Goal: Information Seeking & Learning: Compare options

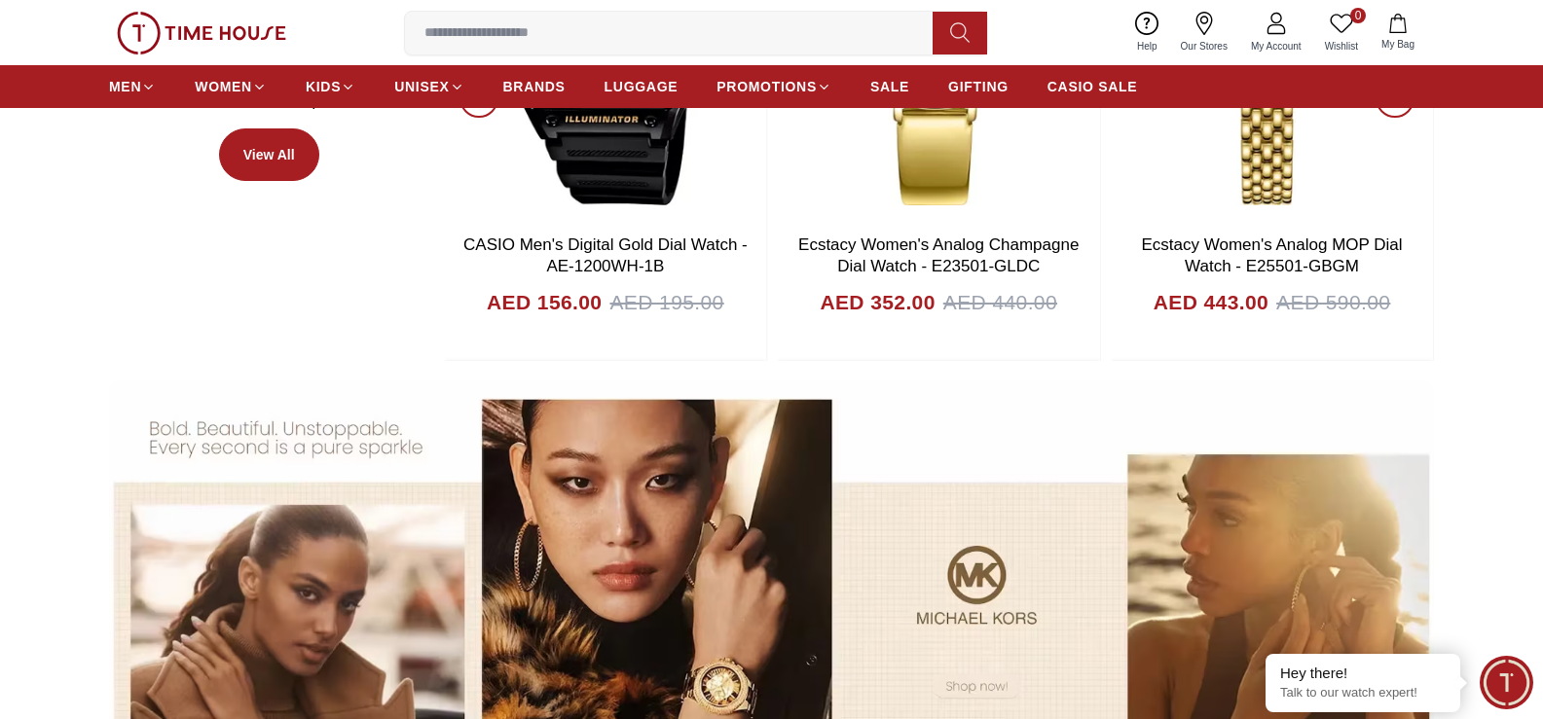
scroll to position [1260, 0]
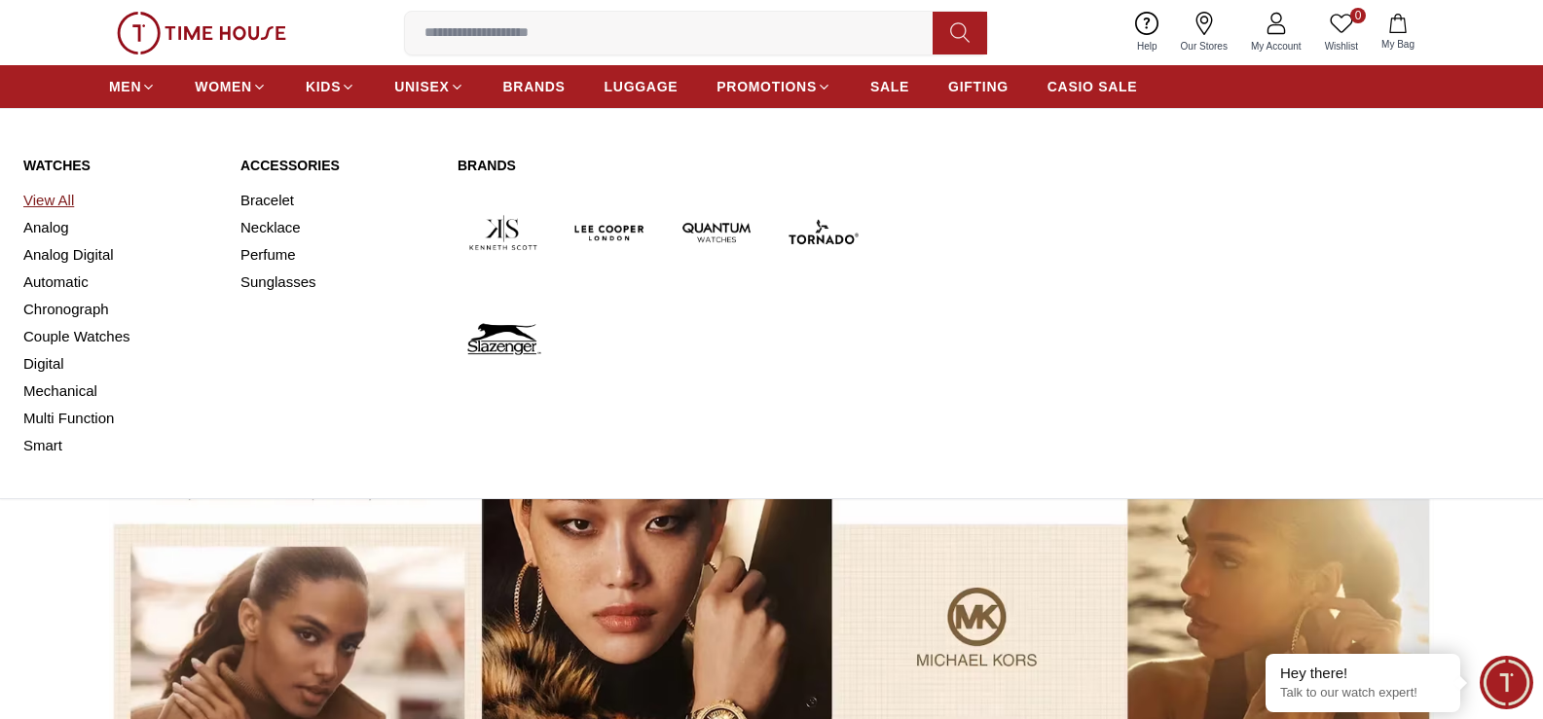
click at [53, 200] on link "View All" at bounding box center [120, 200] width 194 height 27
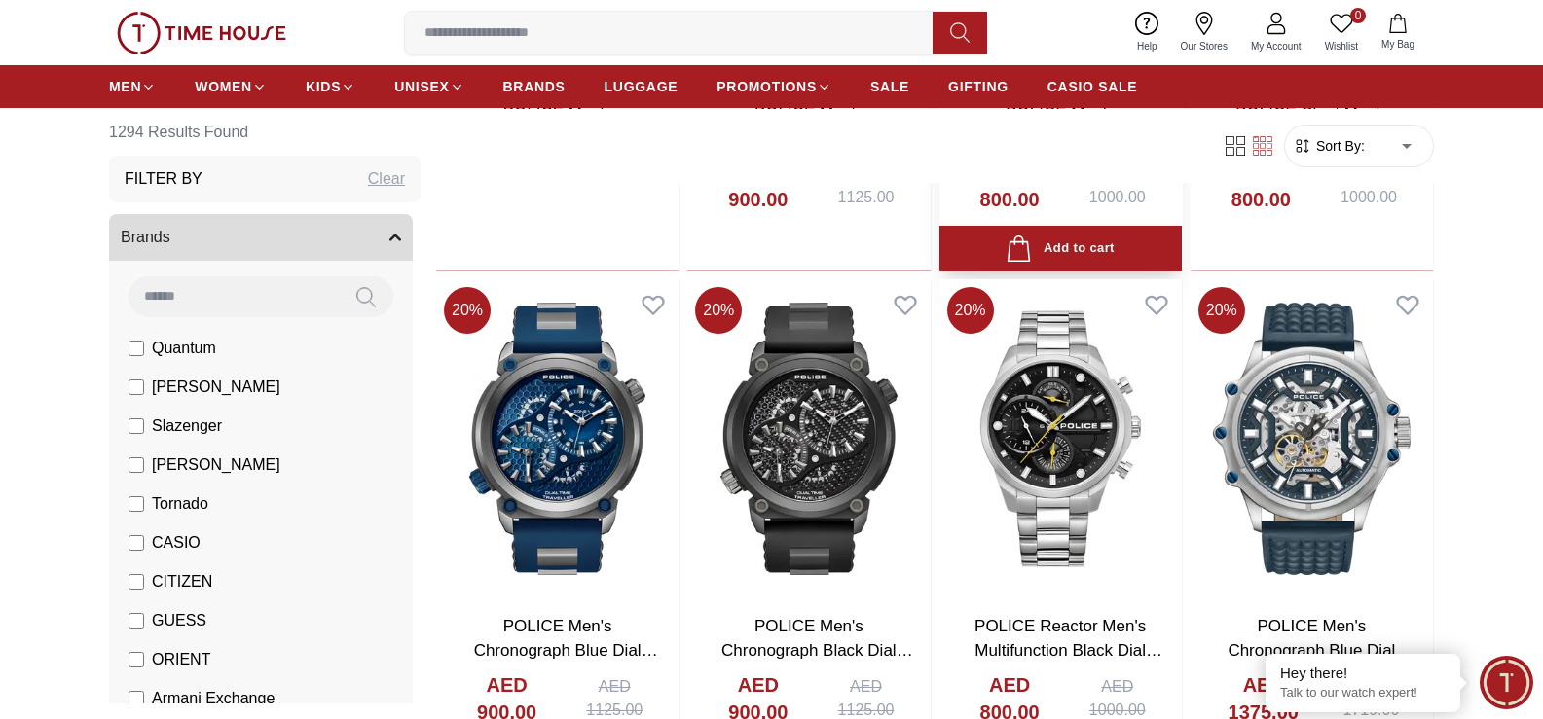
scroll to position [2141, 0]
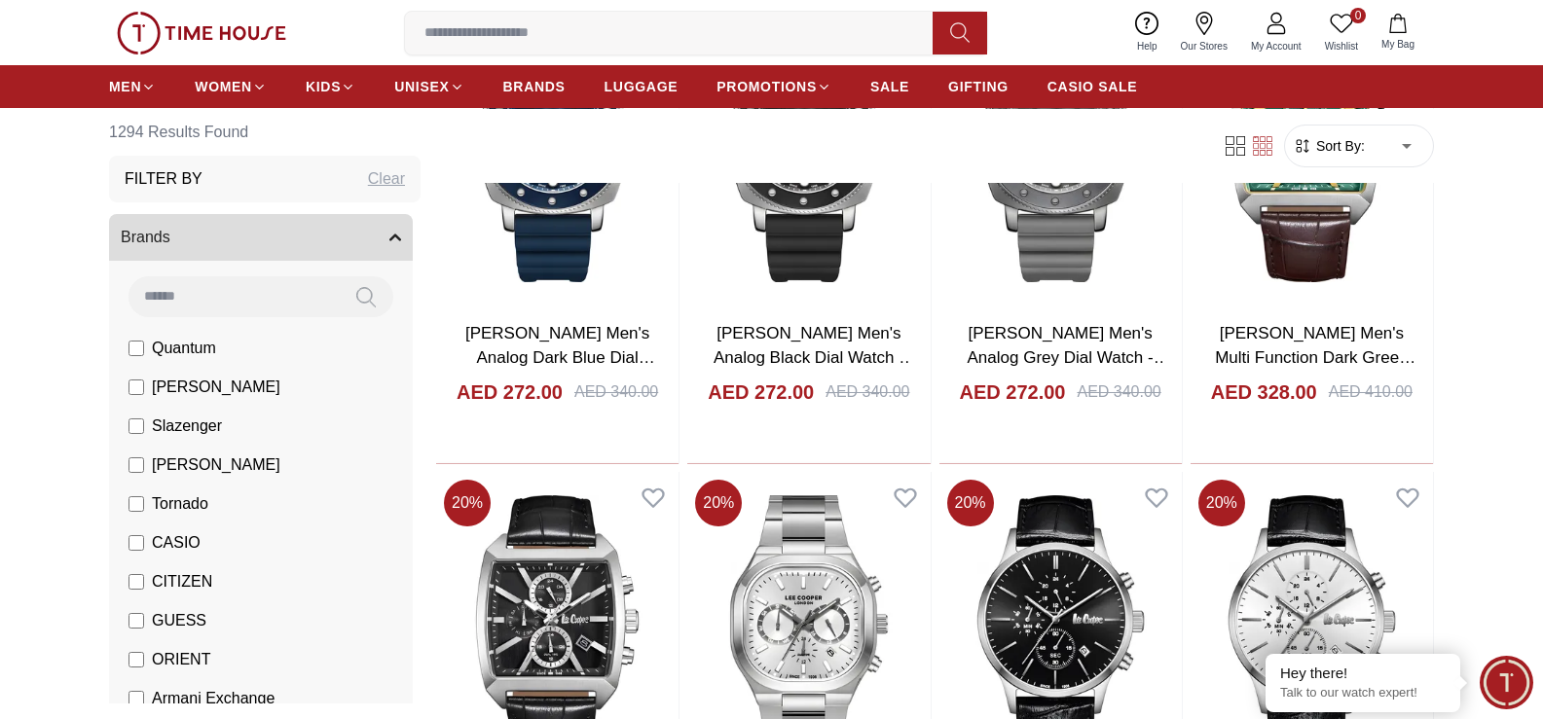
scroll to position [4477, 0]
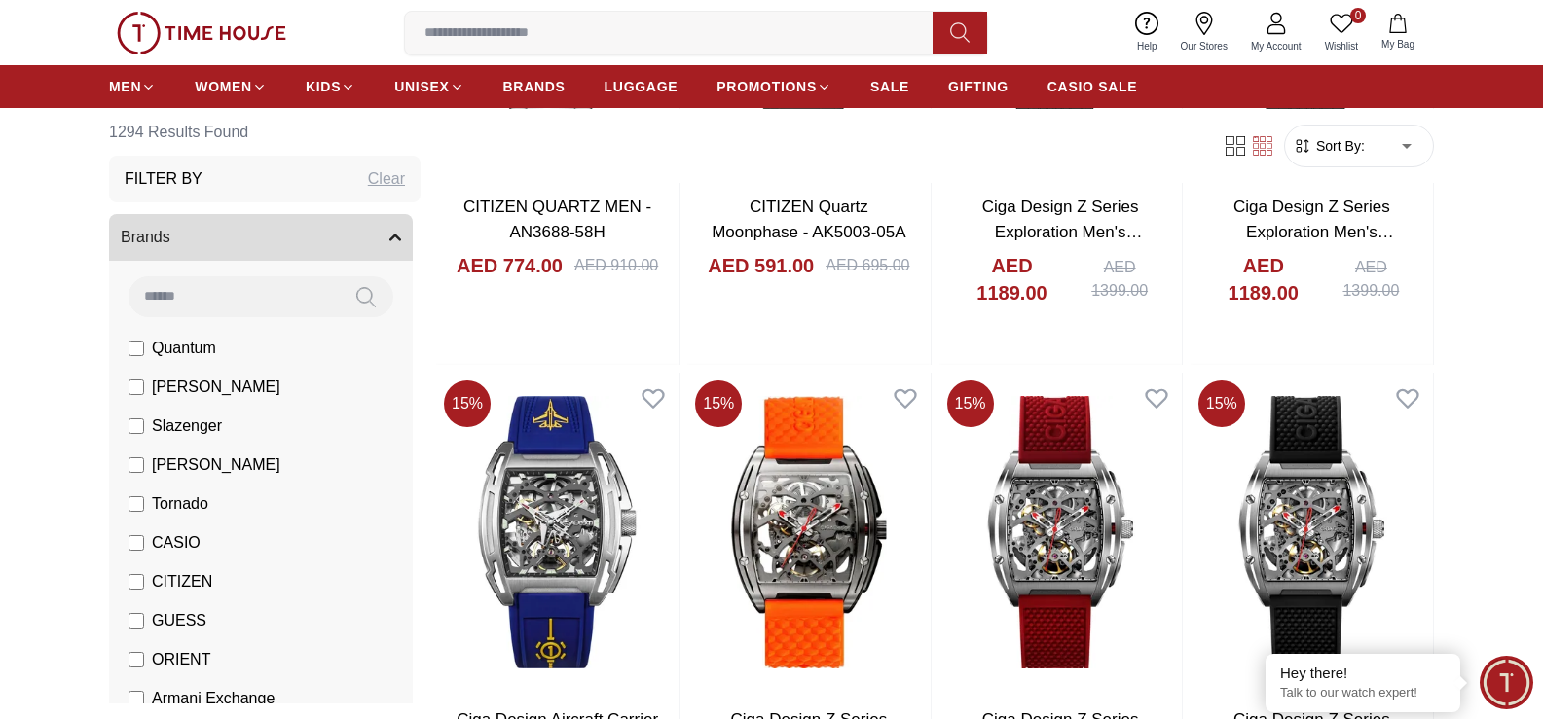
scroll to position [7105, 0]
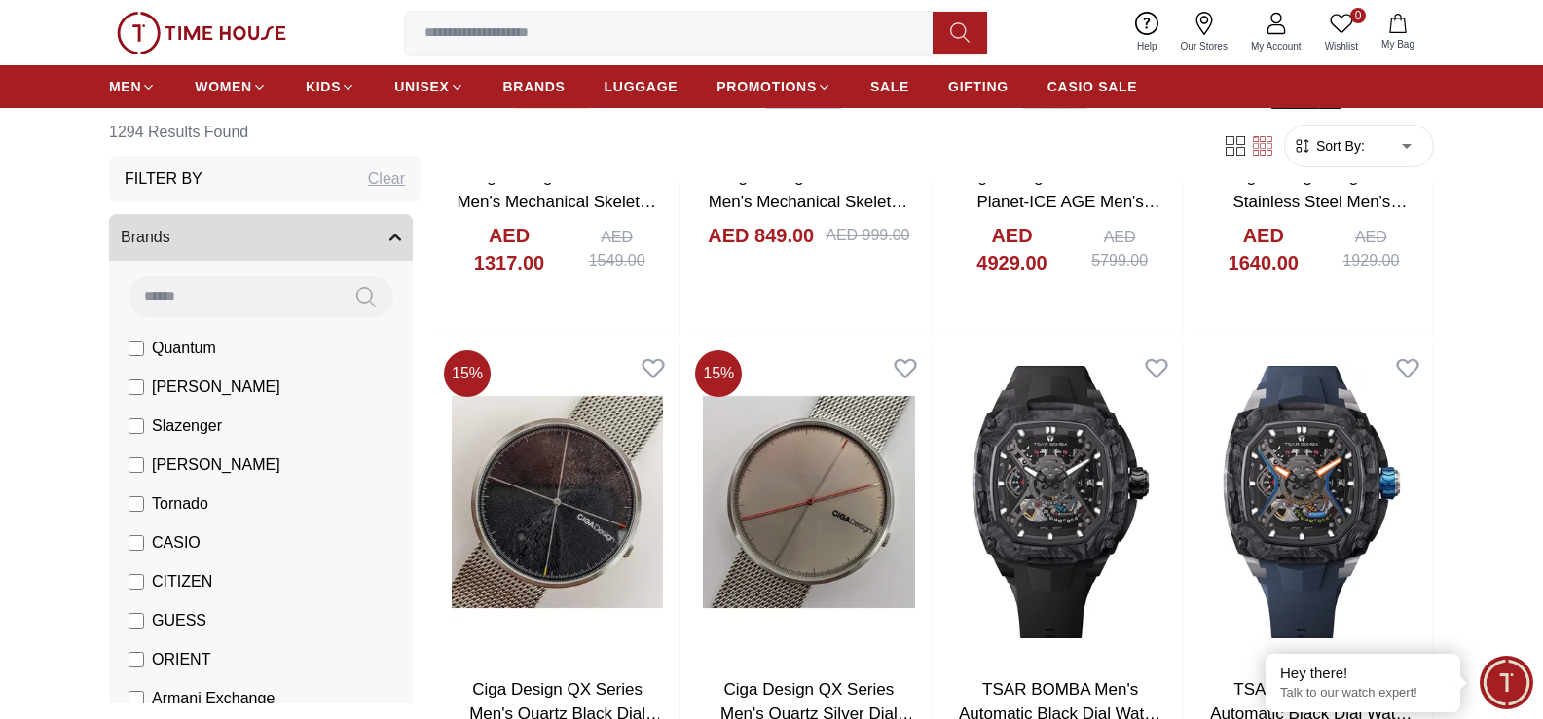
scroll to position [9149, 0]
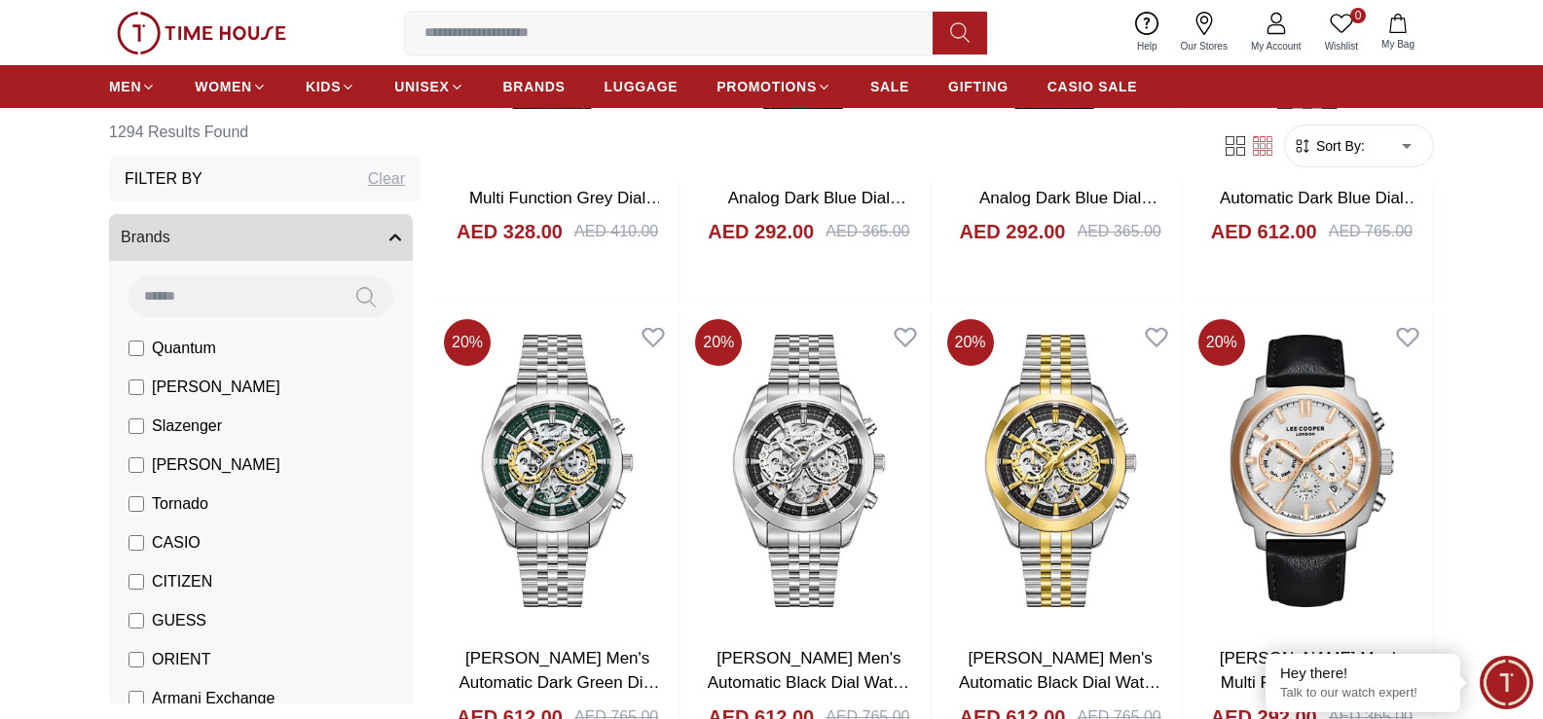
scroll to position [12253, 0]
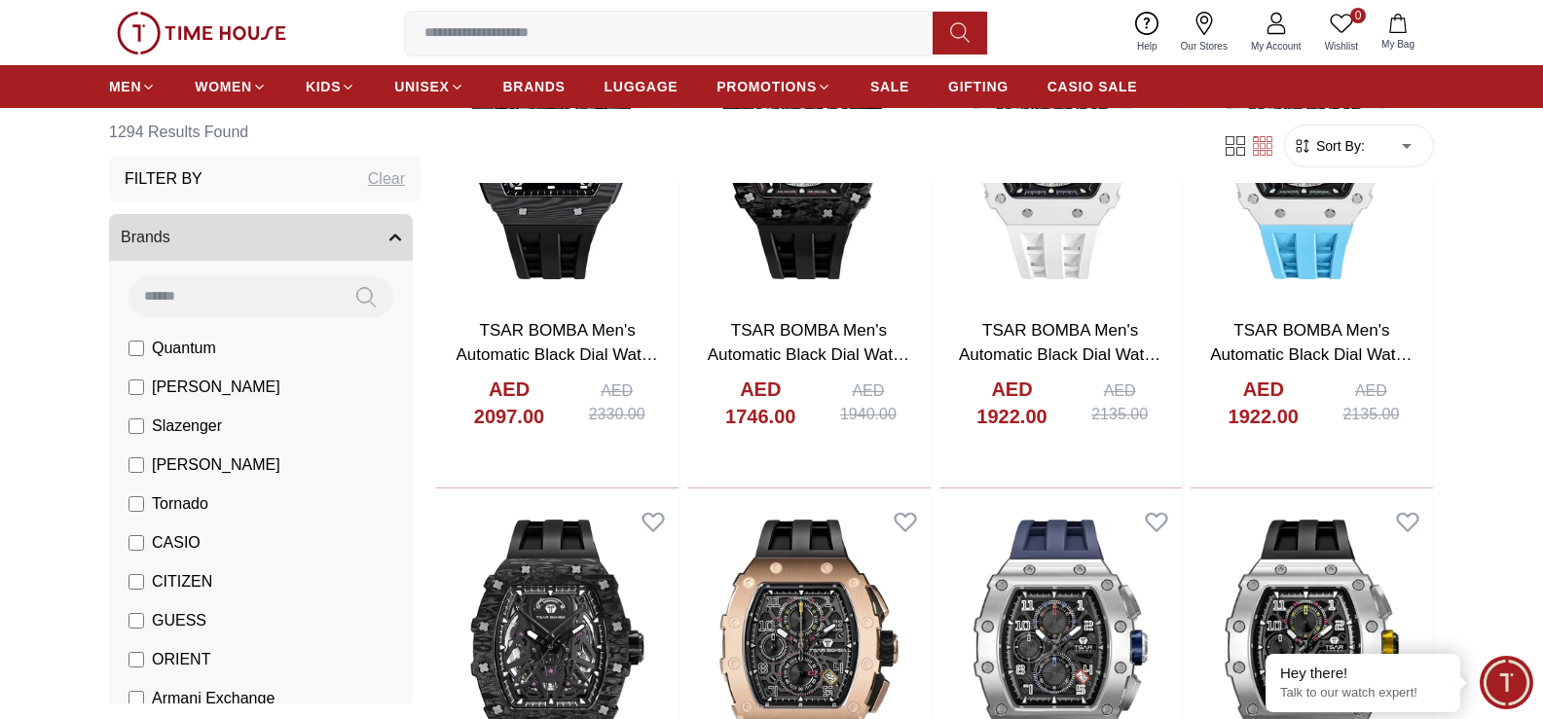
scroll to position [14799, 0]
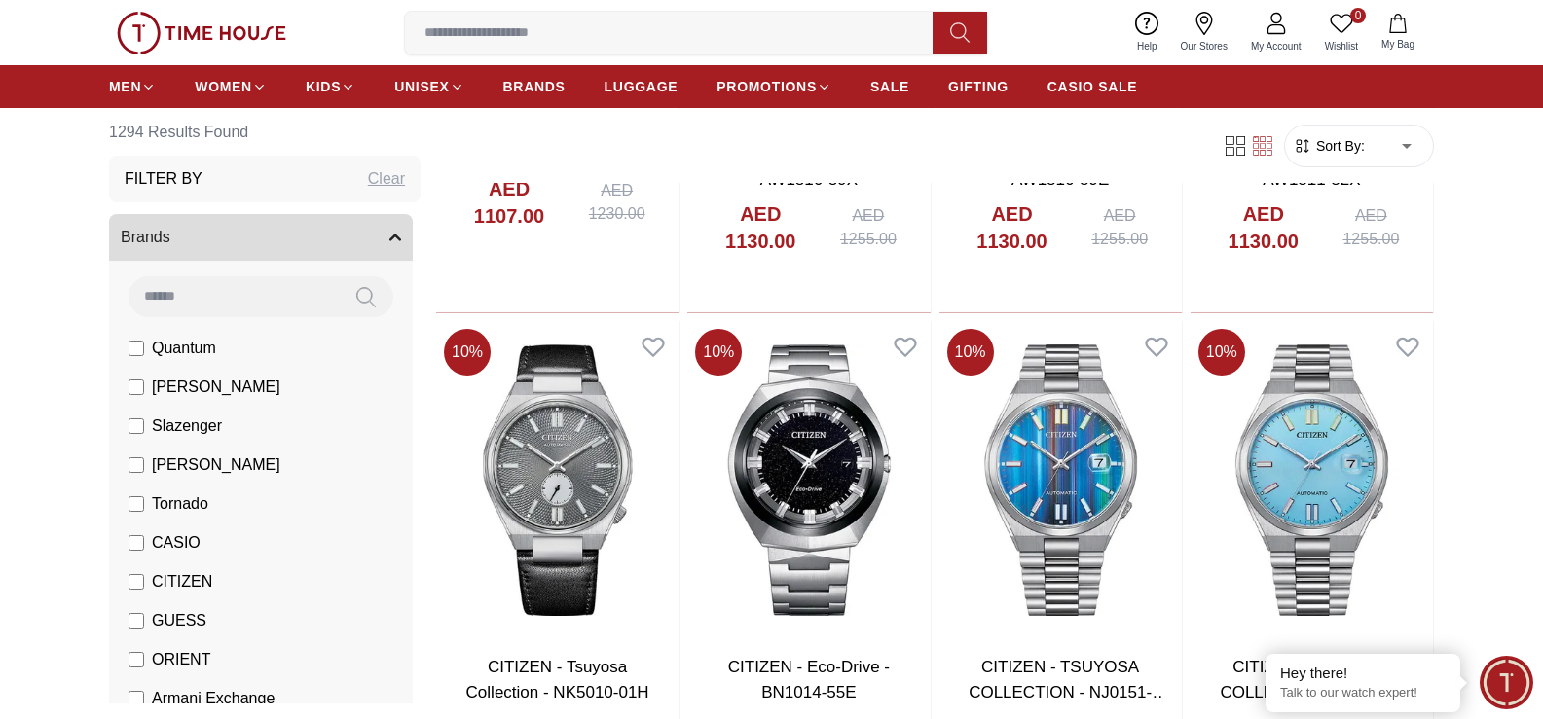
scroll to position [17319, 0]
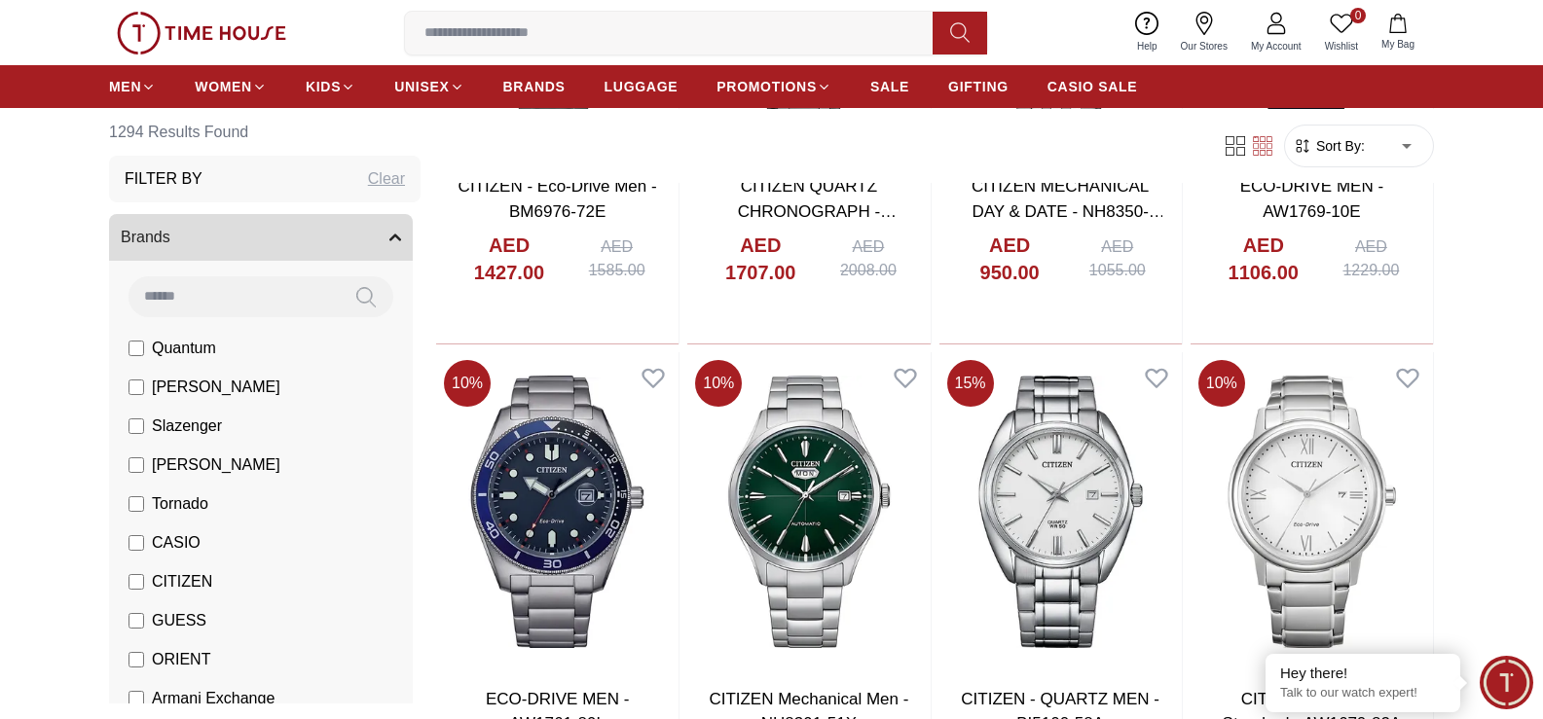
scroll to position [19830, 0]
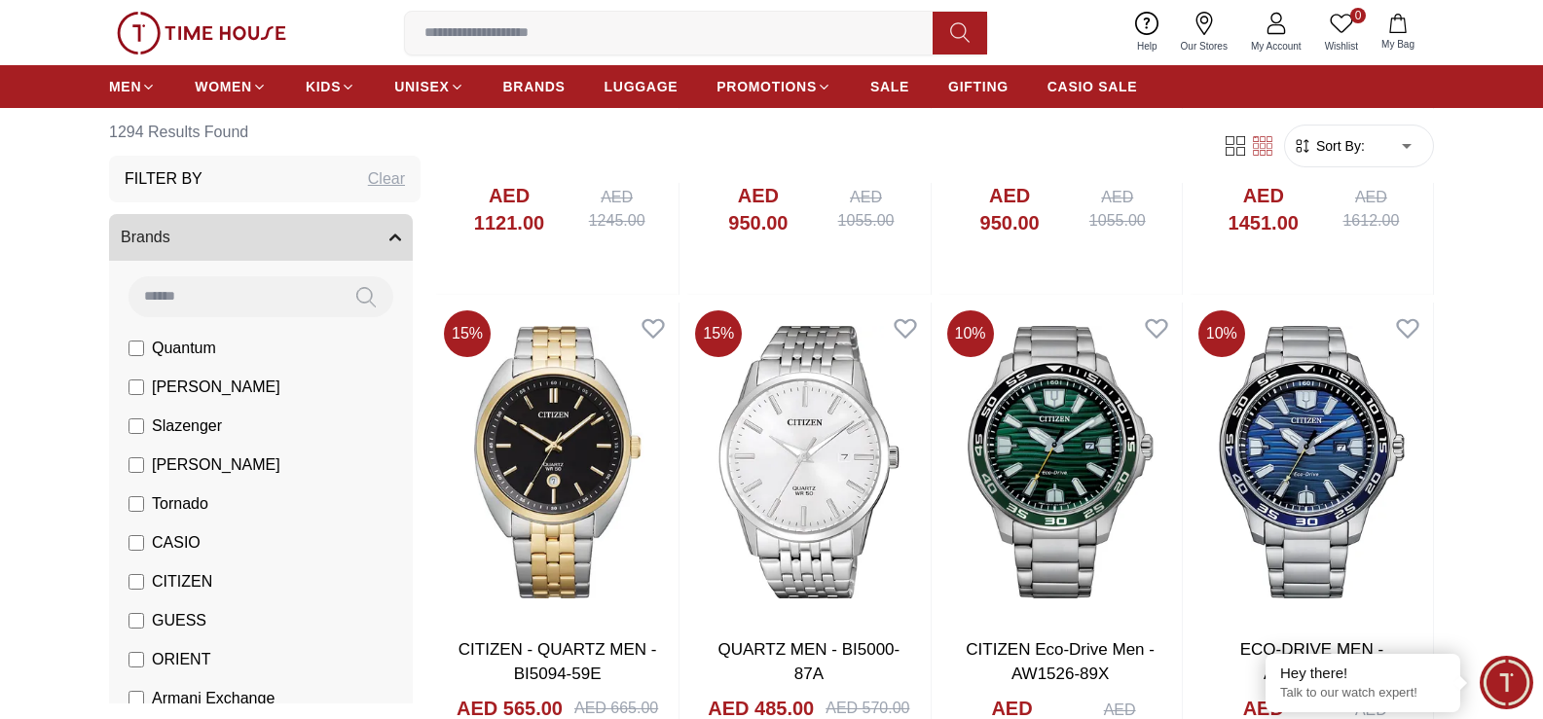
scroll to position [21899, 0]
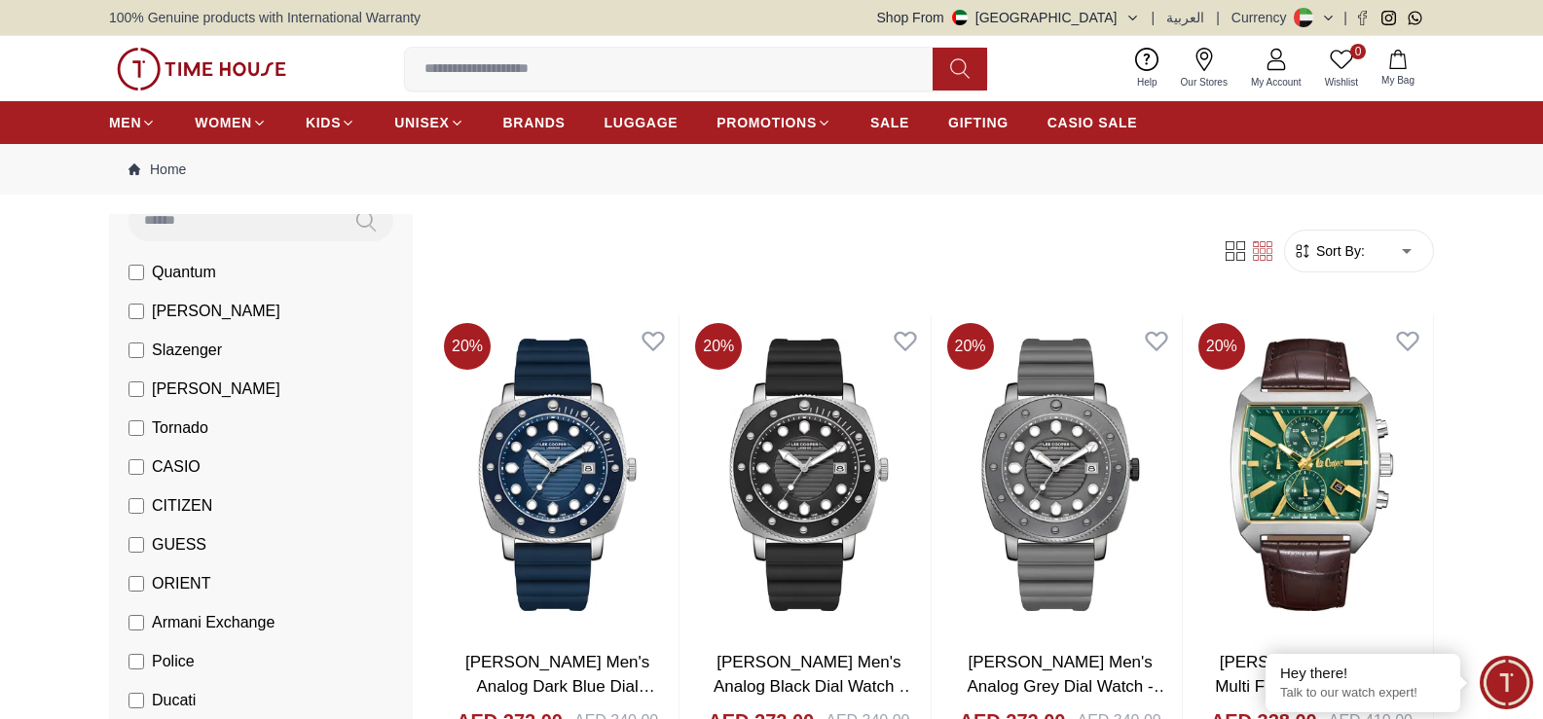
scroll to position [195, 0]
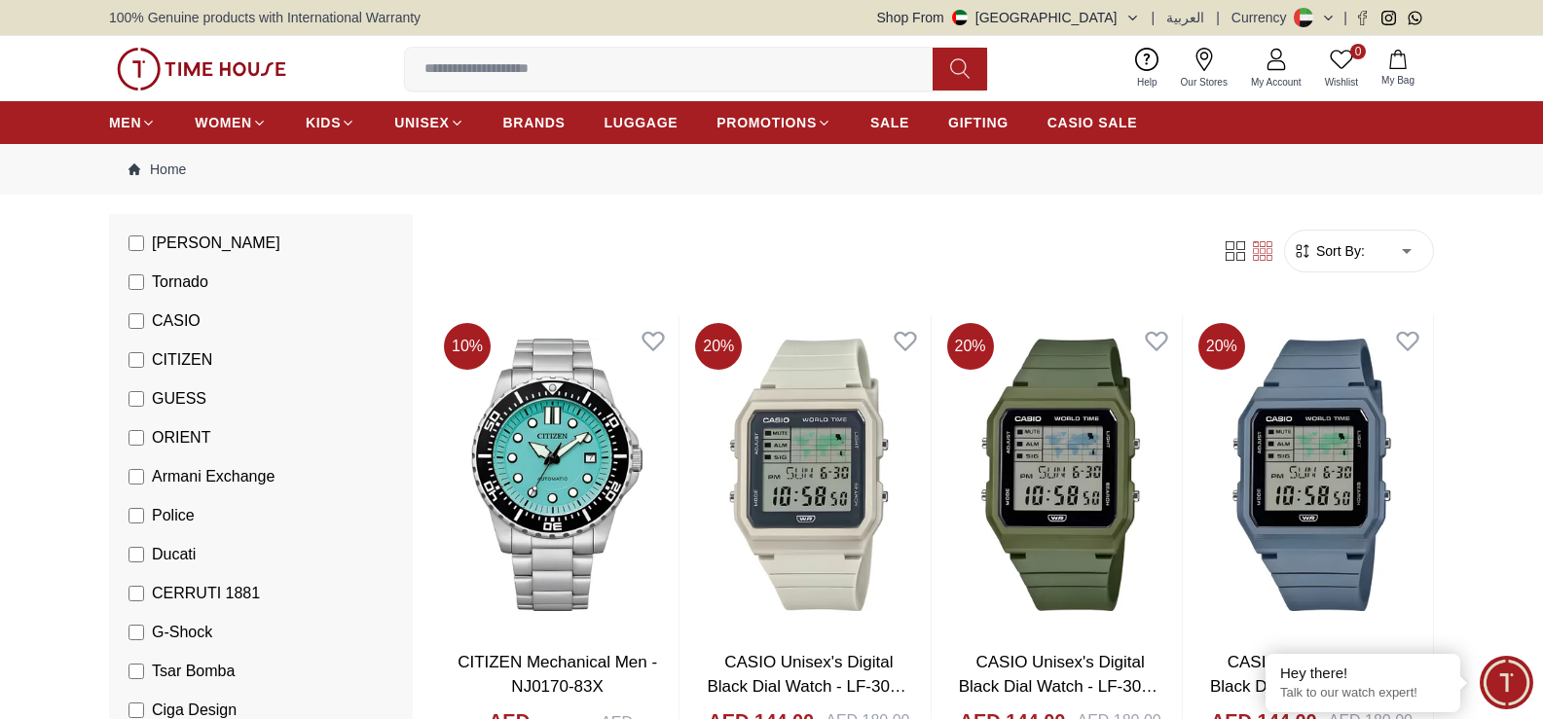
scroll to position [292, 0]
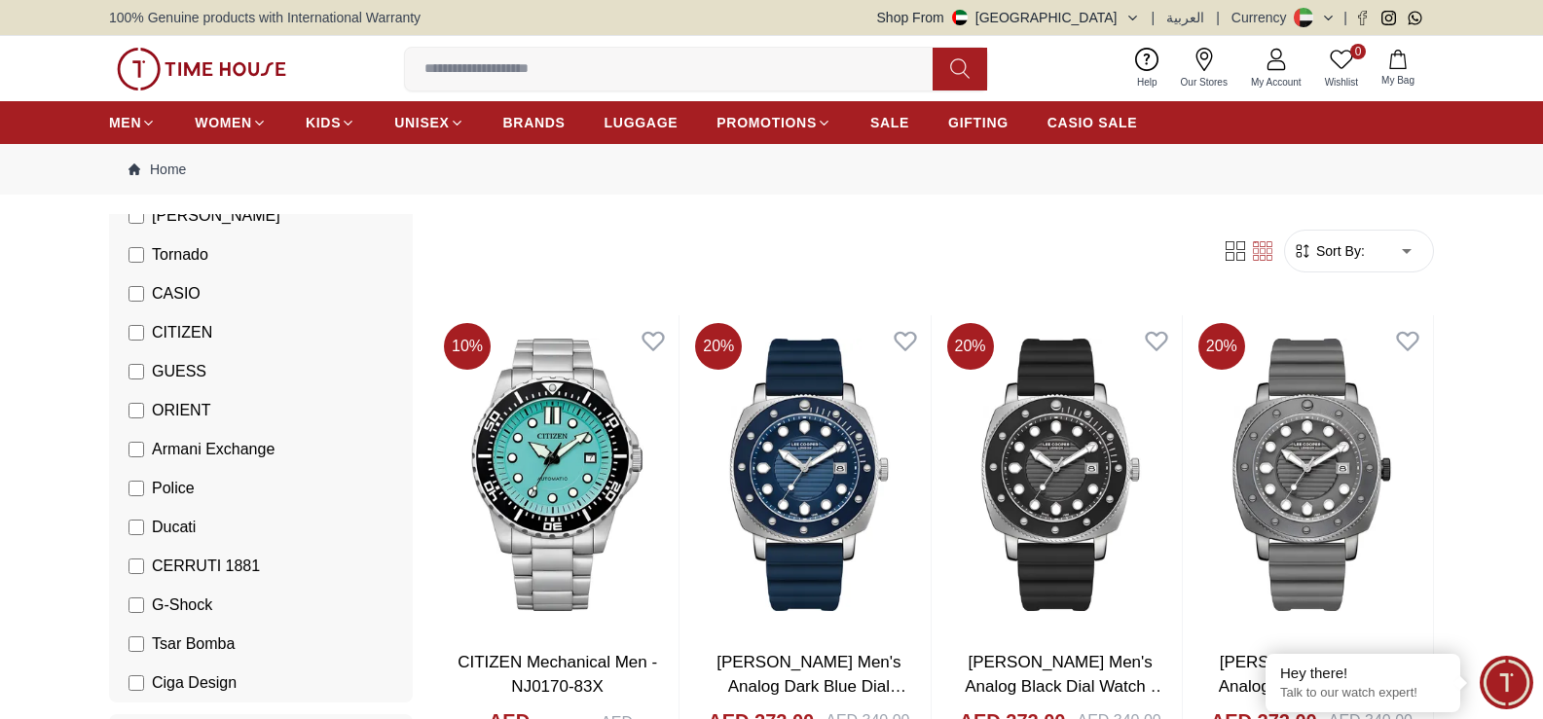
scroll to position [389, 0]
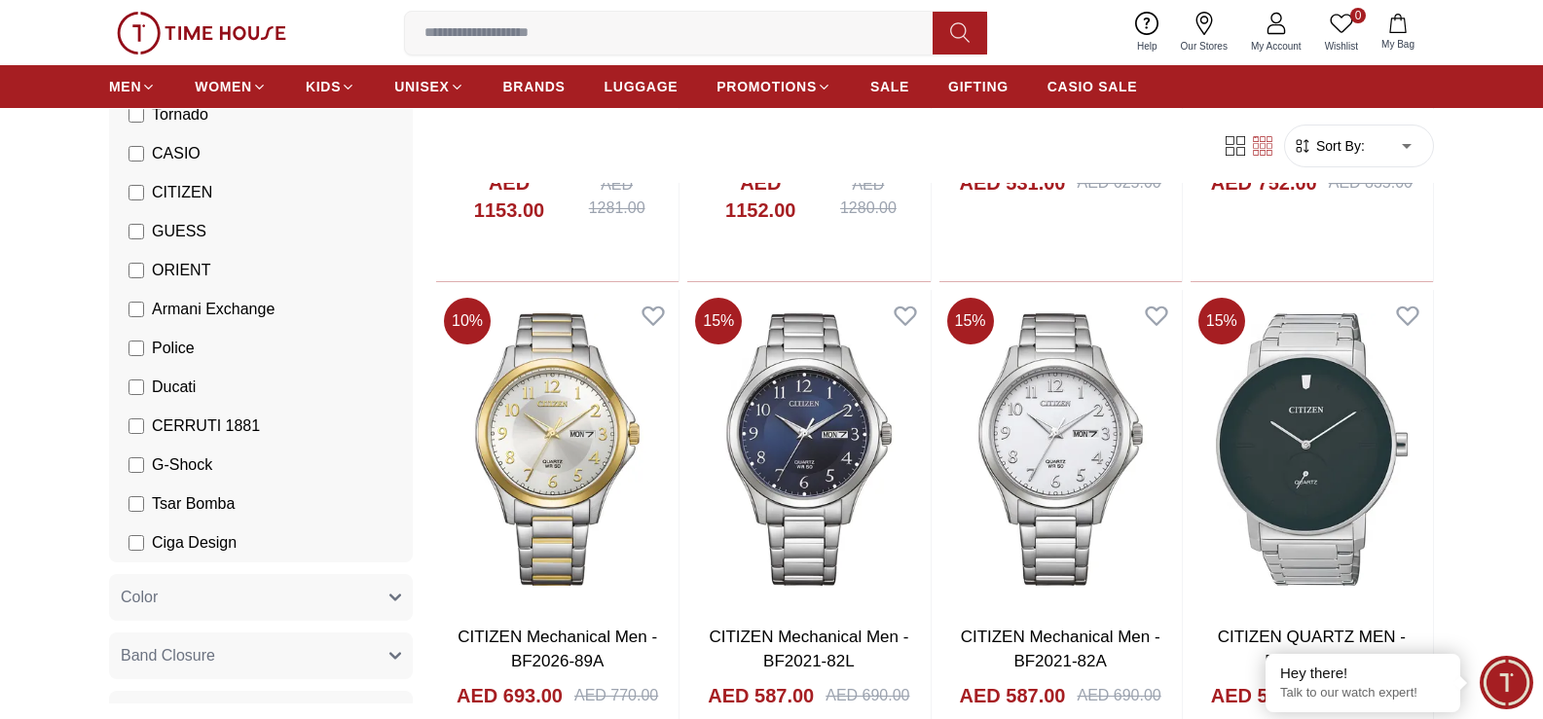
scroll to position [2141, 0]
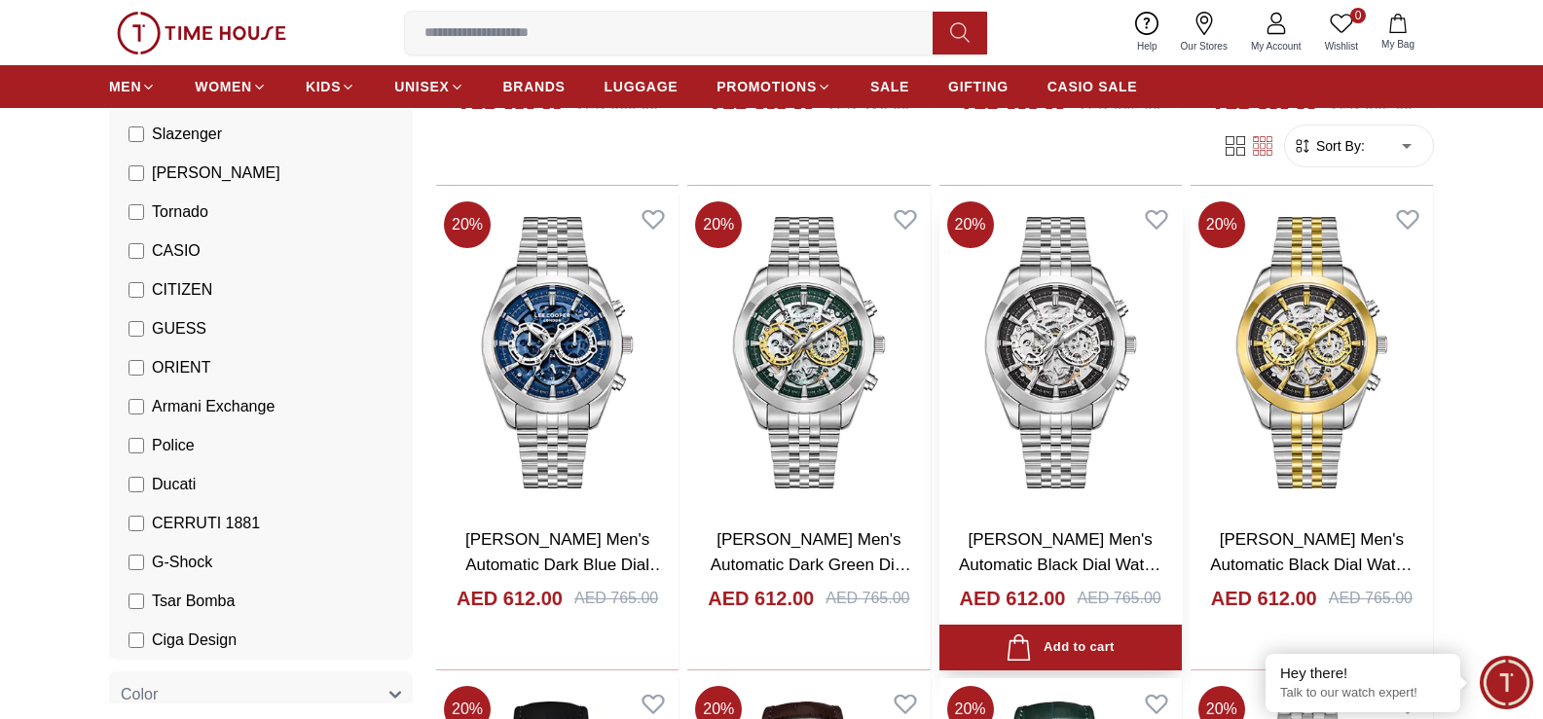
scroll to position [3601, 0]
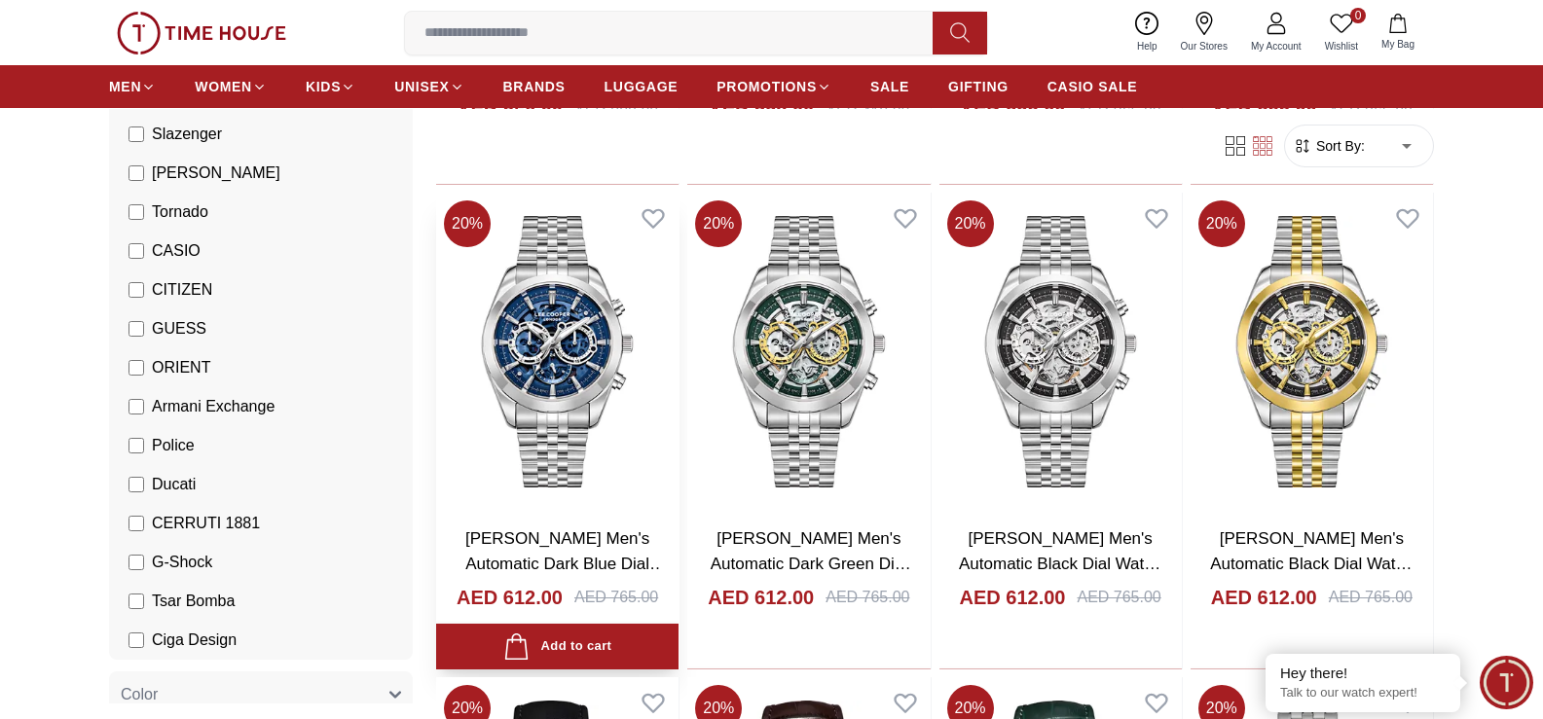
click at [556, 343] on img at bounding box center [557, 352] width 242 height 319
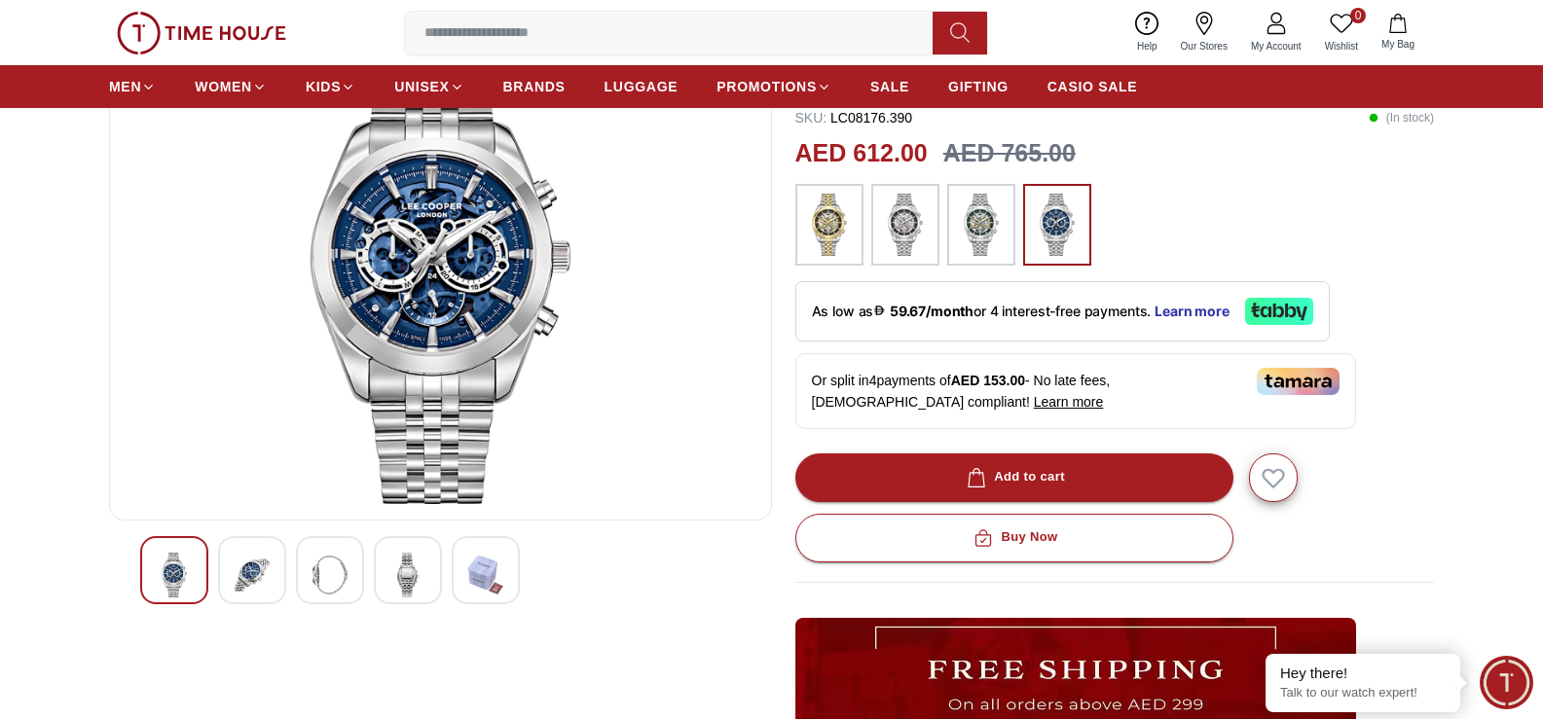
scroll to position [195, 0]
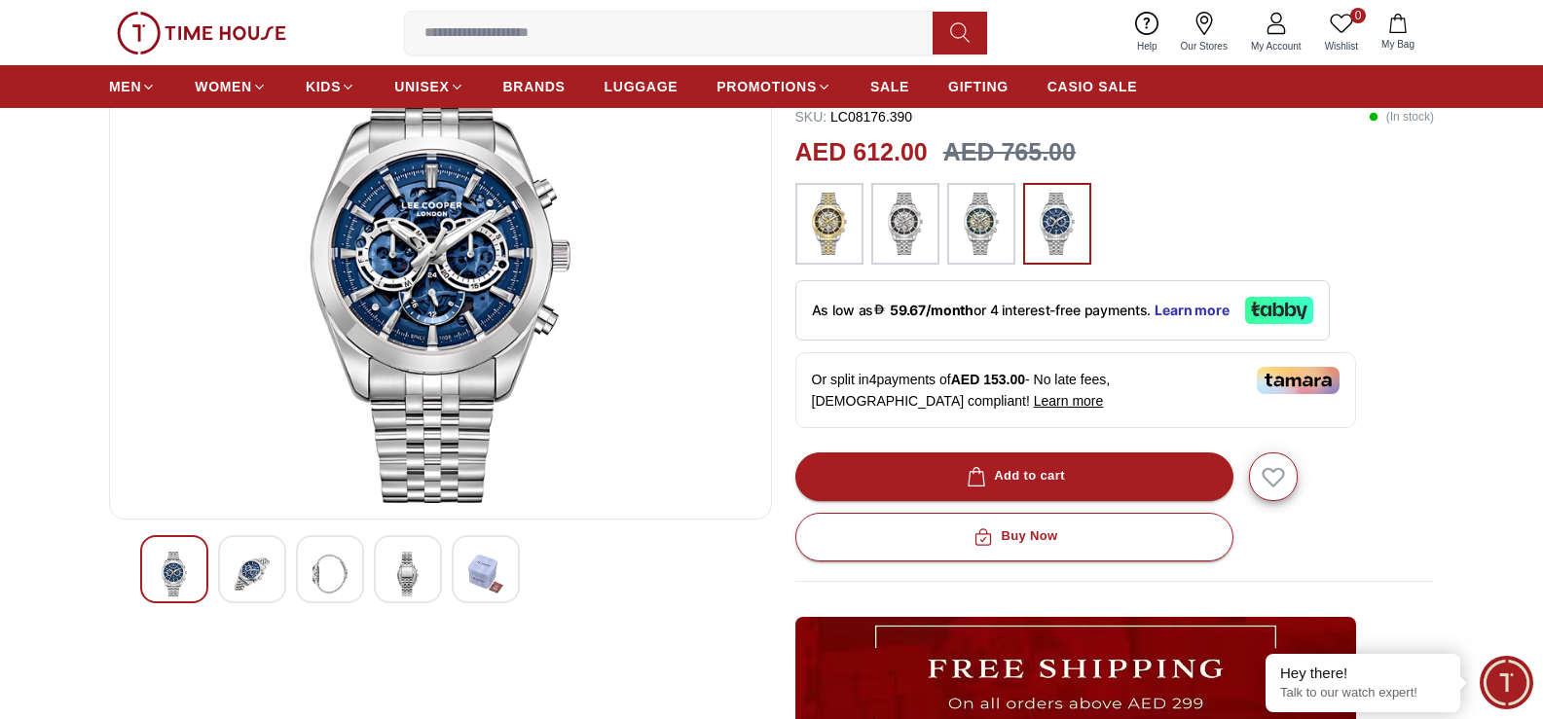
click at [242, 569] on img at bounding box center [252, 574] width 35 height 45
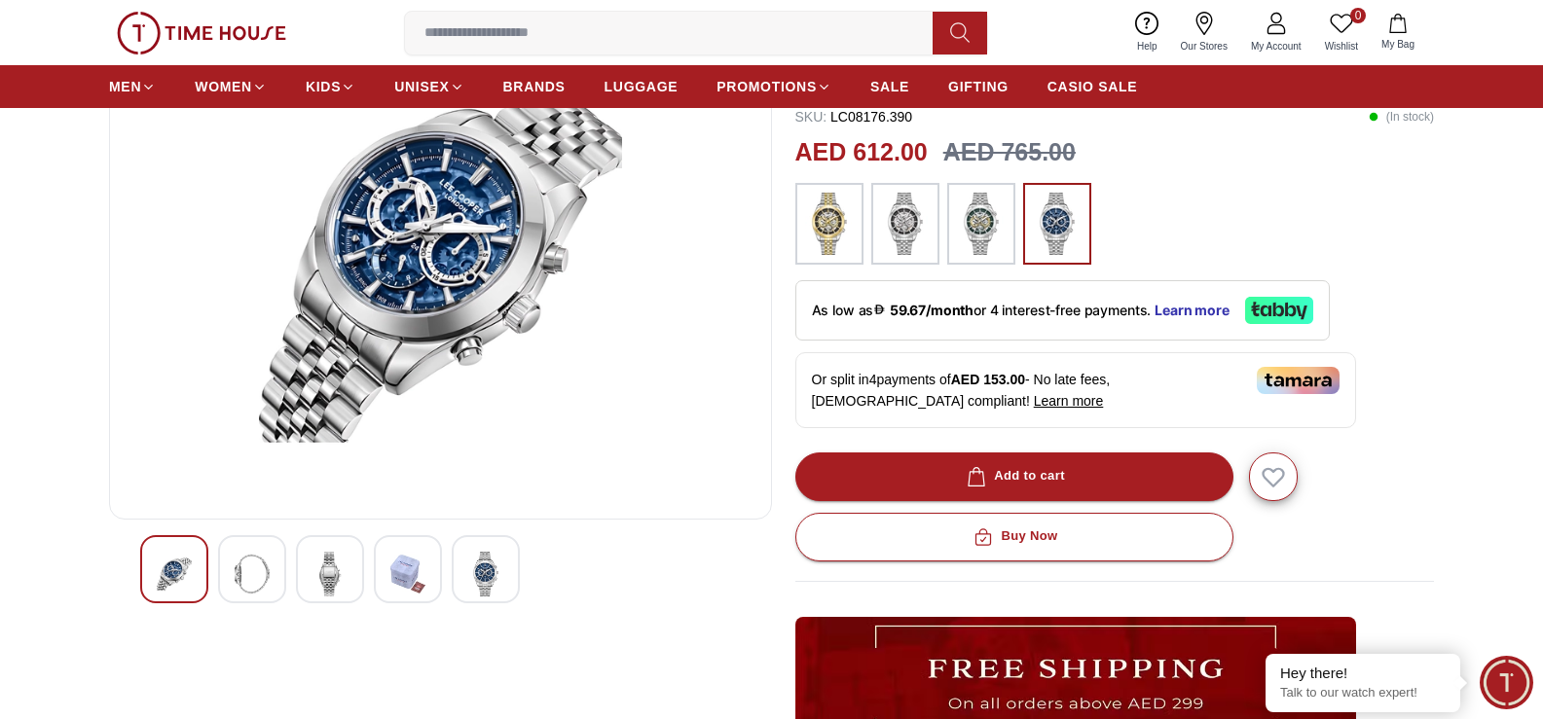
click at [315, 565] on img at bounding box center [329, 574] width 35 height 45
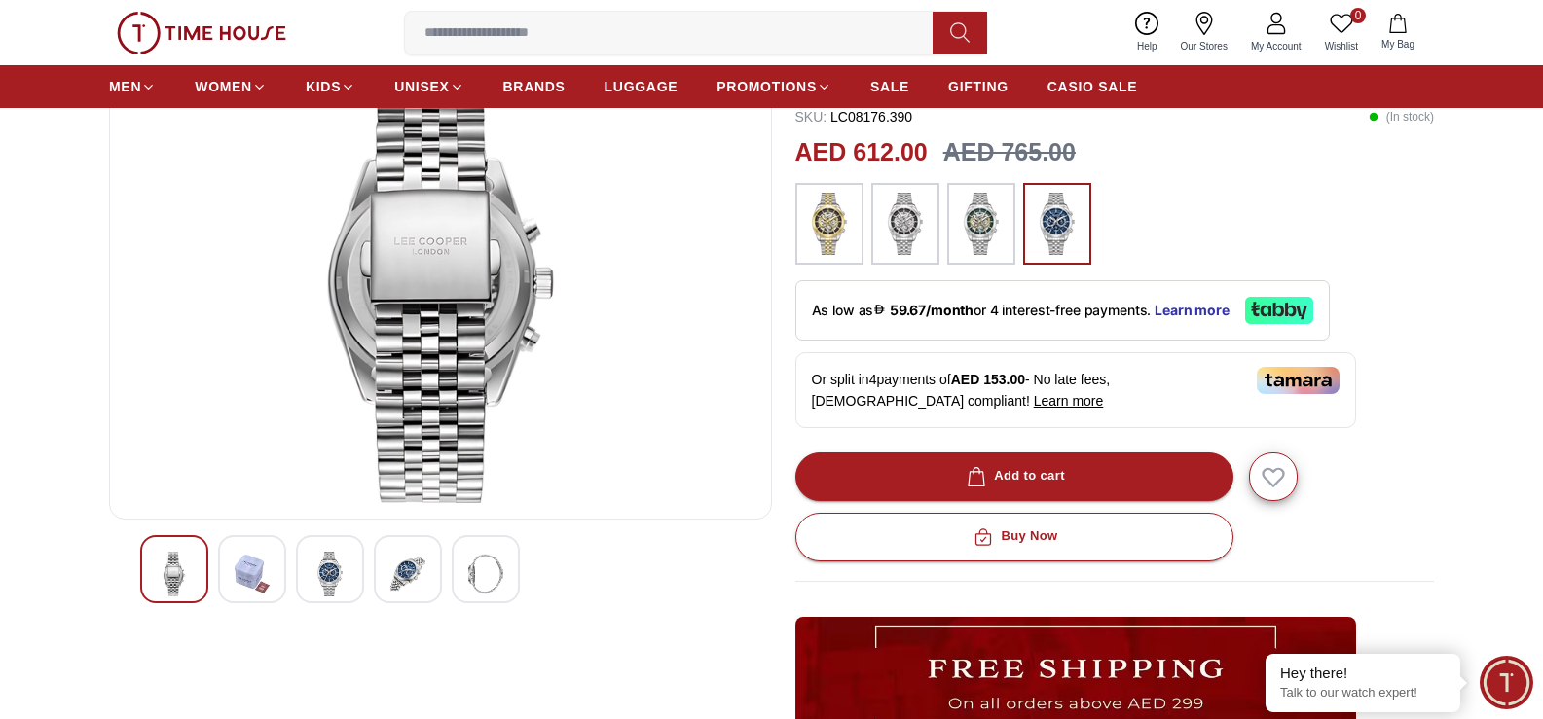
click at [399, 570] on img at bounding box center [407, 574] width 35 height 45
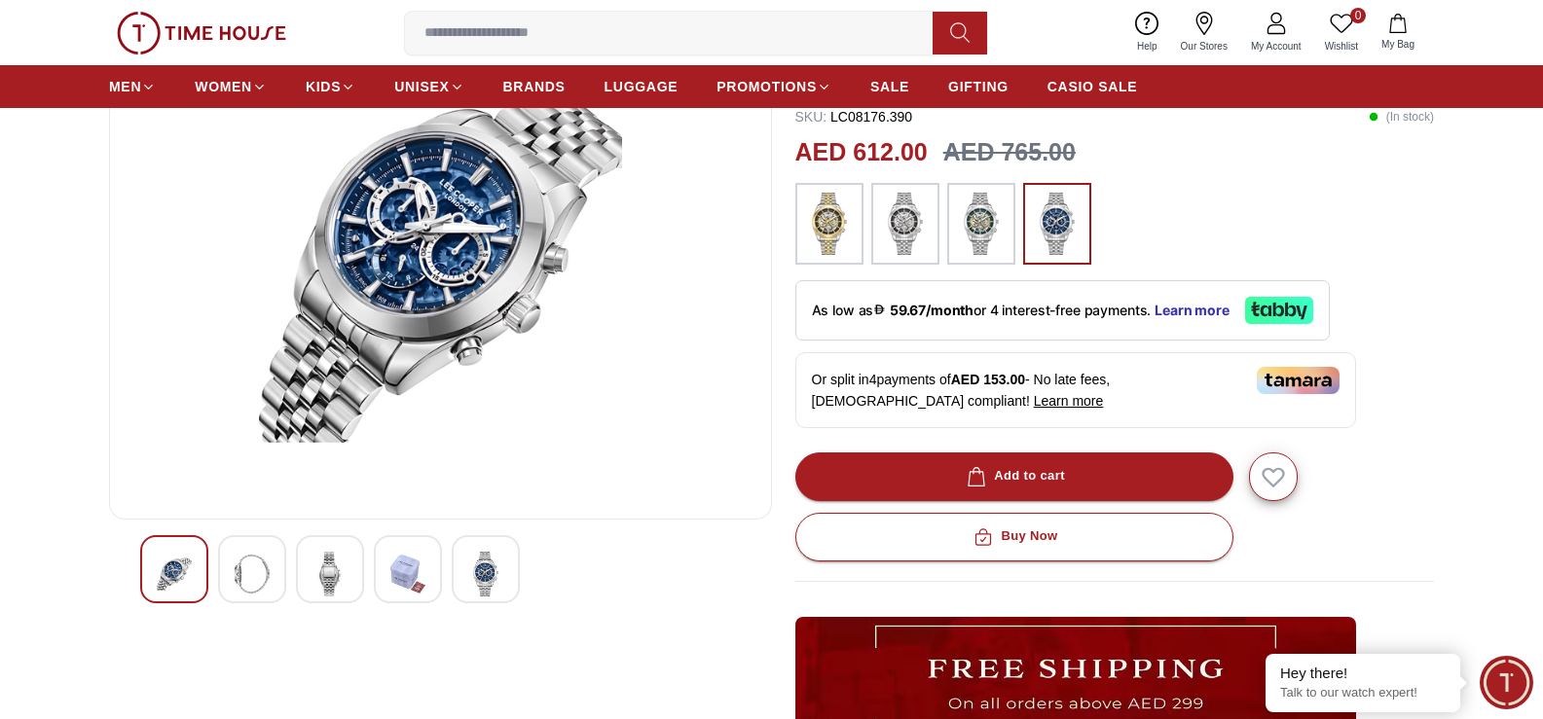
click at [476, 577] on img at bounding box center [485, 574] width 35 height 45
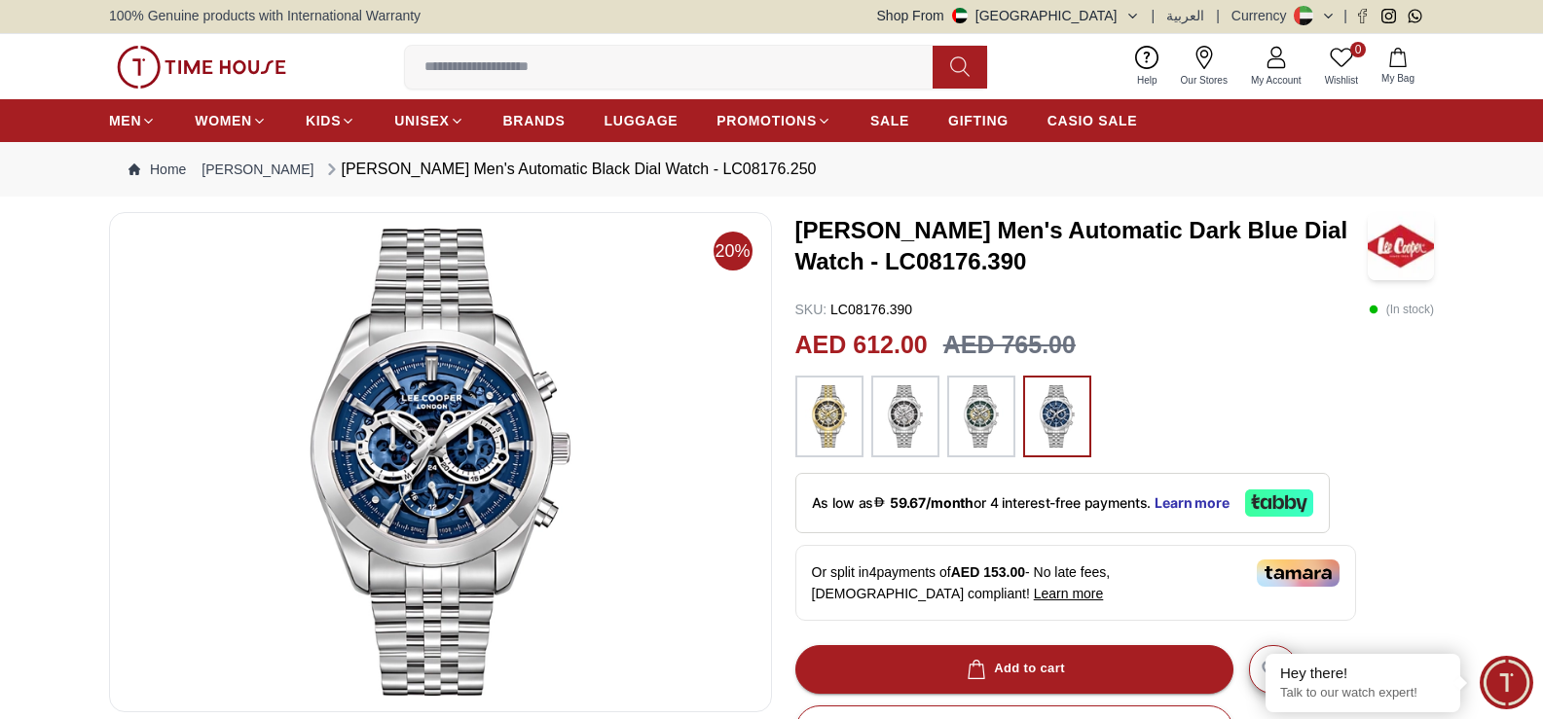
scroll to position [0, 0]
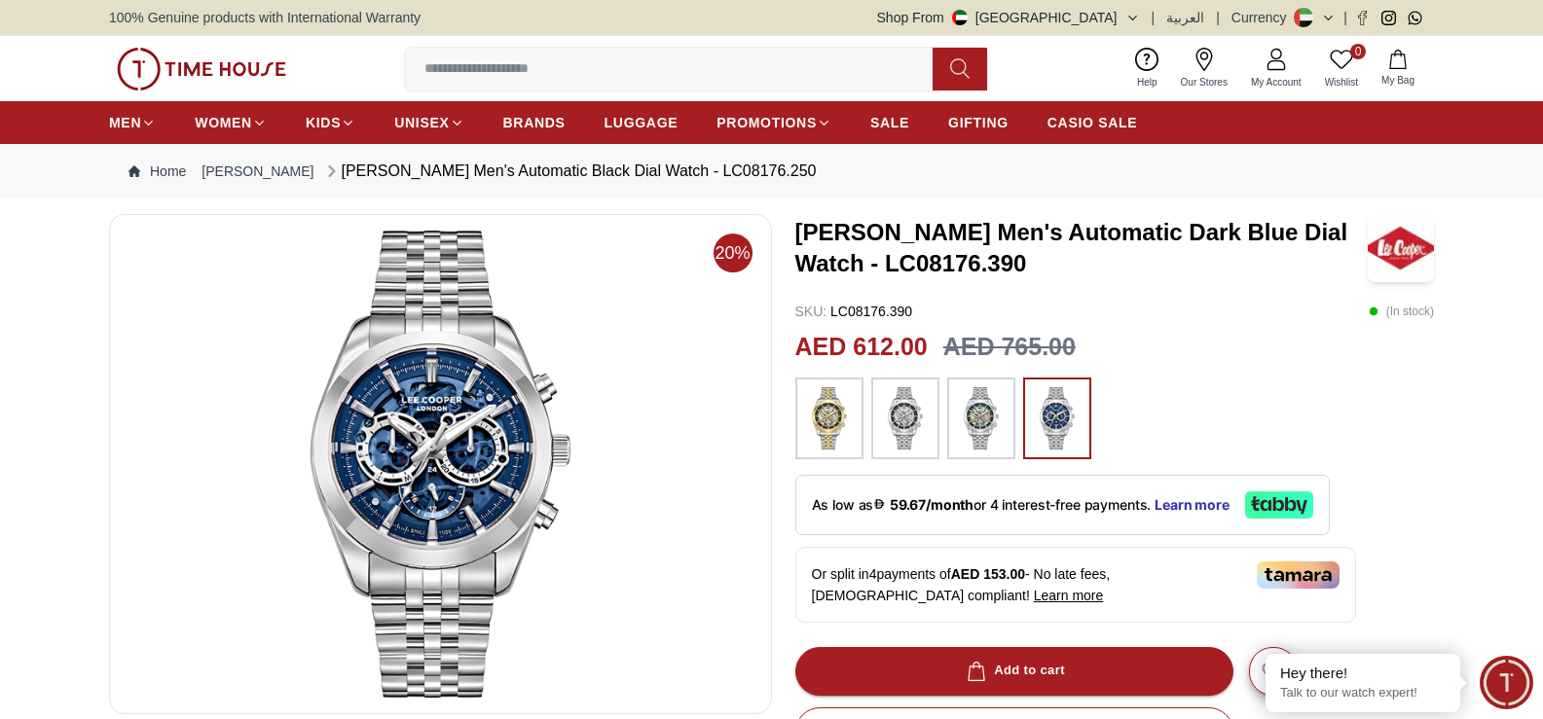
click at [981, 412] on img at bounding box center [981, 418] width 49 height 62
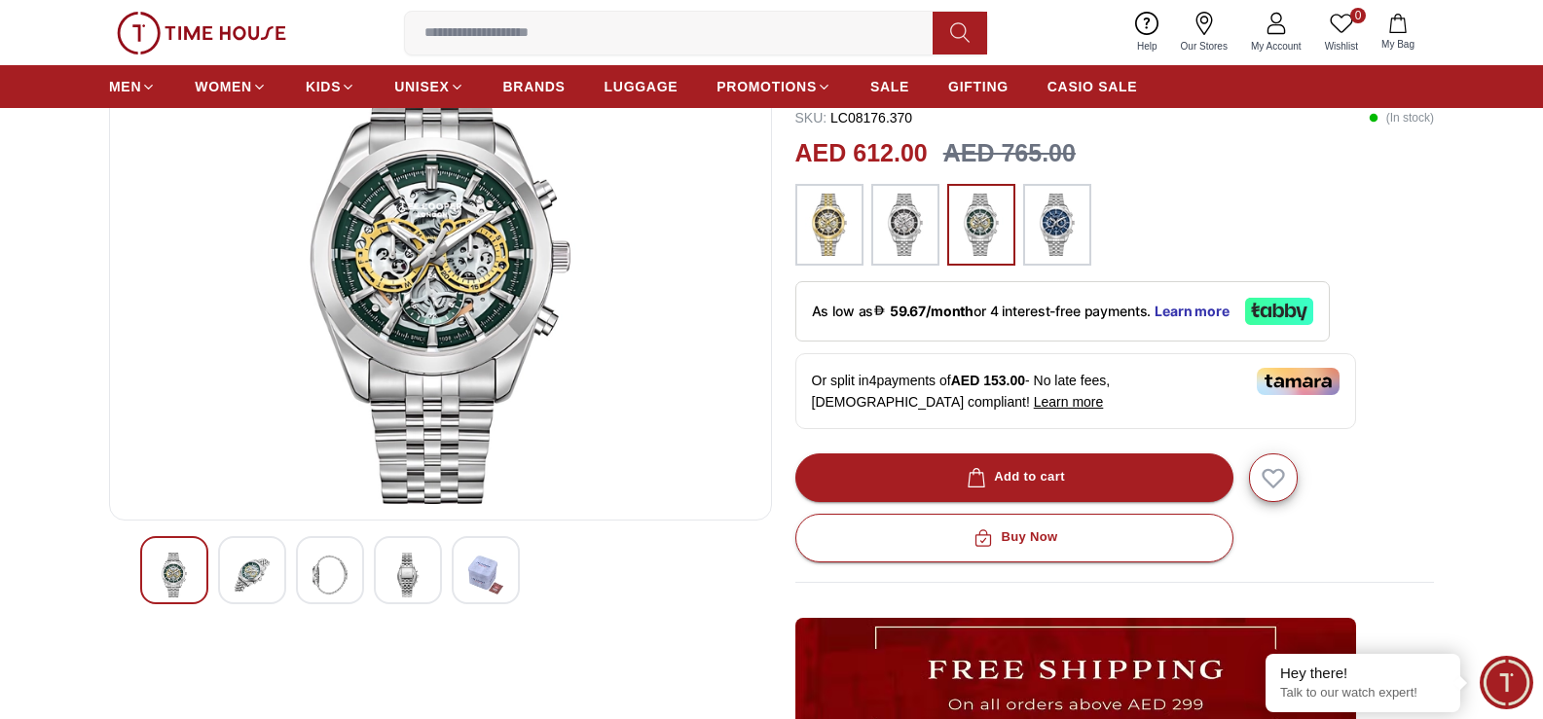
scroll to position [195, 0]
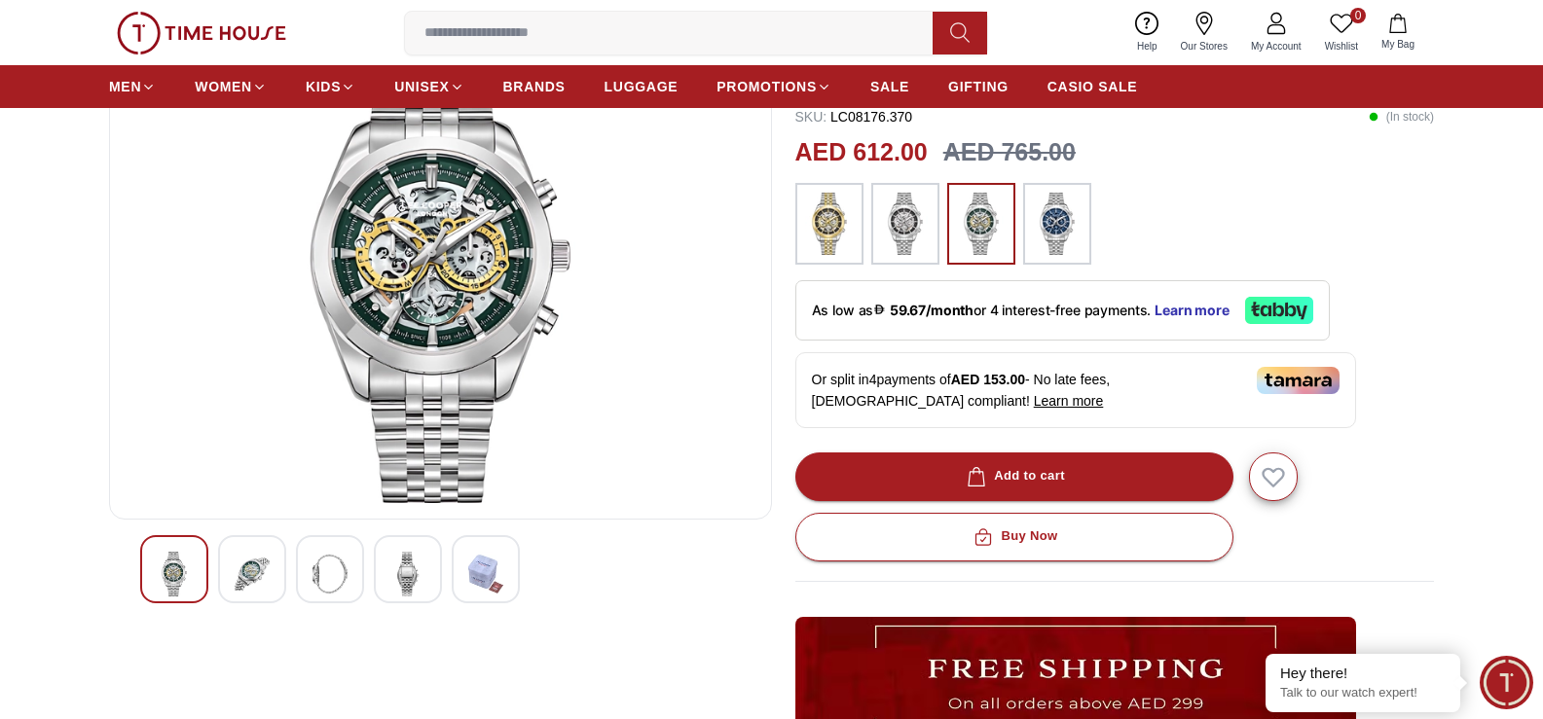
click at [484, 567] on img at bounding box center [485, 574] width 35 height 45
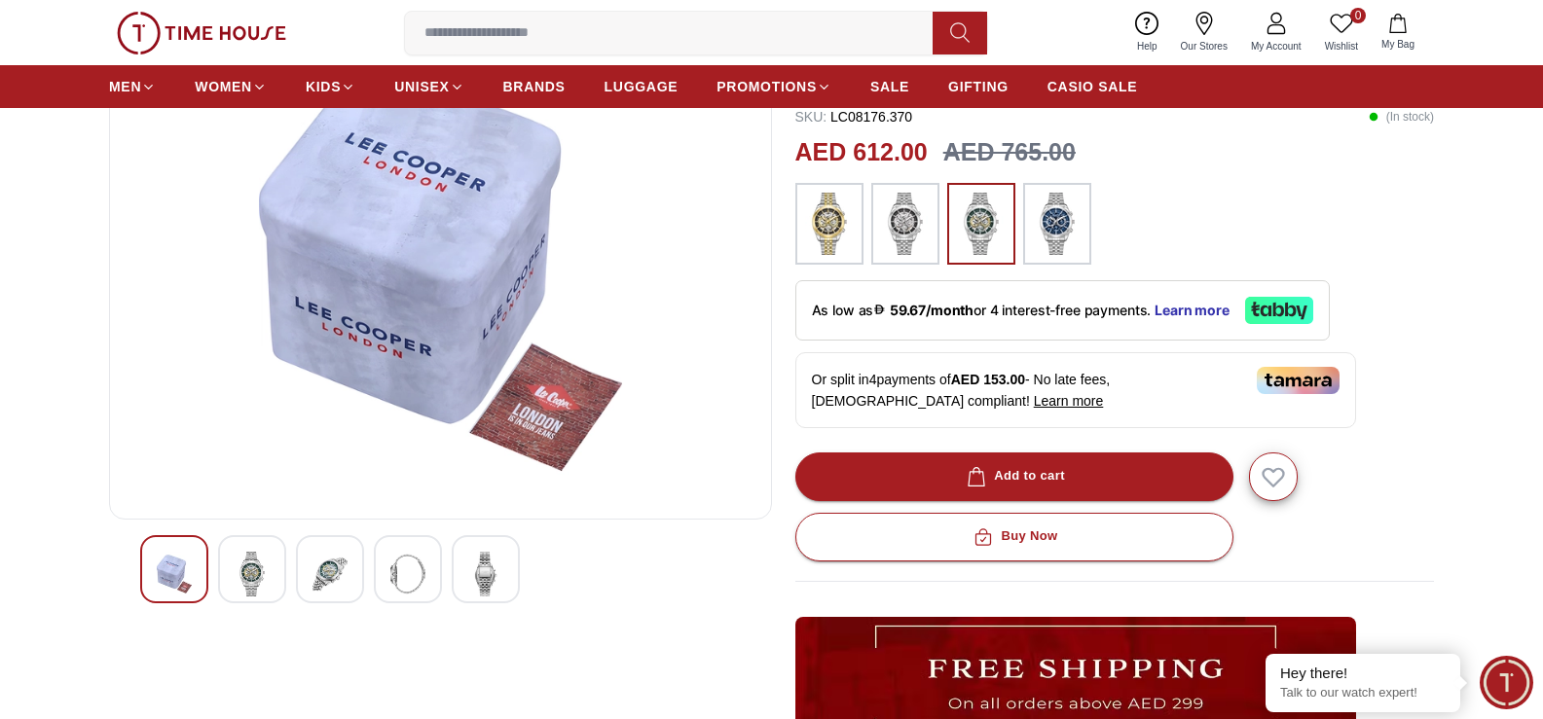
click at [399, 575] on img at bounding box center [407, 574] width 35 height 45
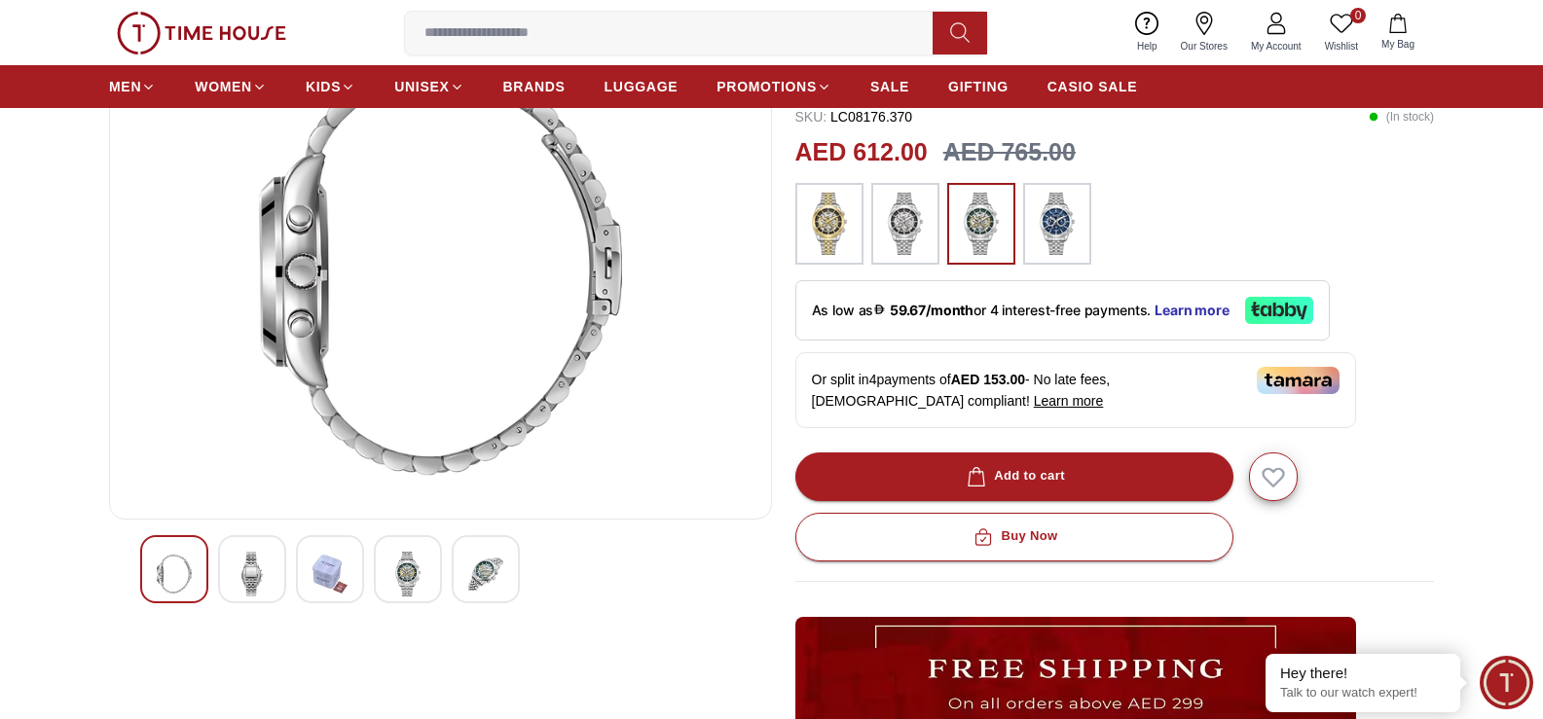
click at [237, 570] on img at bounding box center [252, 574] width 35 height 45
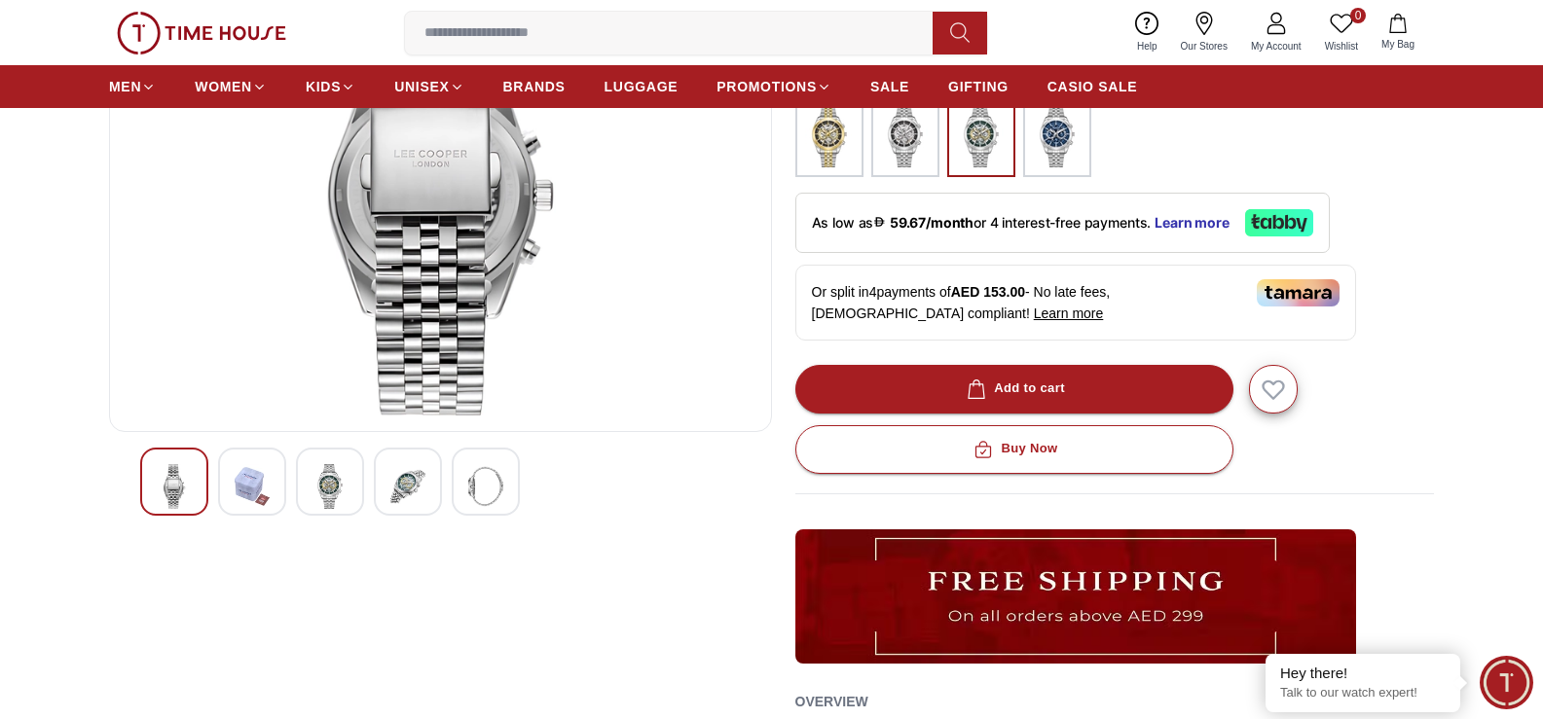
scroll to position [292, 0]
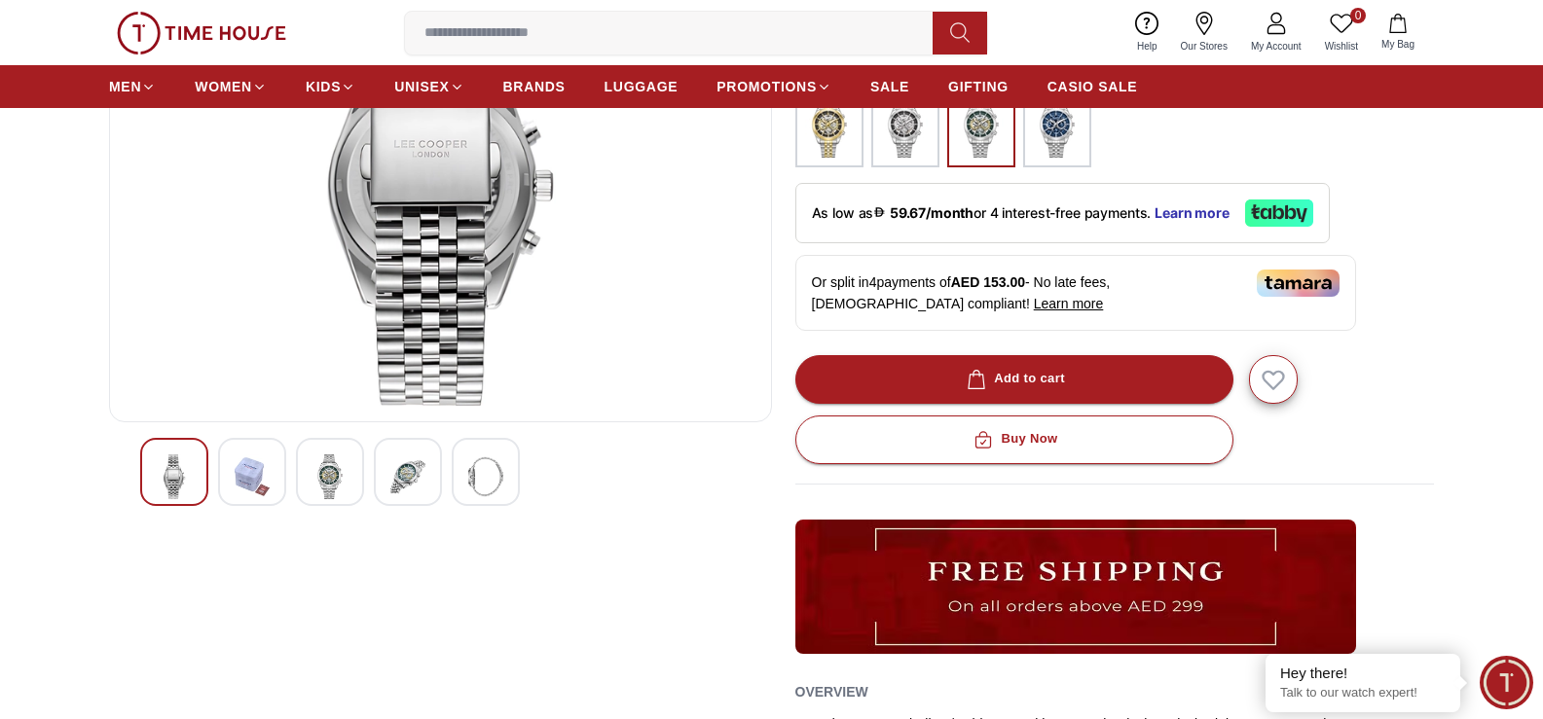
click at [322, 467] on img at bounding box center [329, 477] width 35 height 45
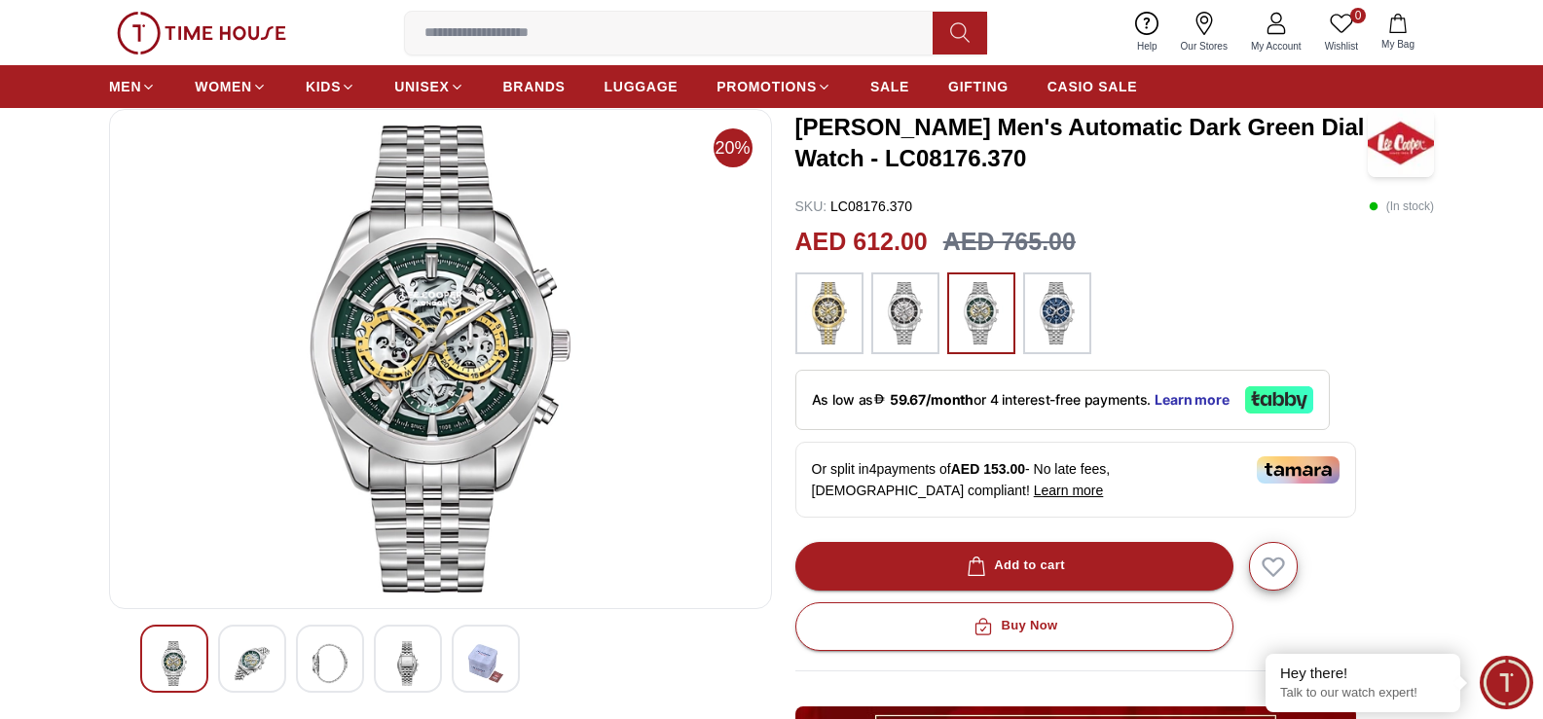
scroll to position [97, 0]
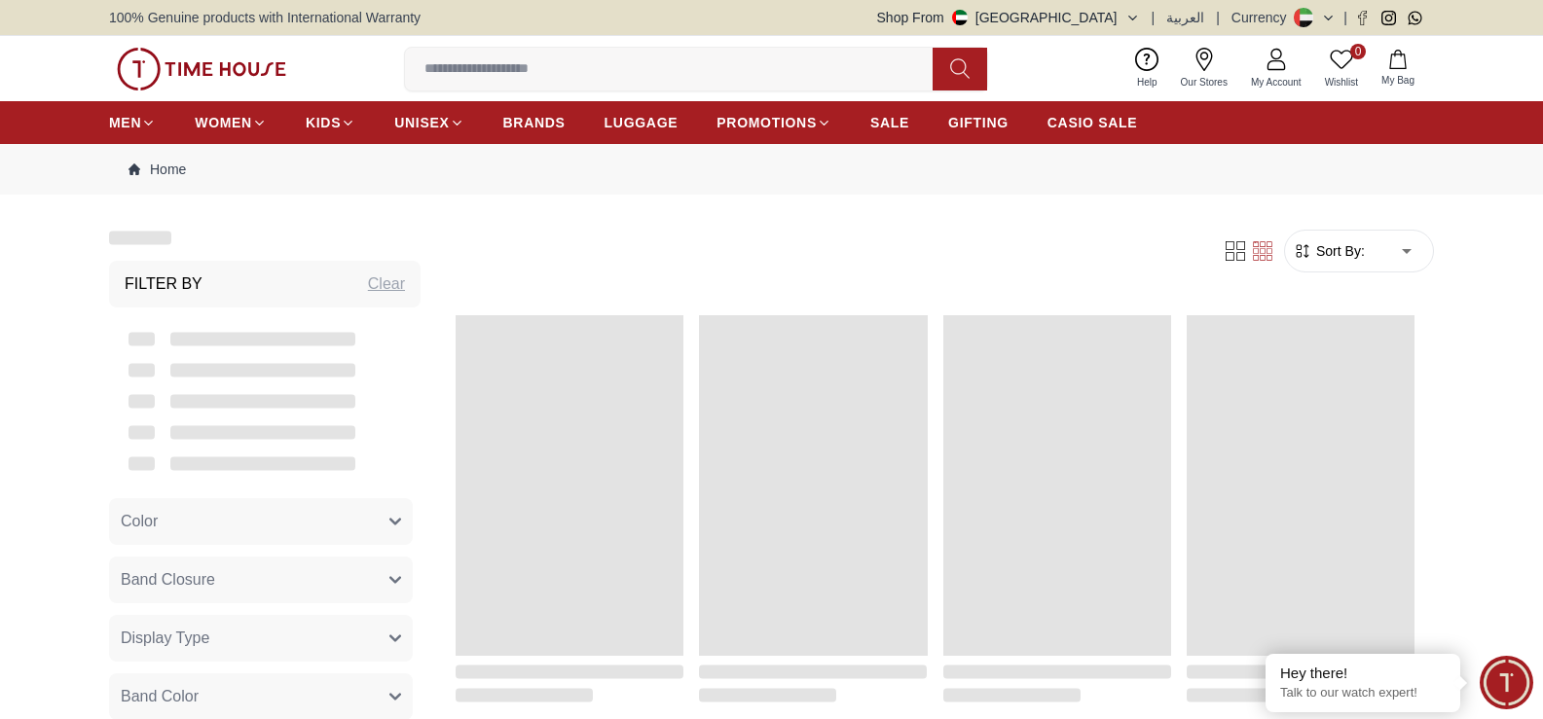
scroll to position [2034, 0]
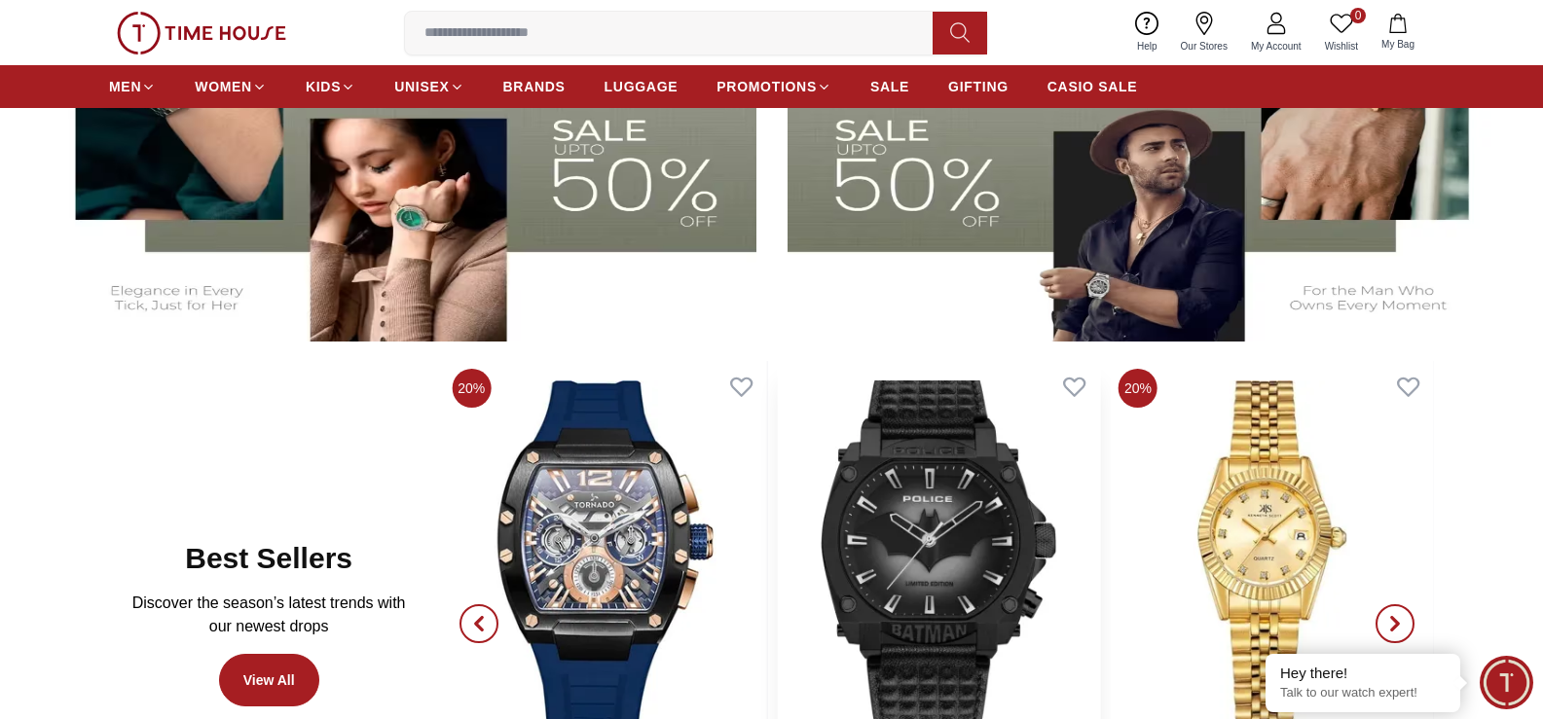
scroll to position [779, 0]
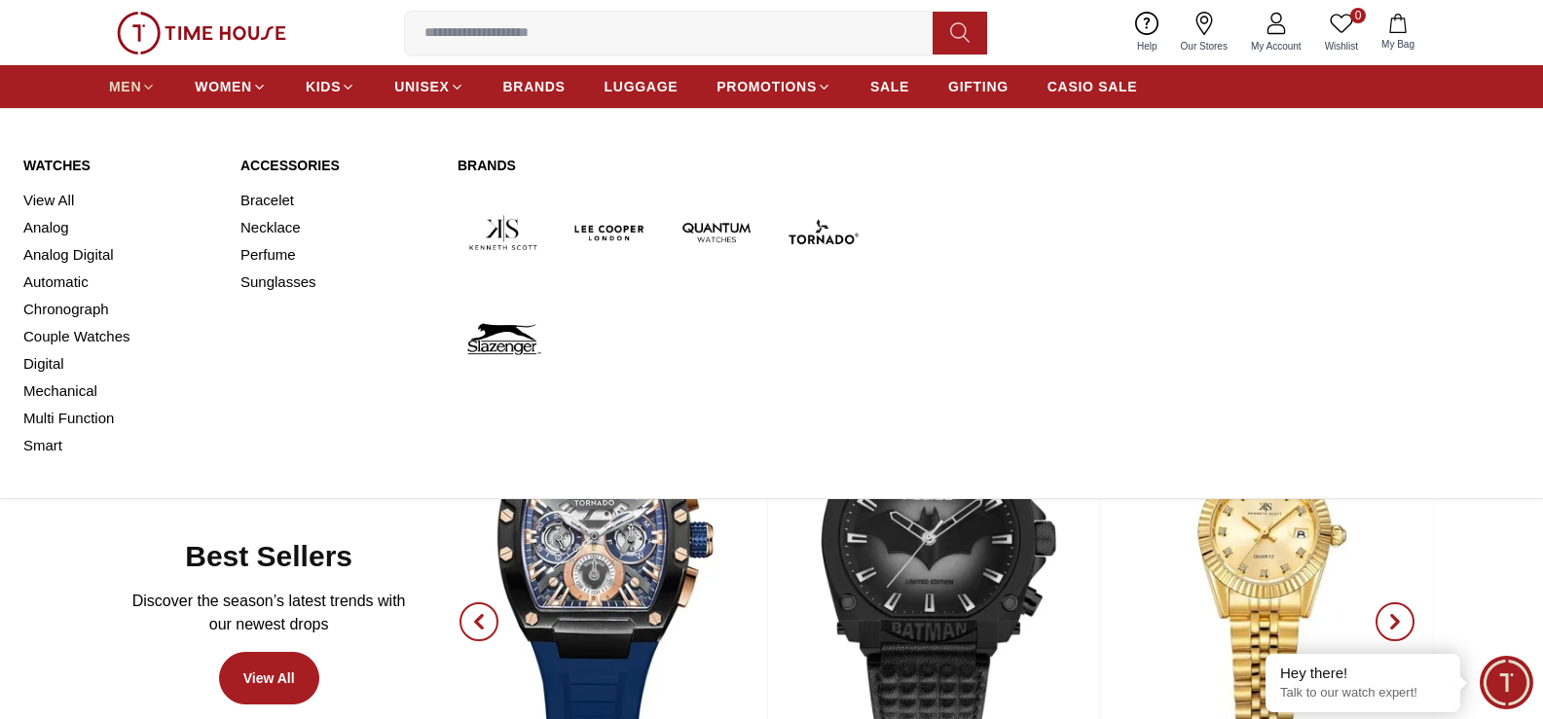
click at [144, 82] on icon at bounding box center [148, 87] width 15 height 15
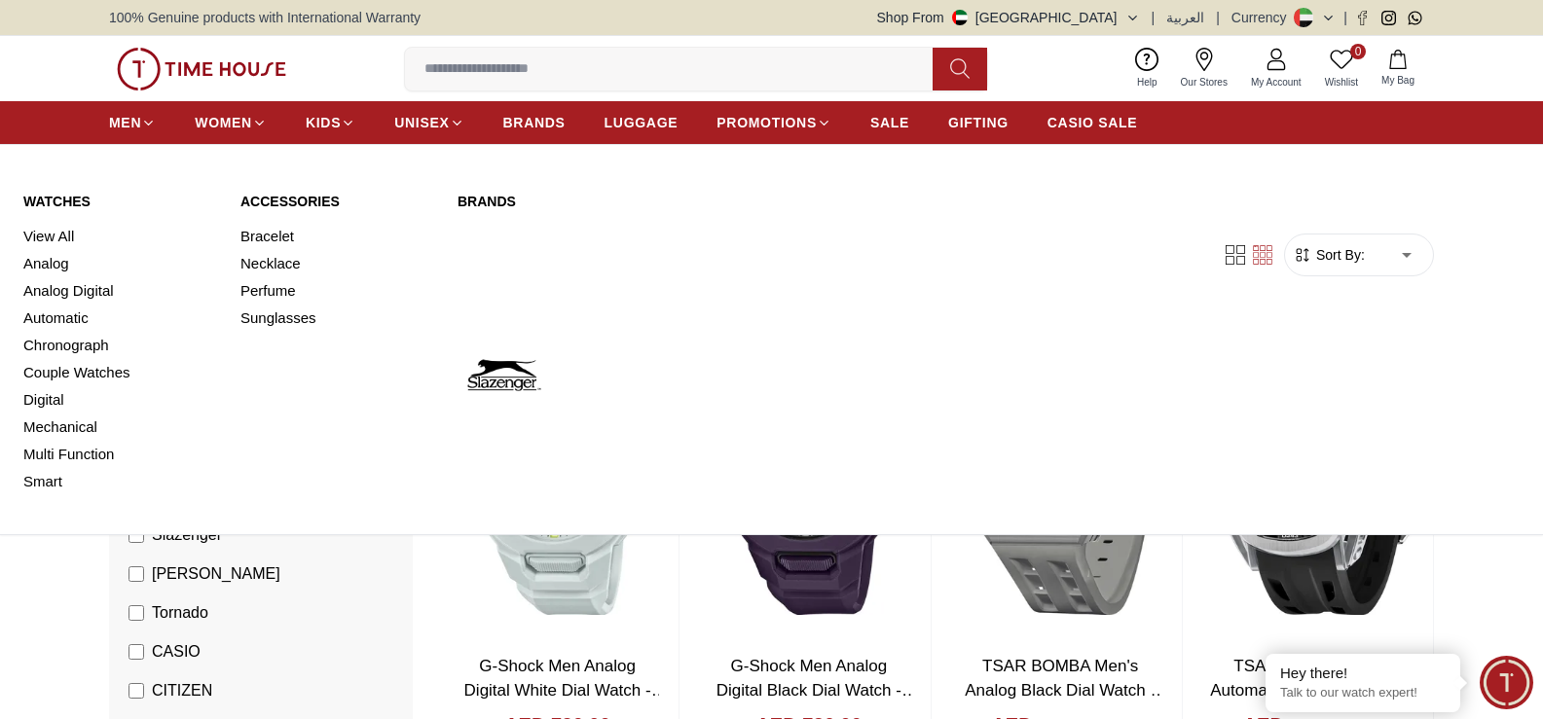
click at [35, 317] on link "Automatic" at bounding box center [120, 318] width 194 height 27
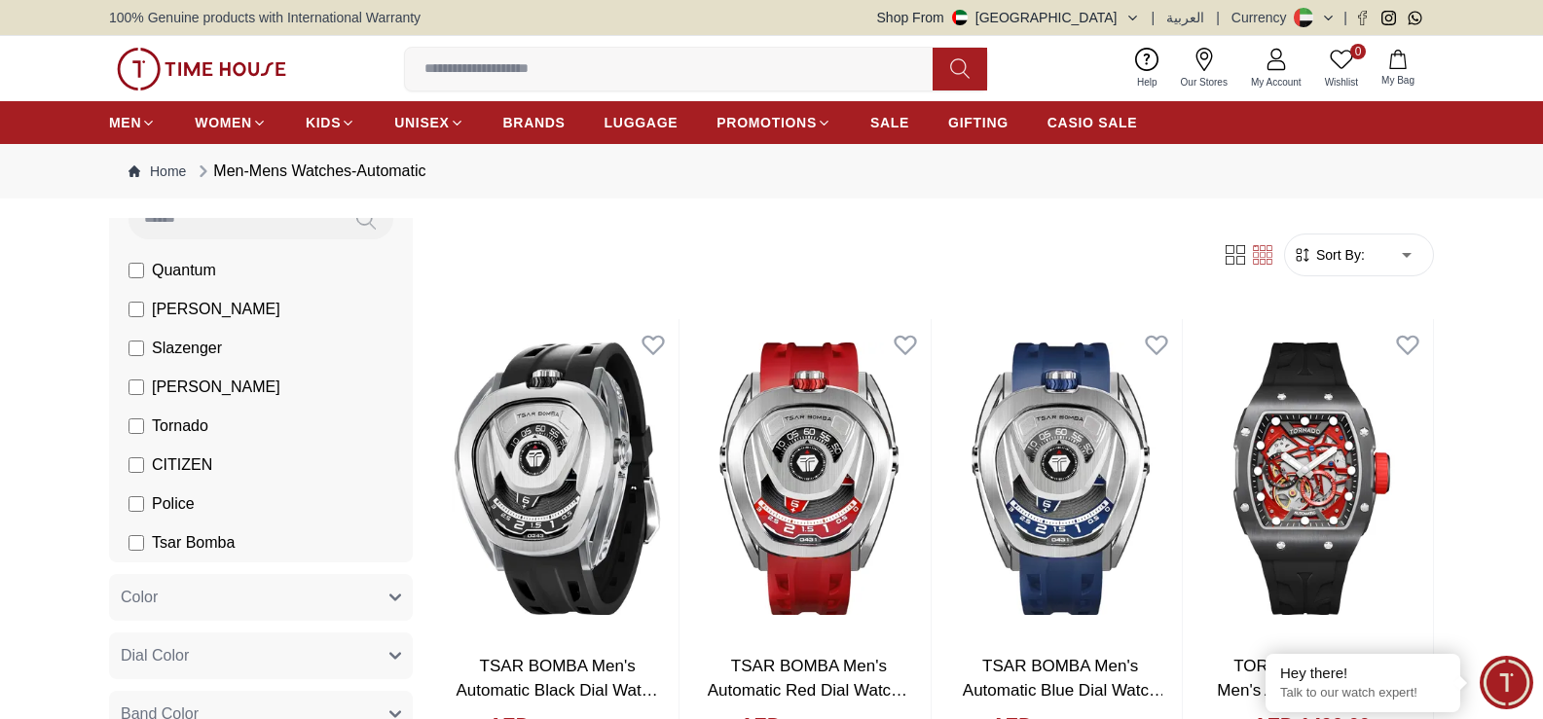
scroll to position [195, 0]
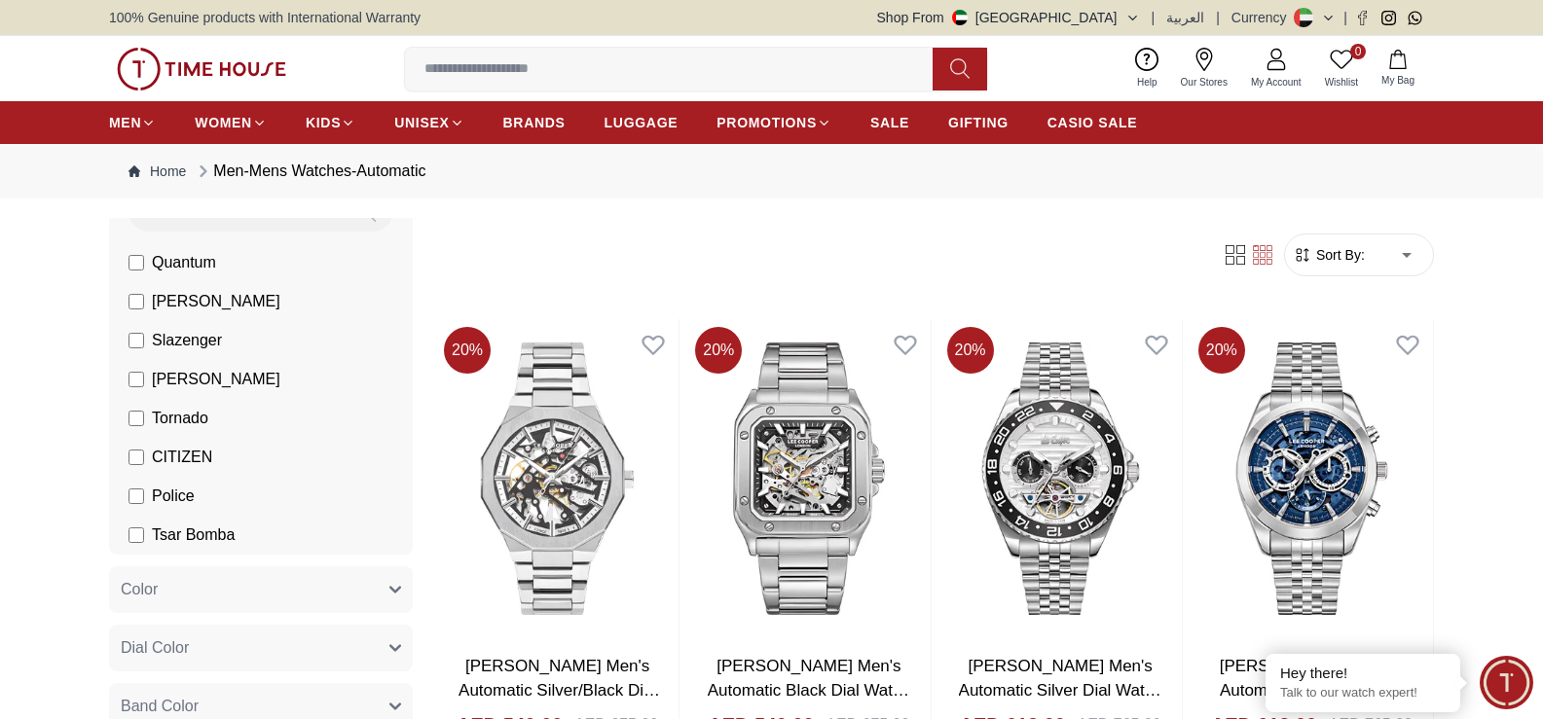
scroll to position [292, 0]
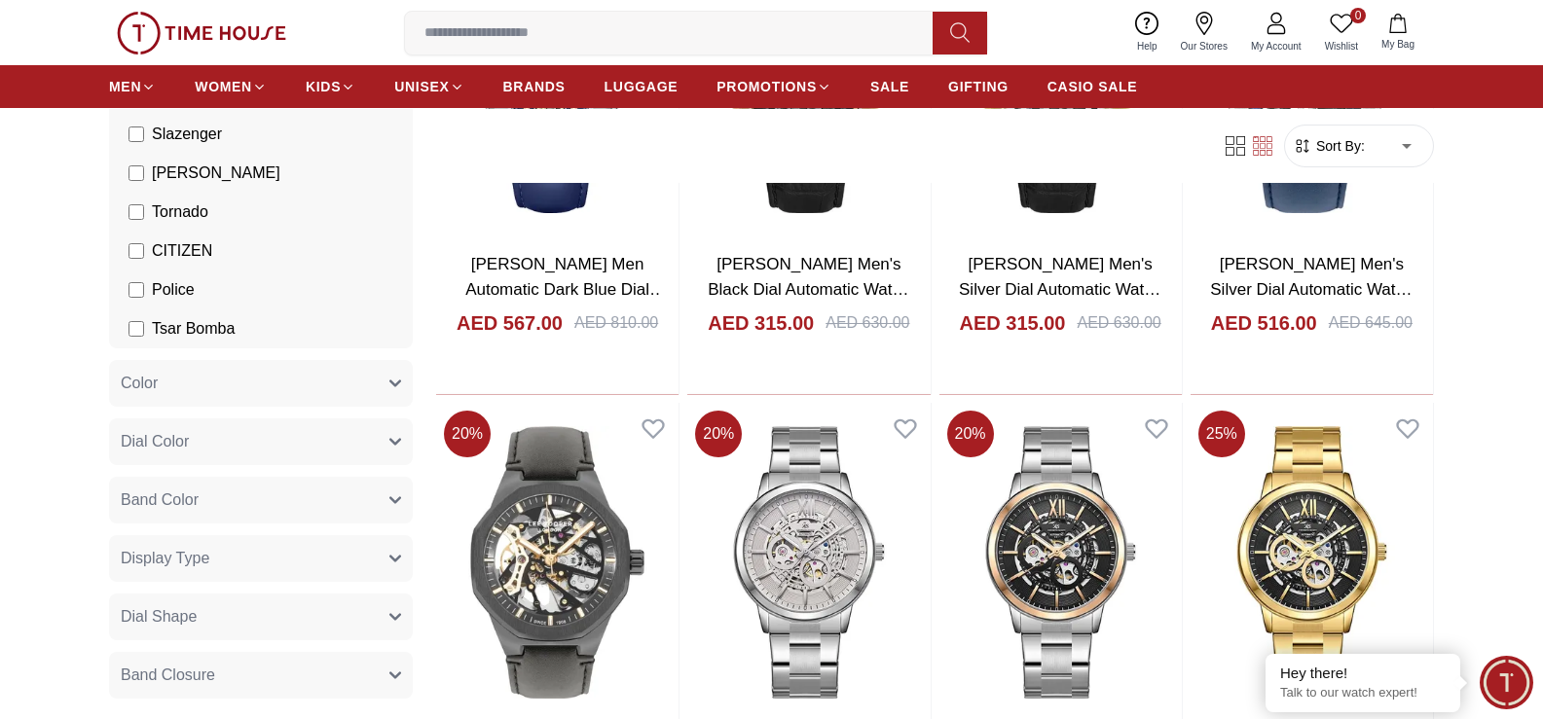
scroll to position [1947, 0]
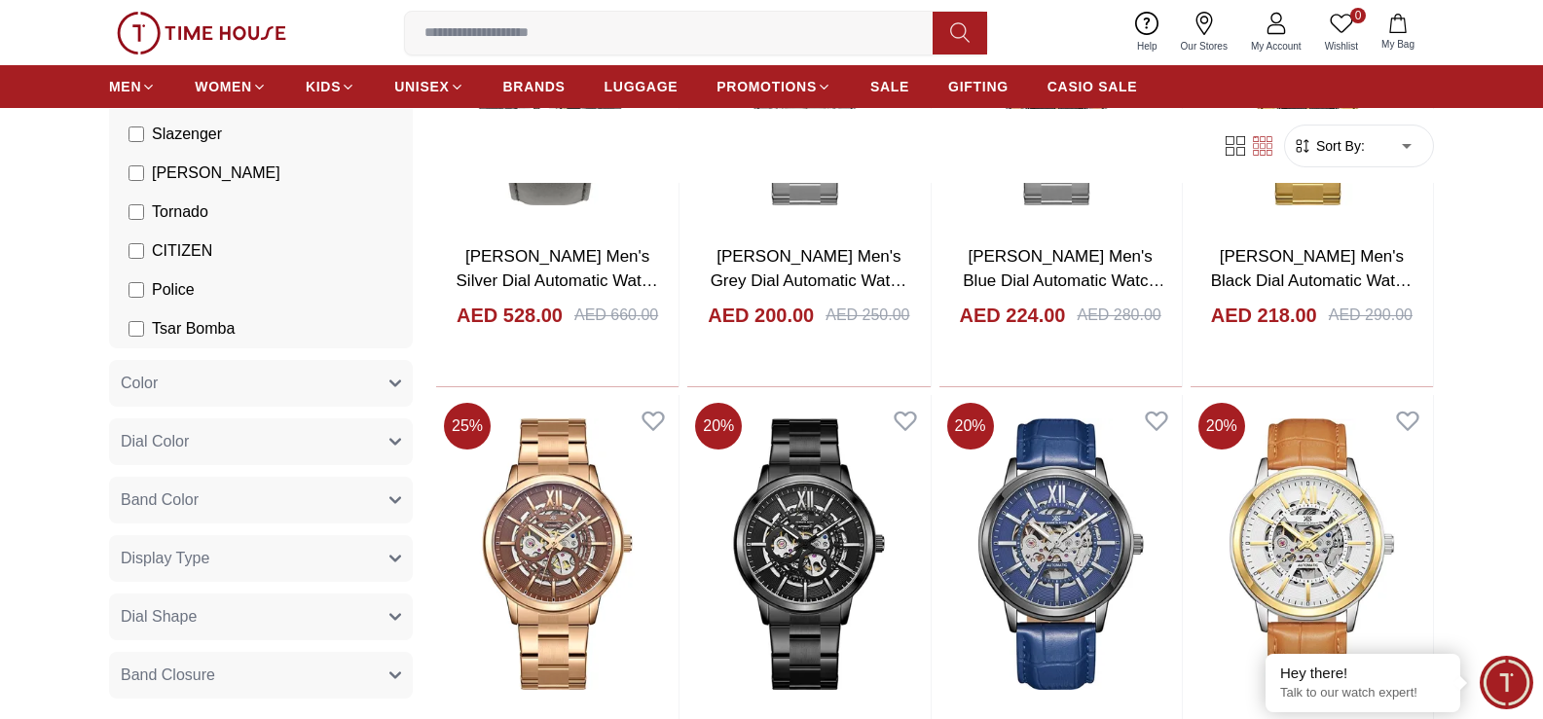
scroll to position [2239, 0]
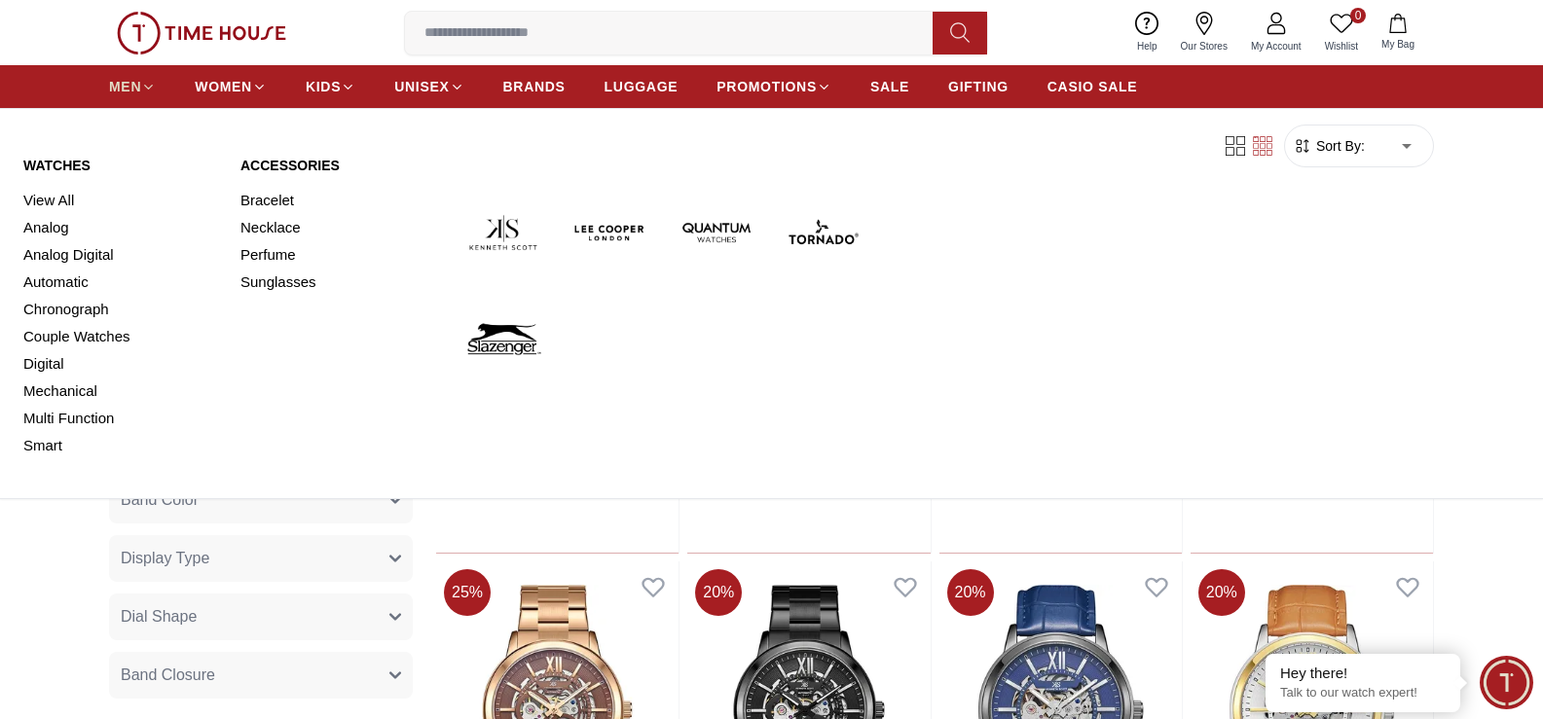
click at [147, 86] on icon at bounding box center [148, 87] width 15 height 15
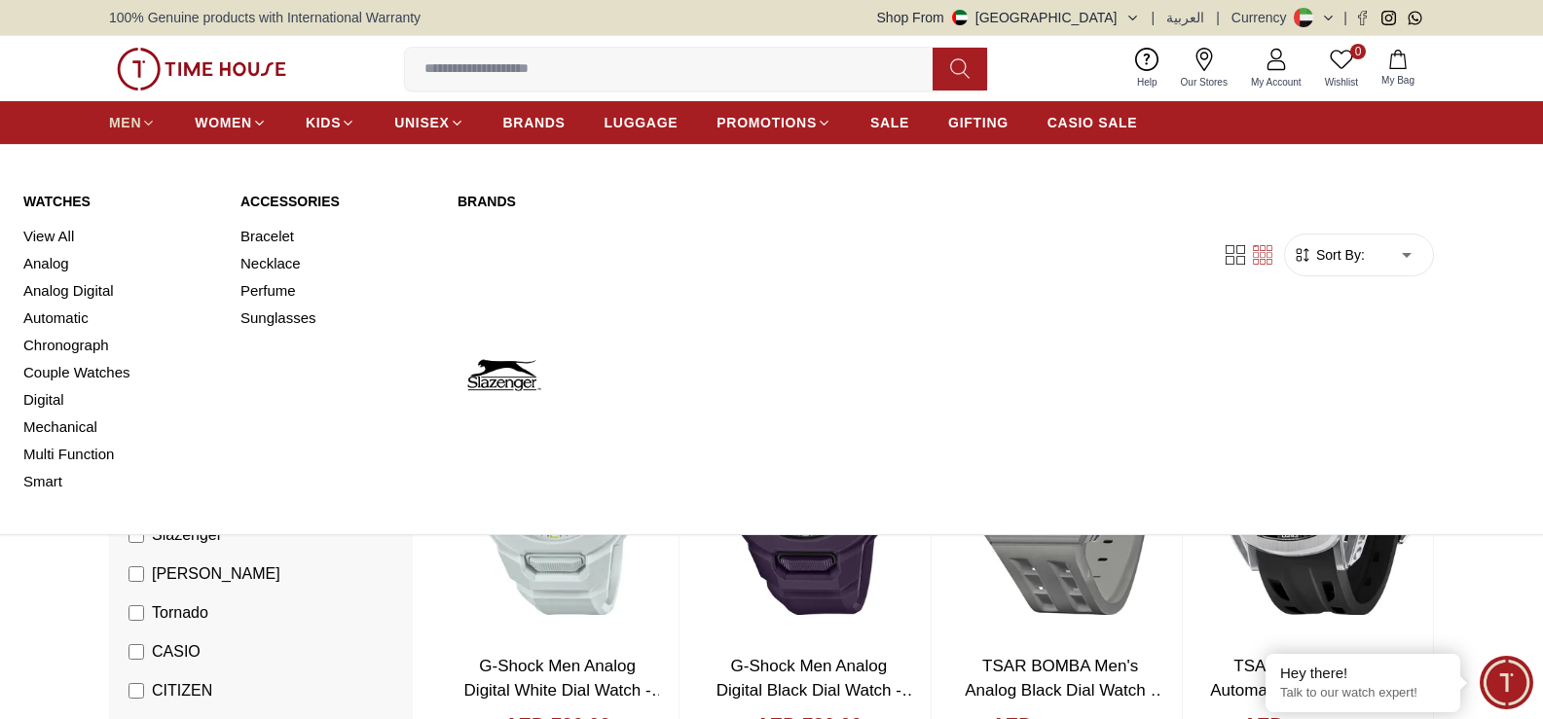
click at [145, 119] on icon at bounding box center [148, 123] width 15 height 15
click at [48, 237] on link "View All" at bounding box center [120, 236] width 194 height 27
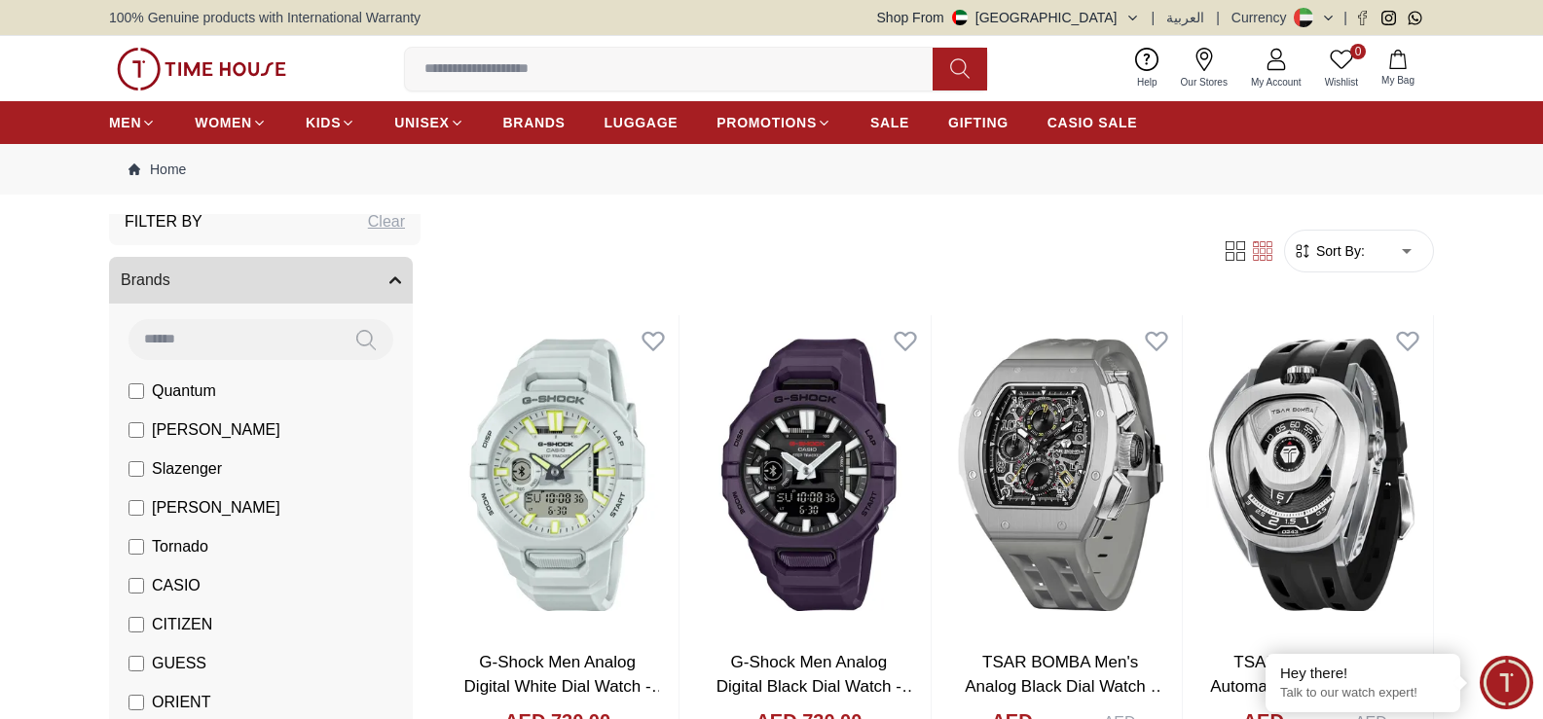
scroll to position [97, 0]
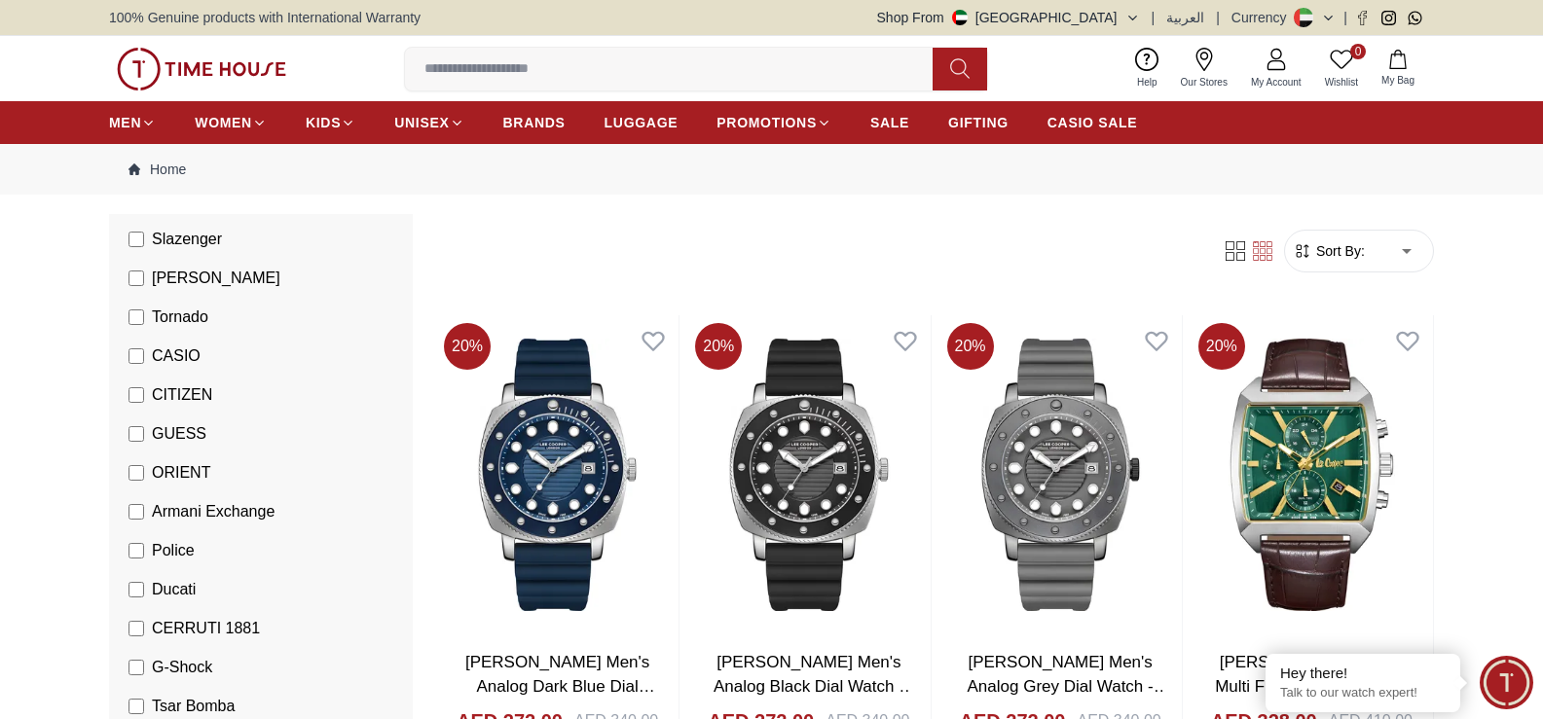
scroll to position [389, 0]
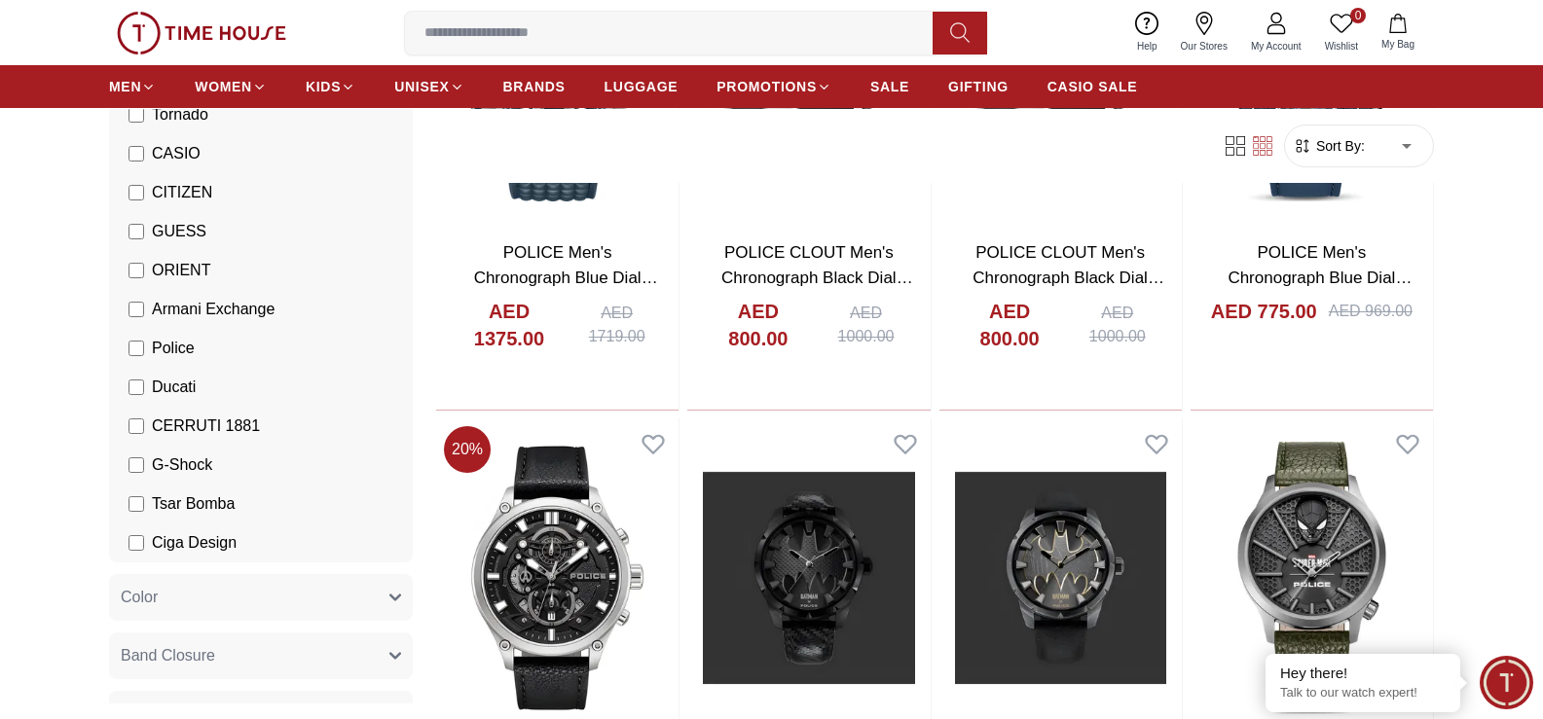
scroll to position [2044, 0]
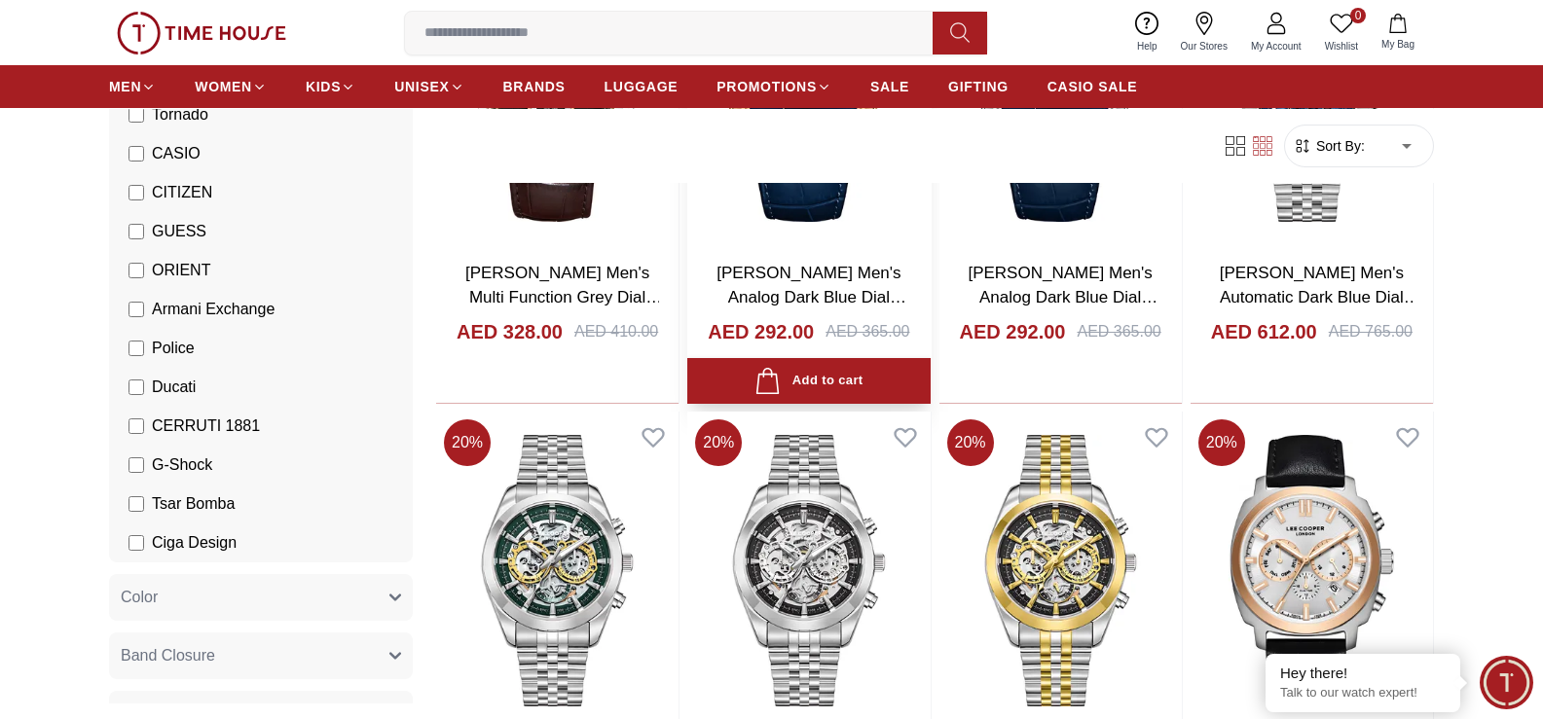
scroll to position [4477, 0]
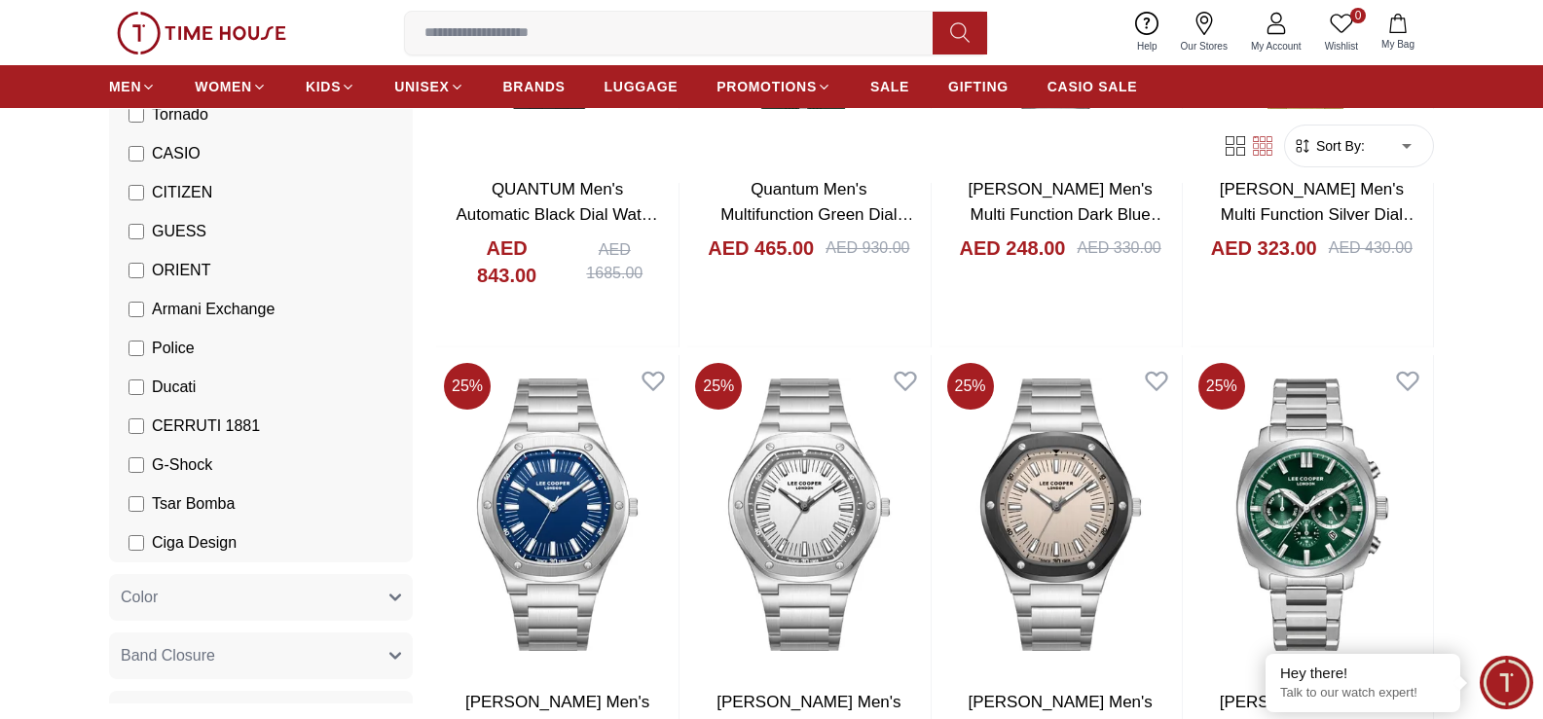
scroll to position [7008, 0]
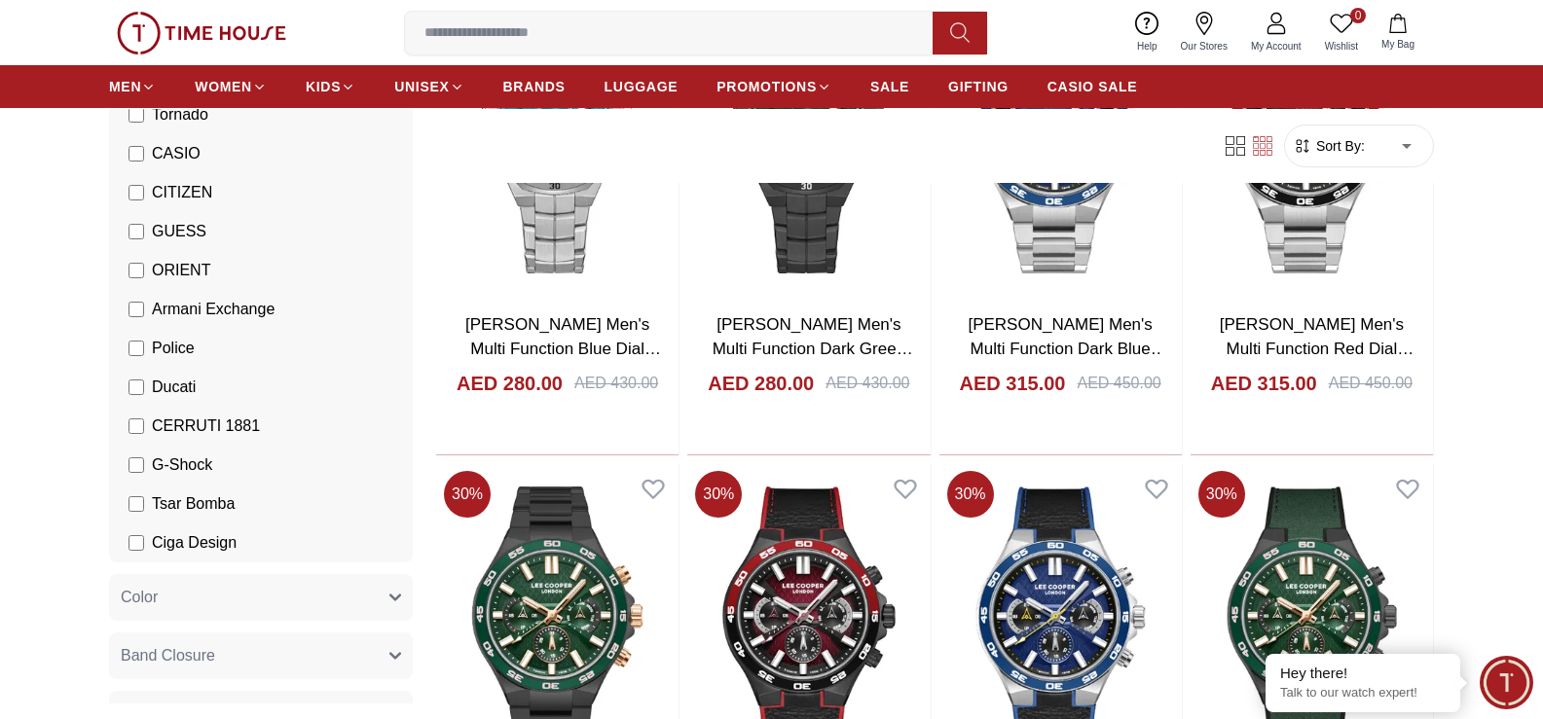
scroll to position [9344, 0]
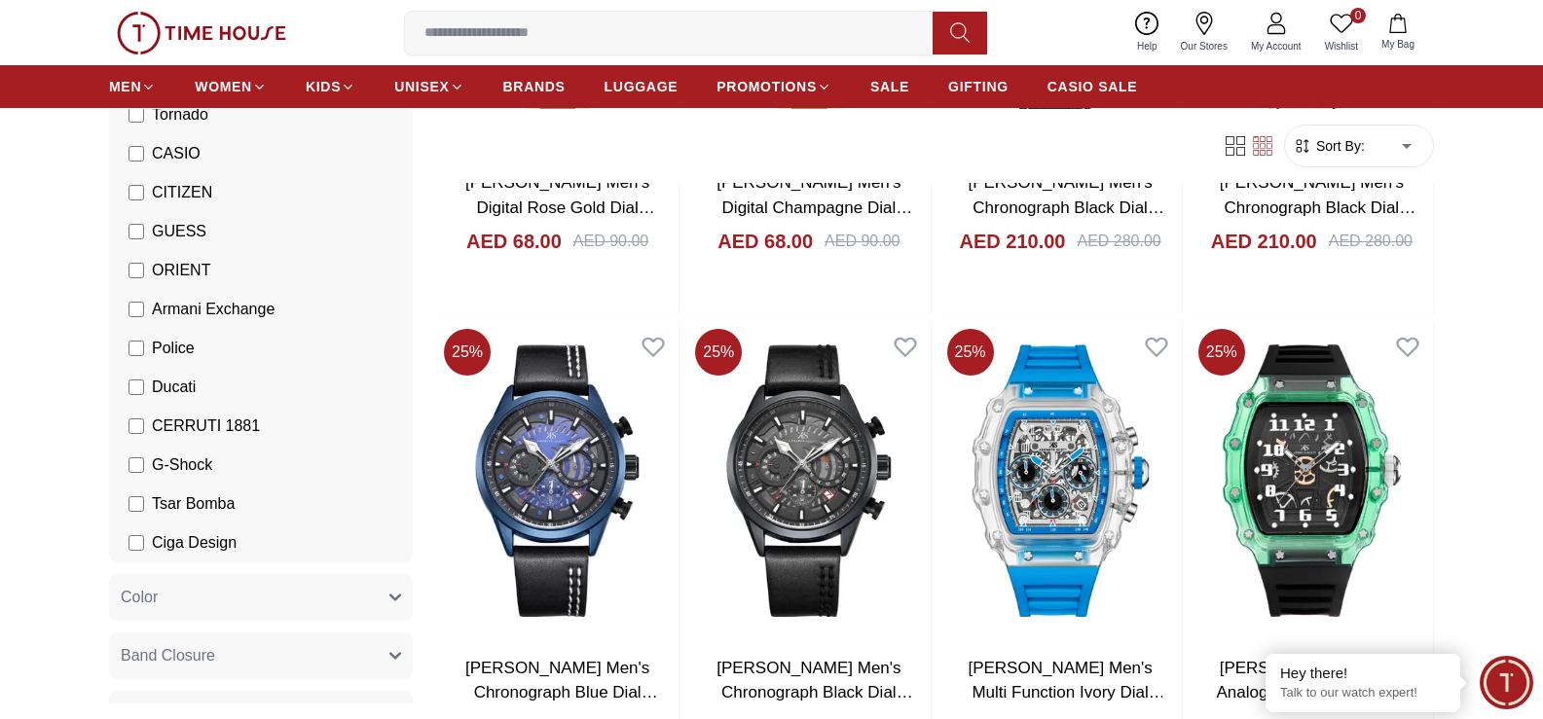
scroll to position [11874, 0]
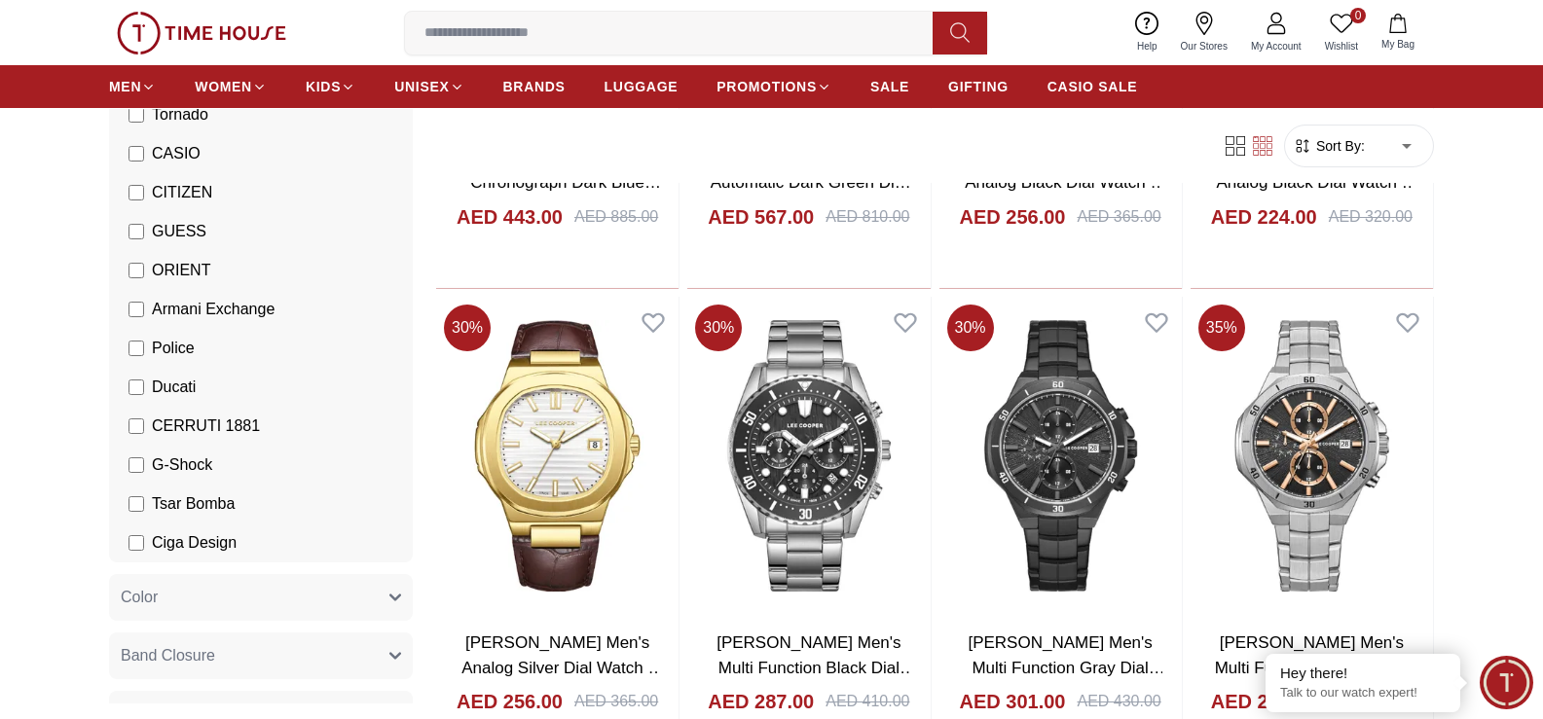
scroll to position [14385, 0]
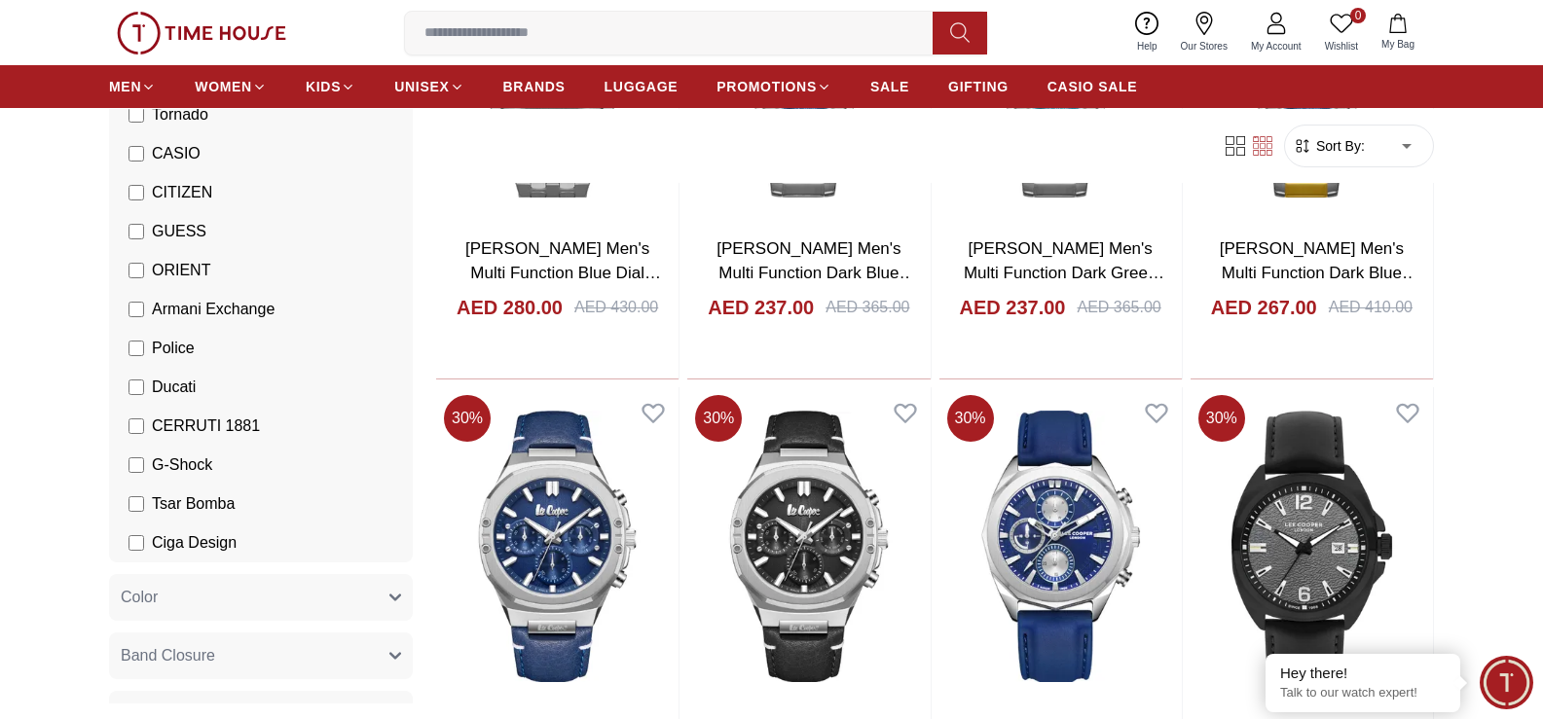
scroll to position [16743, 0]
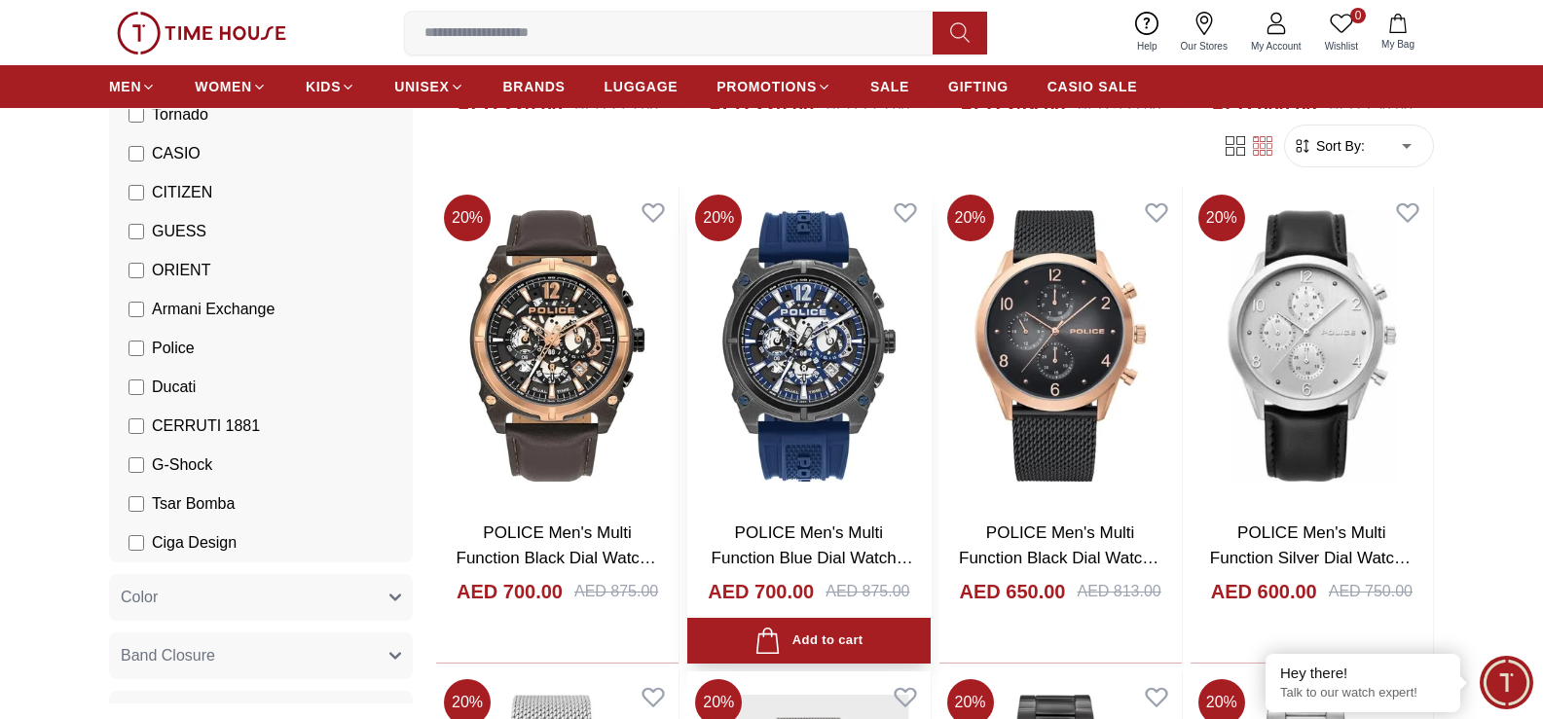
scroll to position [19112, 0]
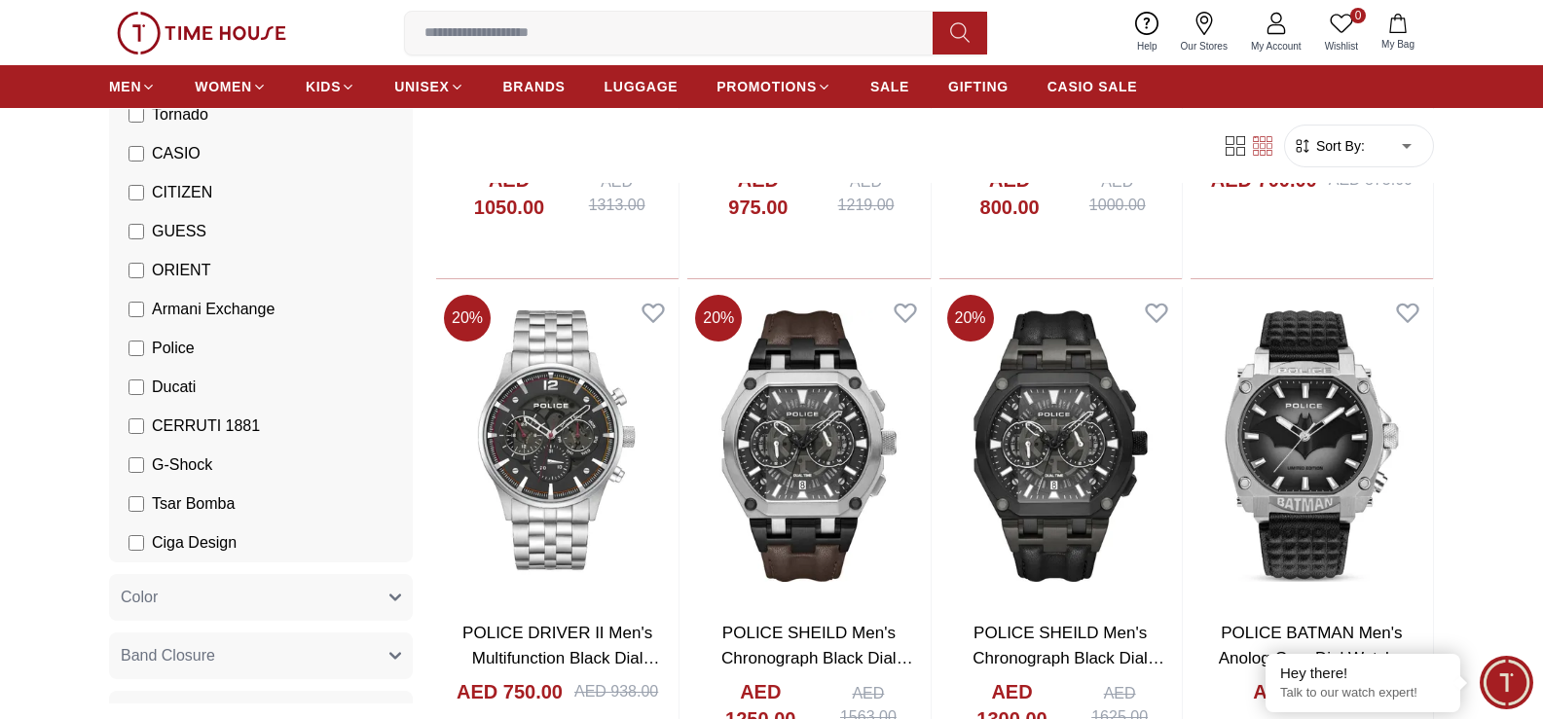
scroll to position [21779, 0]
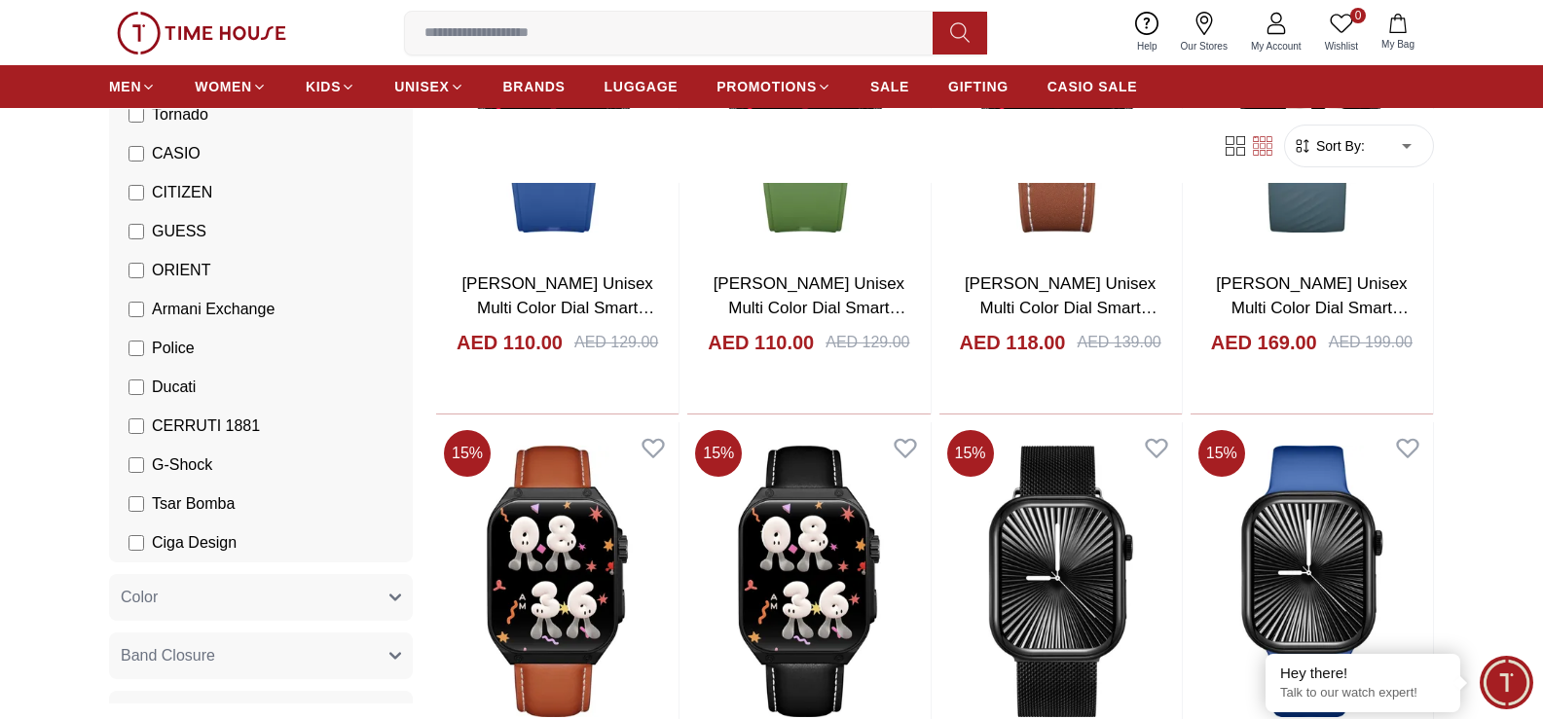
scroll to position [23651, 0]
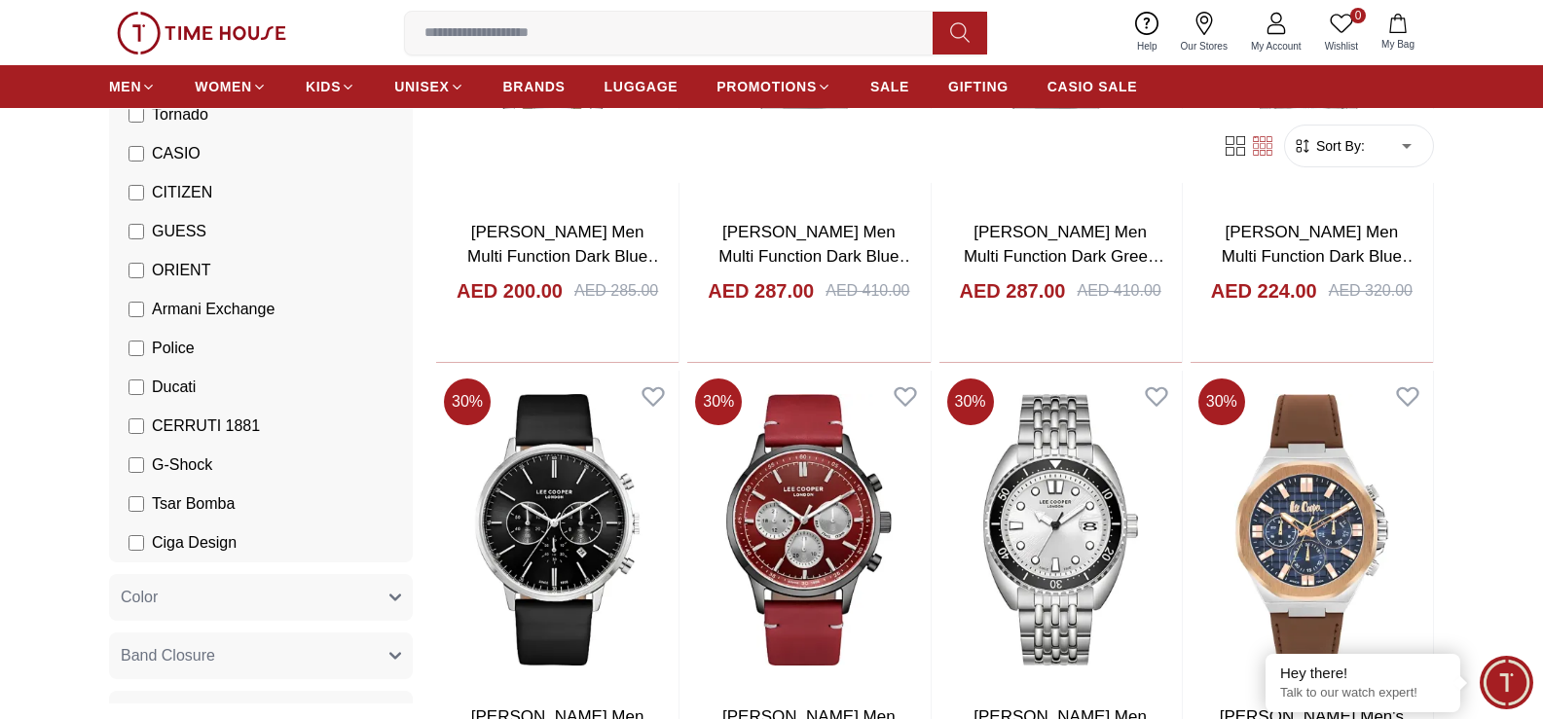
scroll to position [26668, 0]
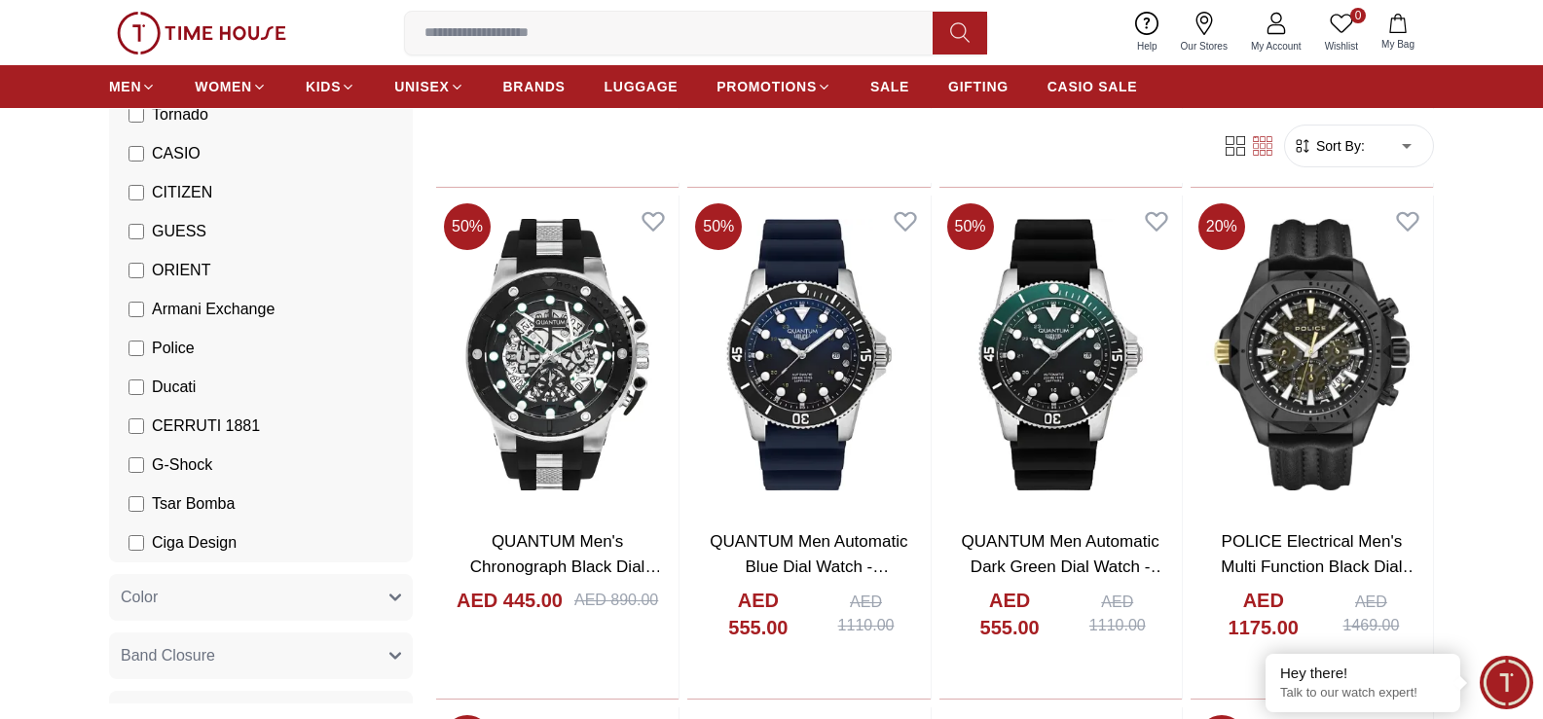
scroll to position [27739, 0]
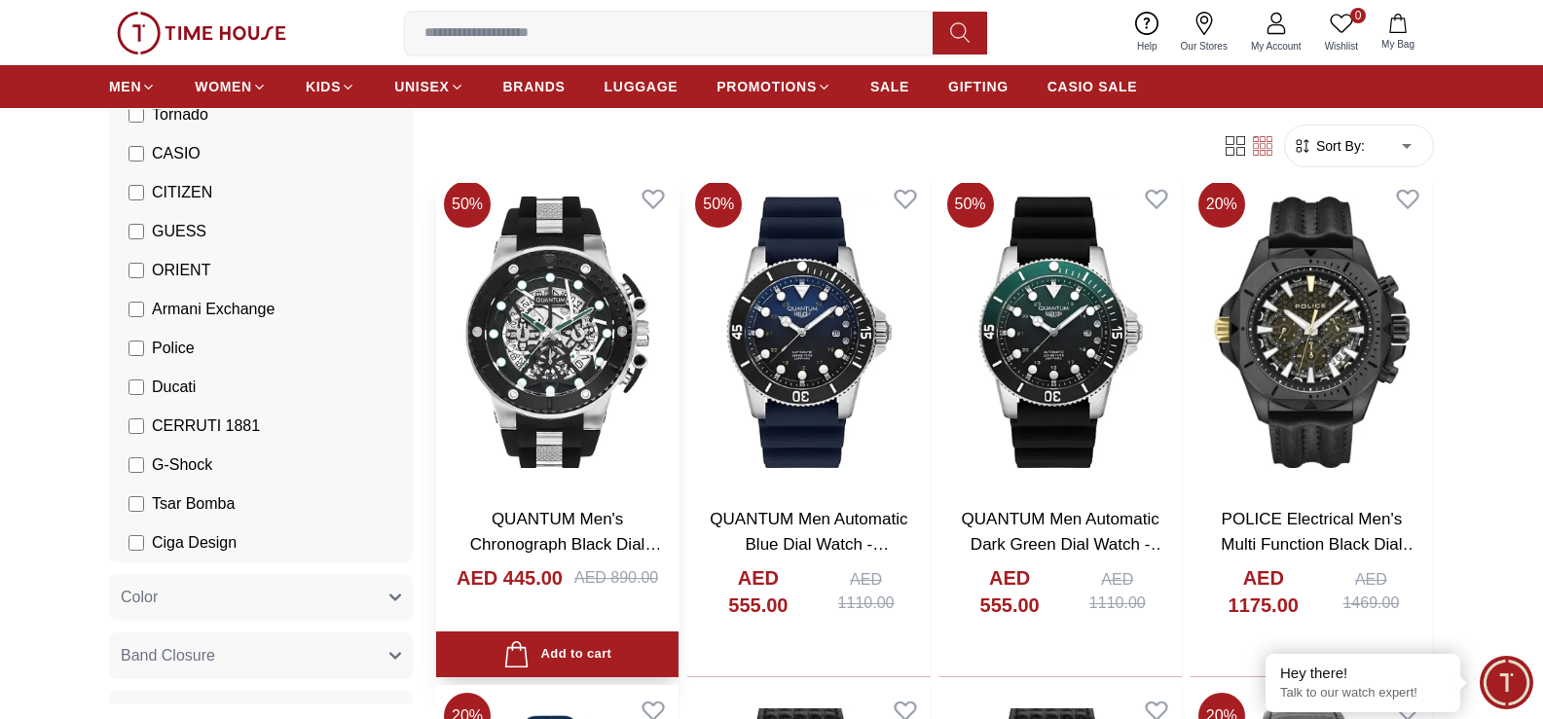
click at [551, 345] on img at bounding box center [557, 332] width 242 height 319
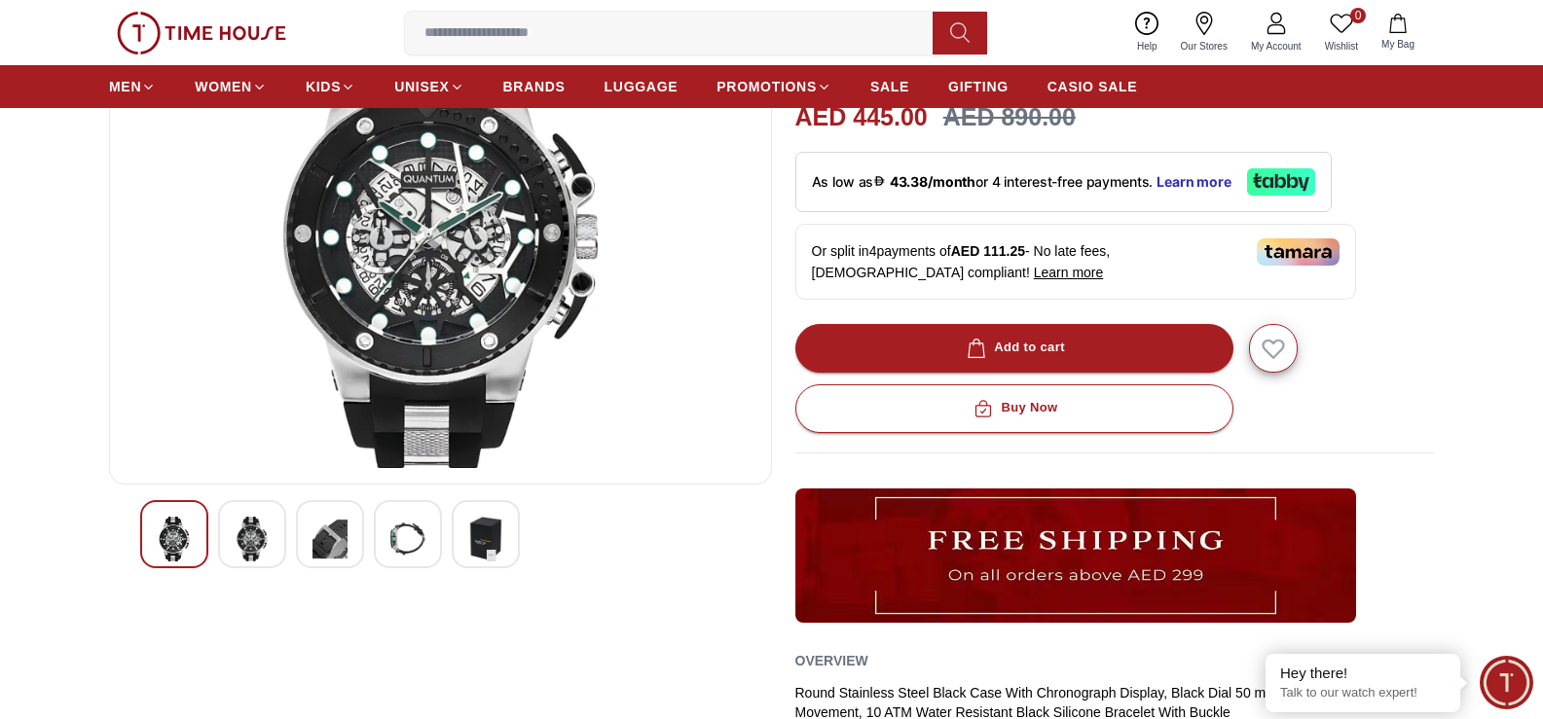
scroll to position [195, 0]
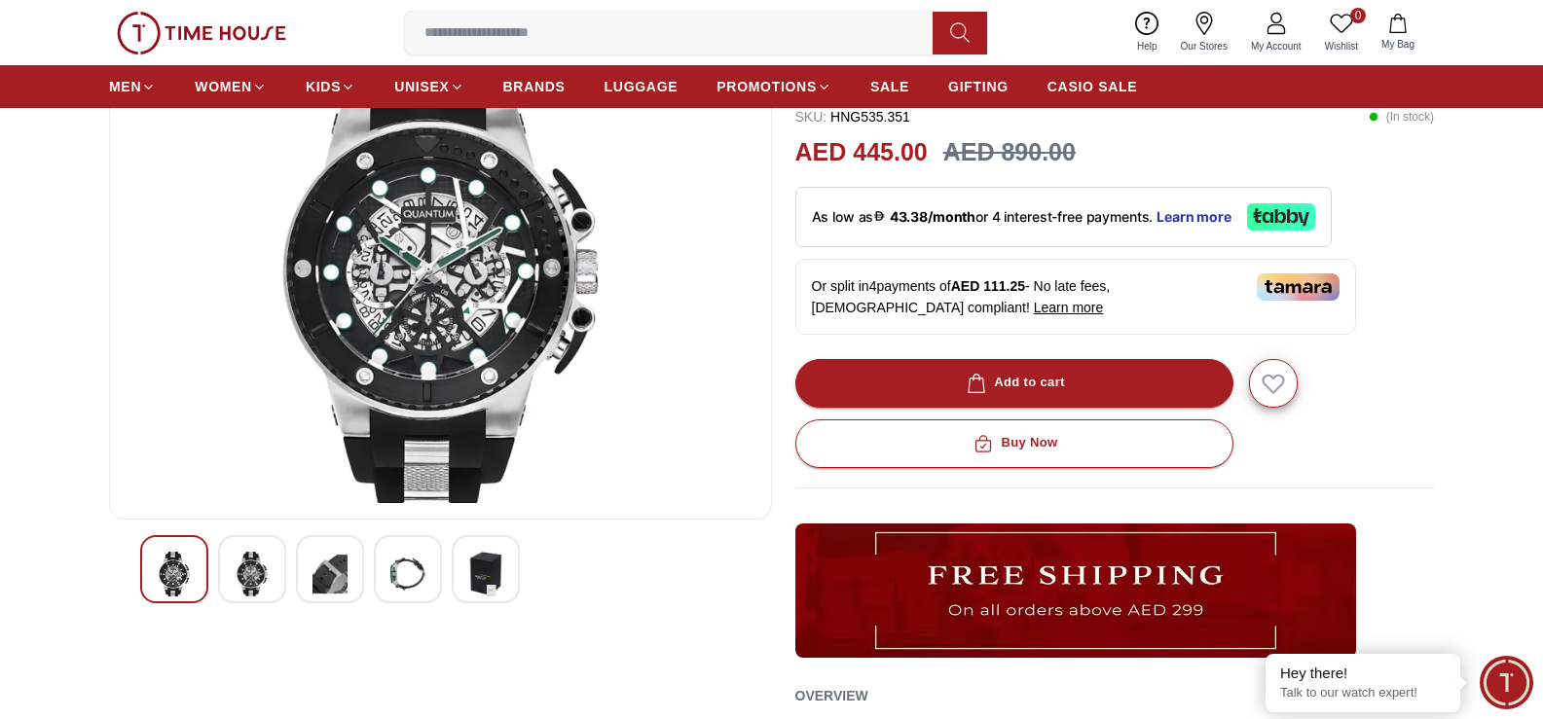
click at [332, 575] on img at bounding box center [329, 574] width 35 height 45
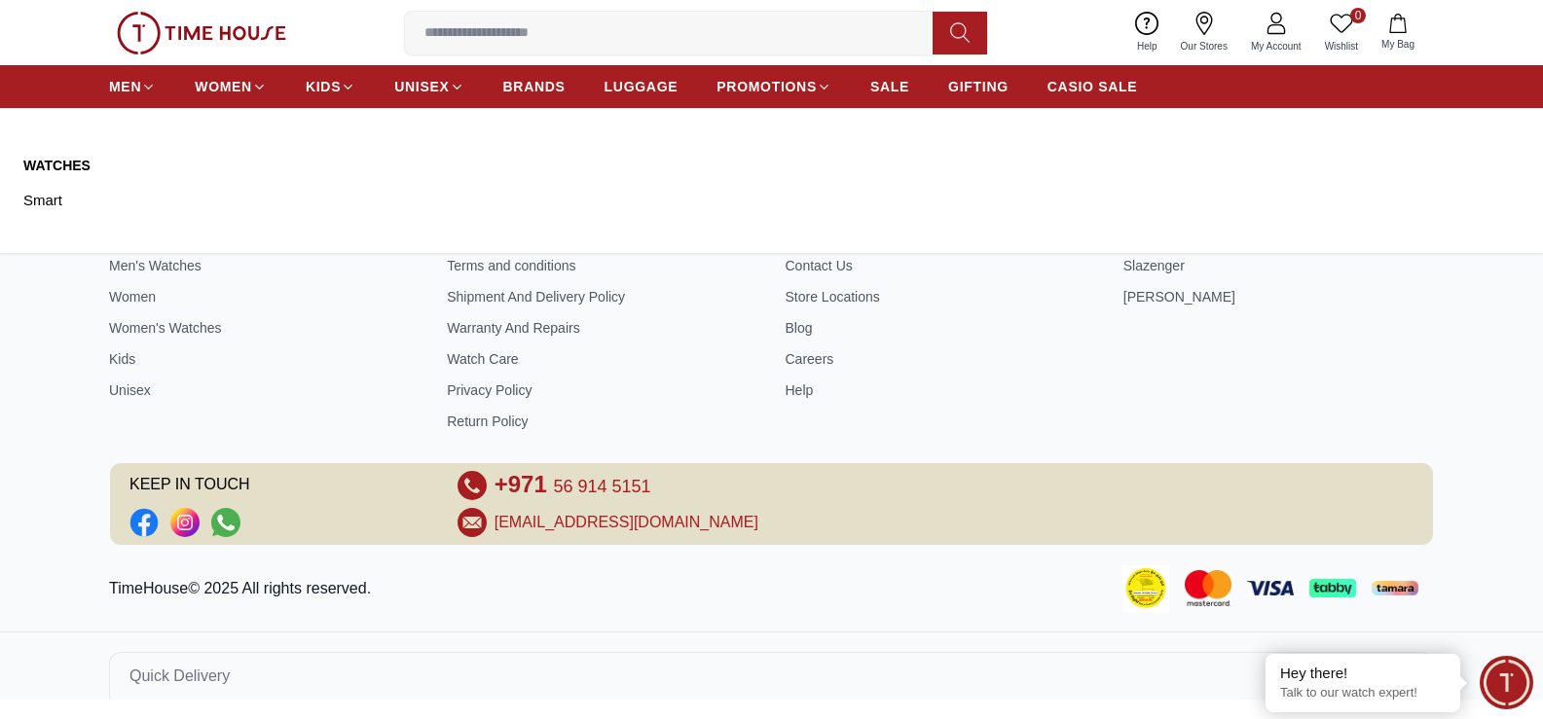
scroll to position [2863, 0]
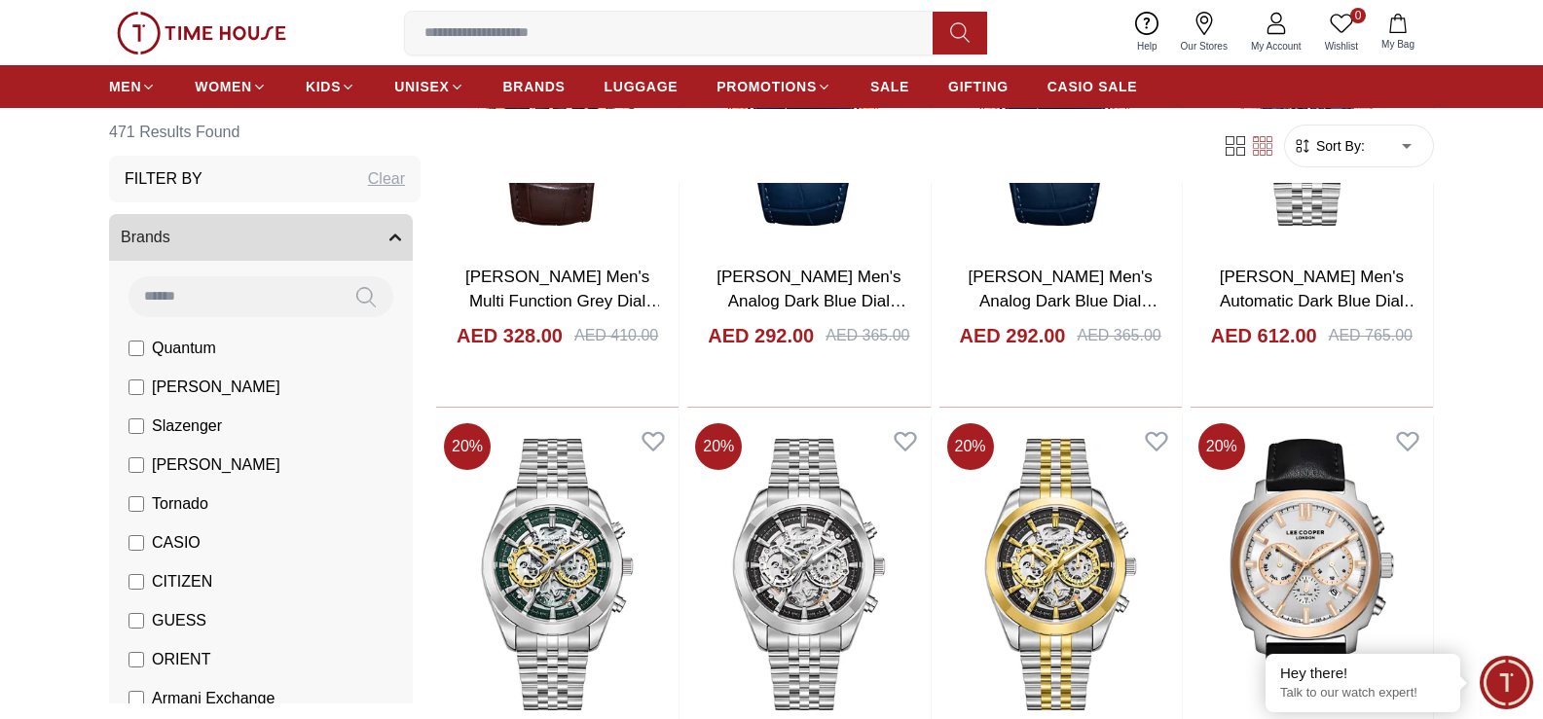
scroll to position [4615, 0]
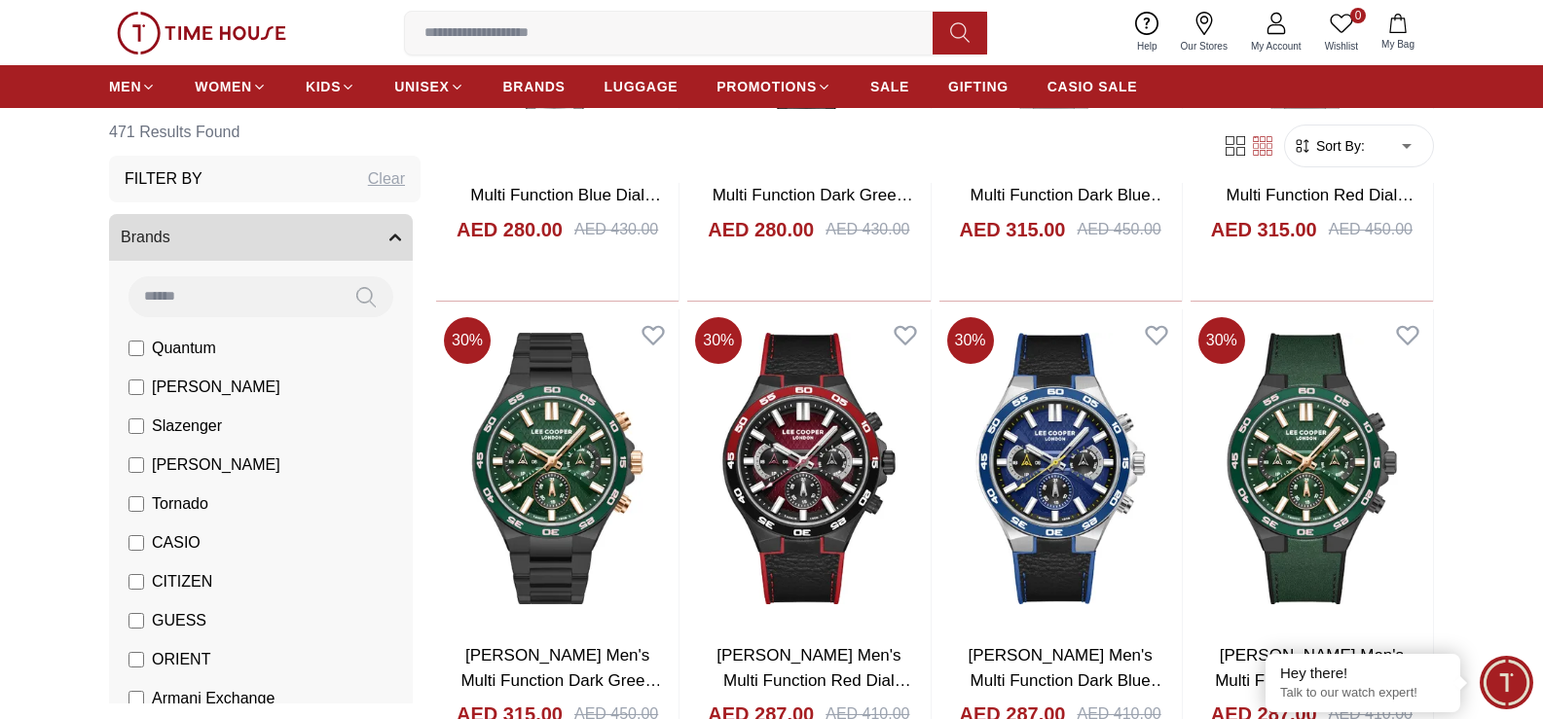
scroll to position [9384, 0]
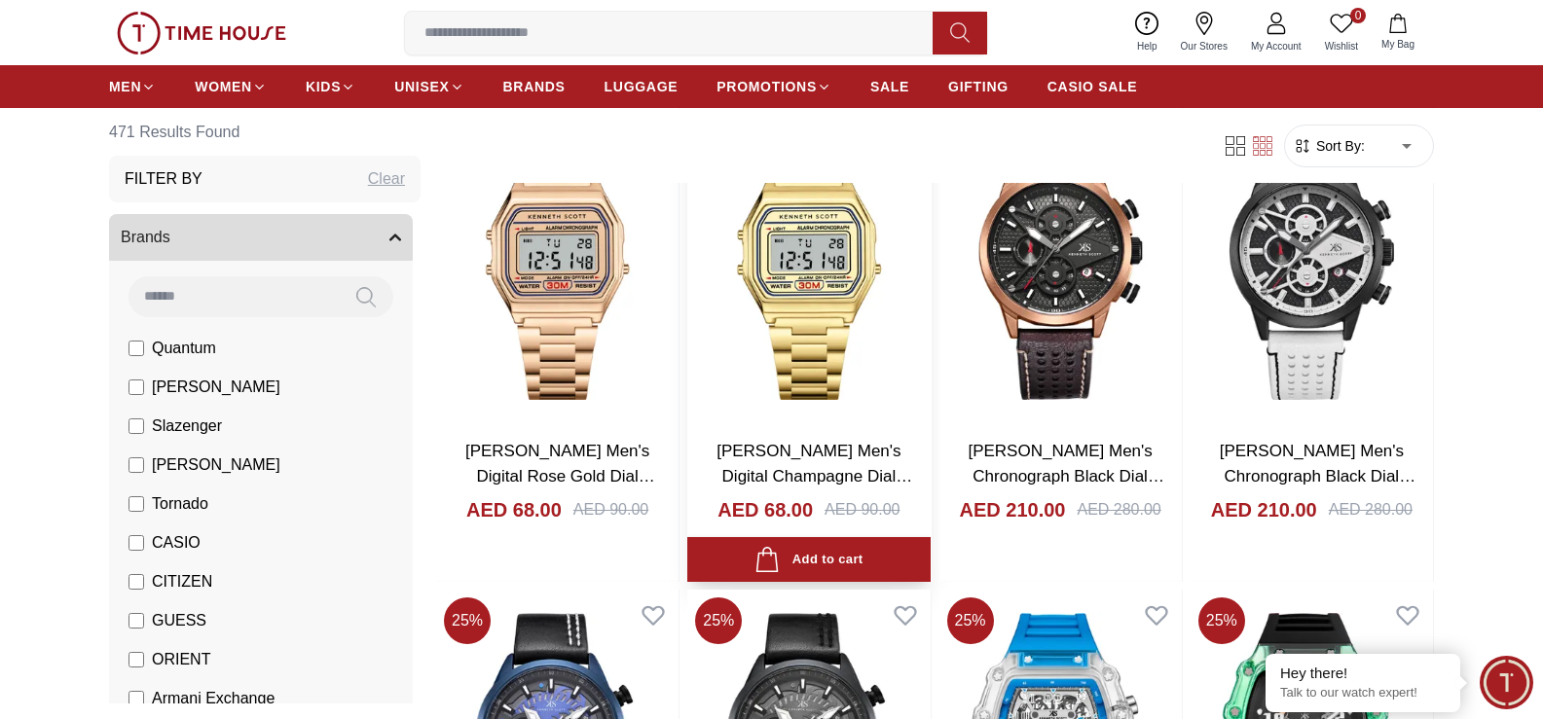
scroll to position [11818, 0]
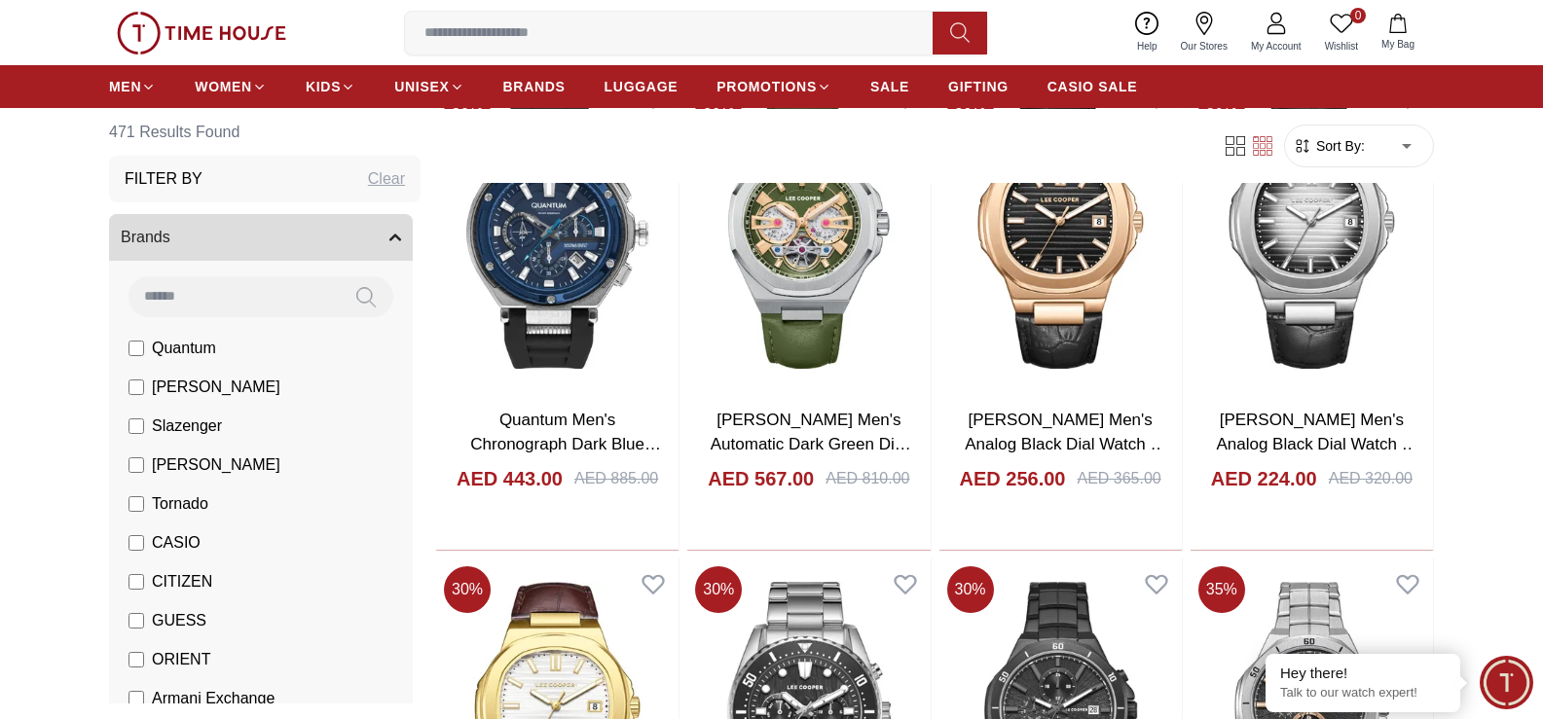
scroll to position [14313, 0]
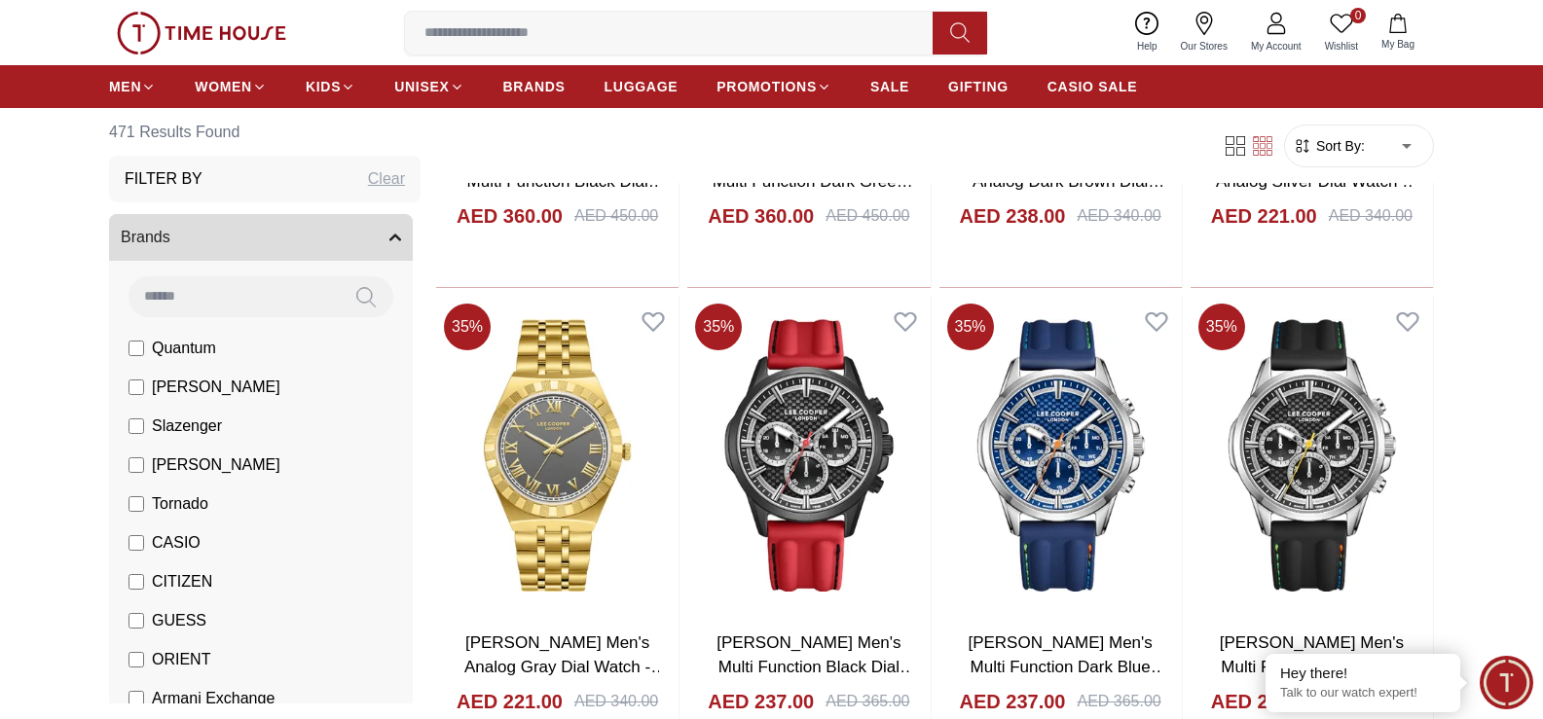
scroll to position [15614, 0]
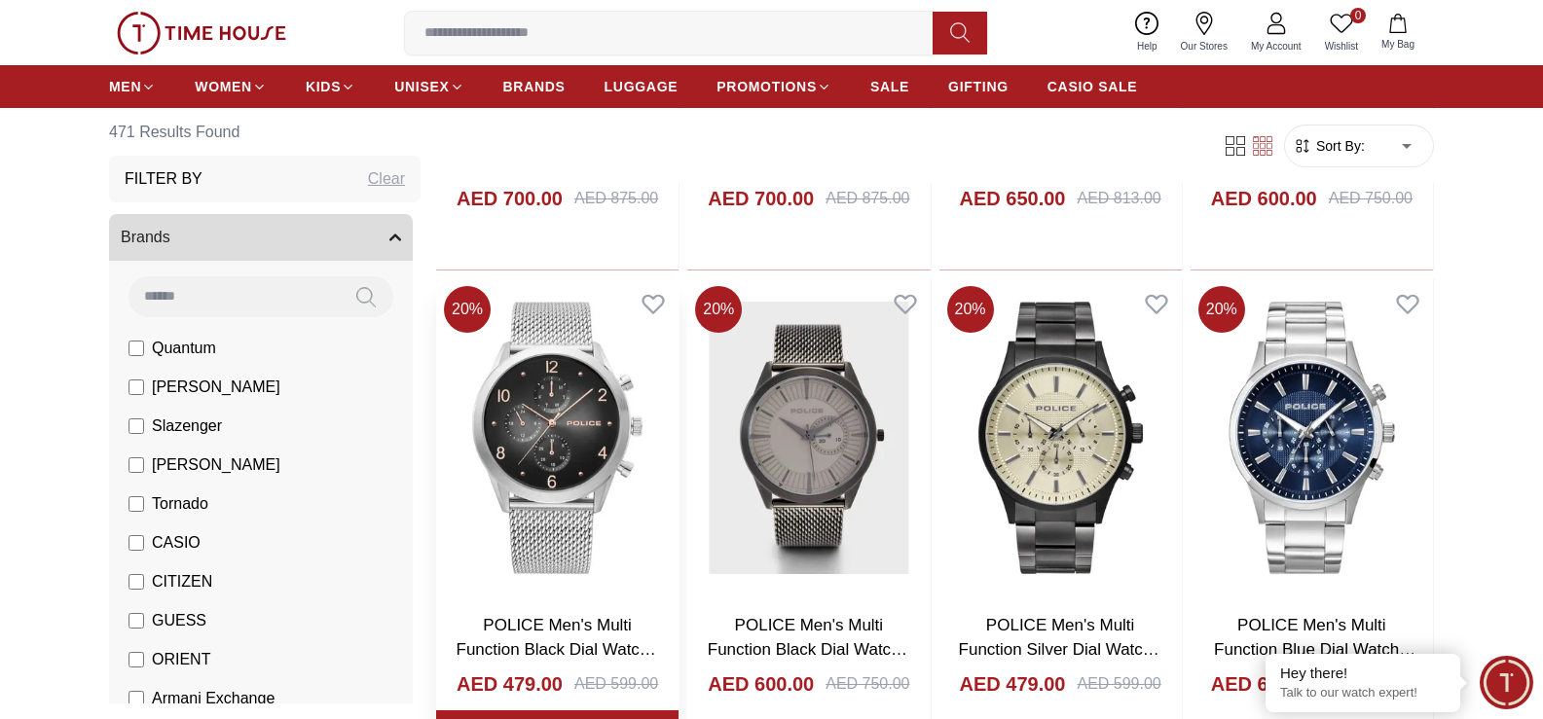
scroll to position [19224, 0]
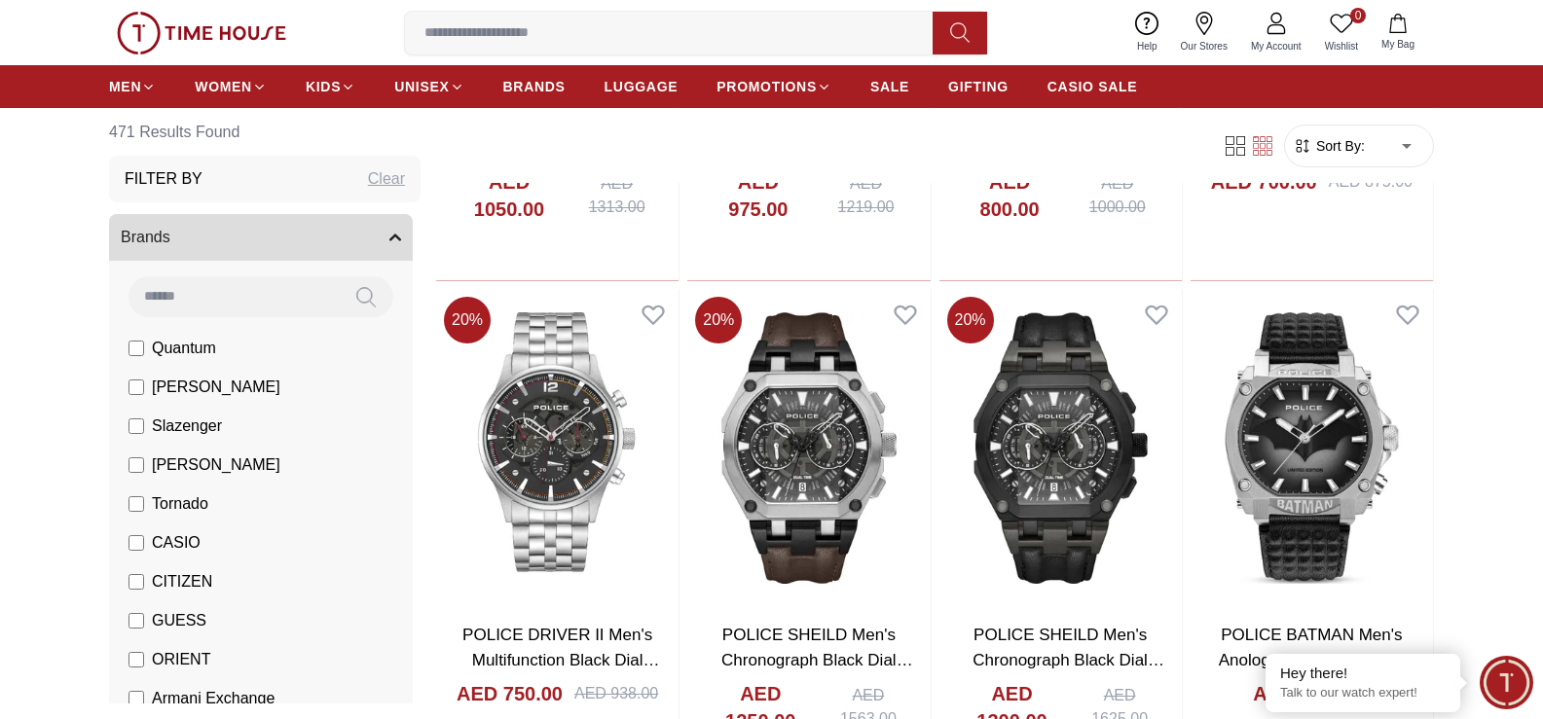
scroll to position [21764, 0]
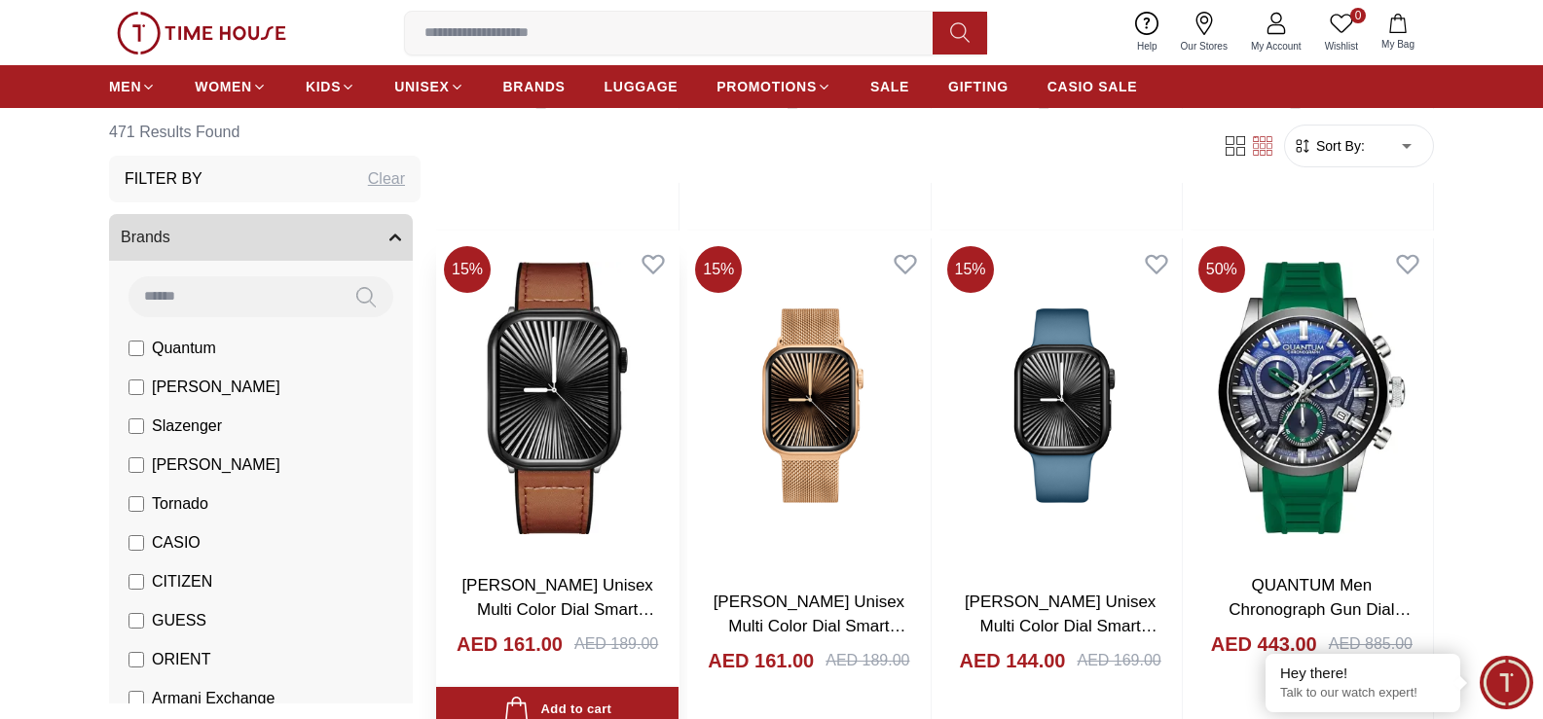
scroll to position [24207, 0]
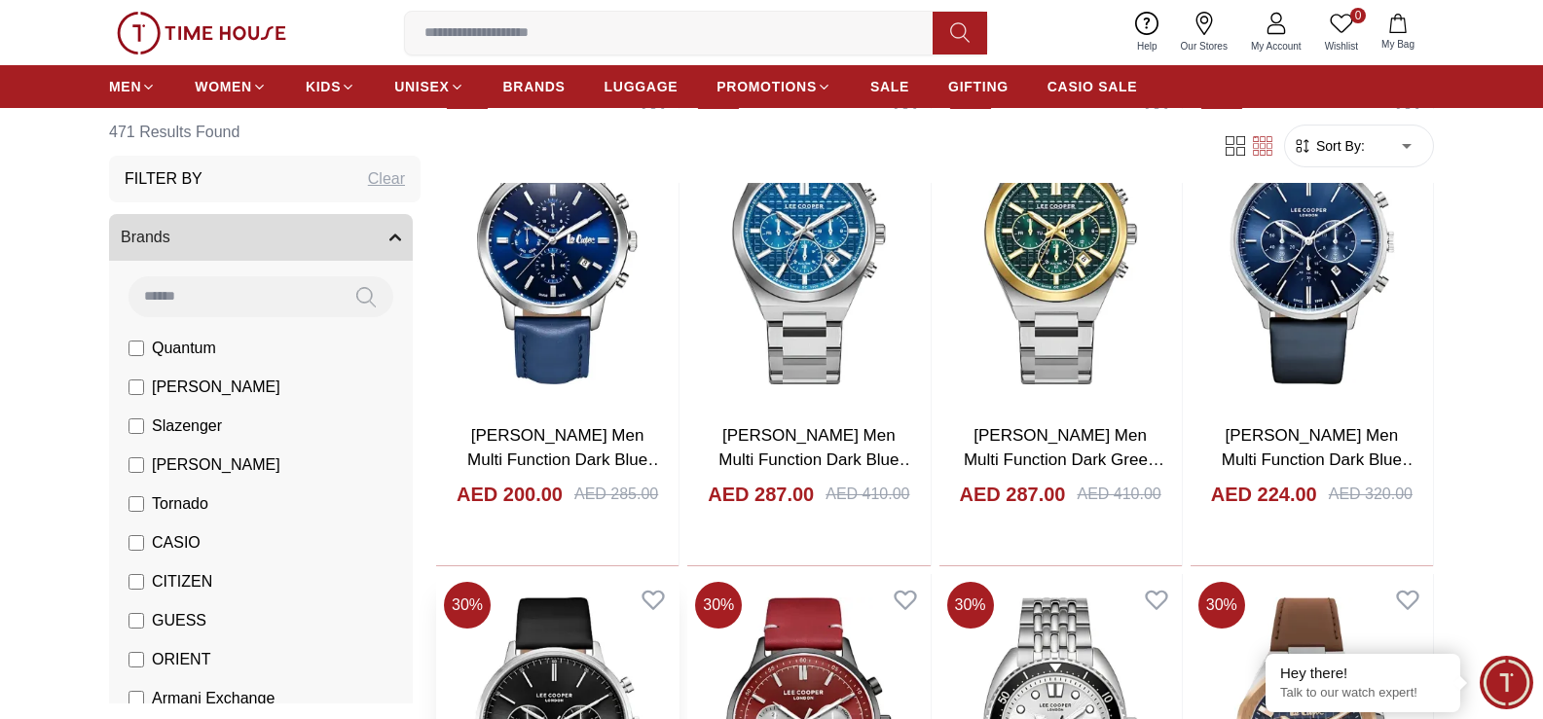
scroll to position [26612, 0]
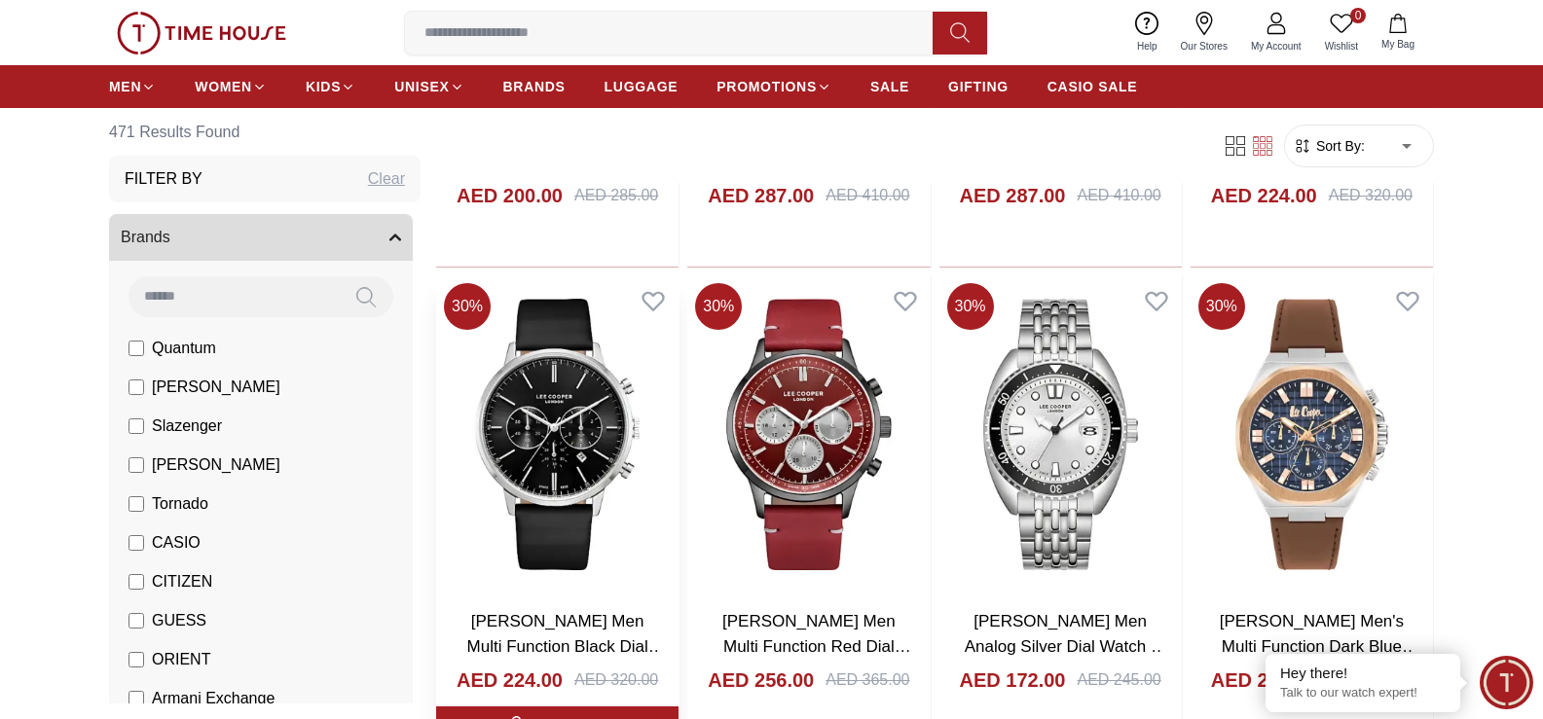
scroll to position [27098, 0]
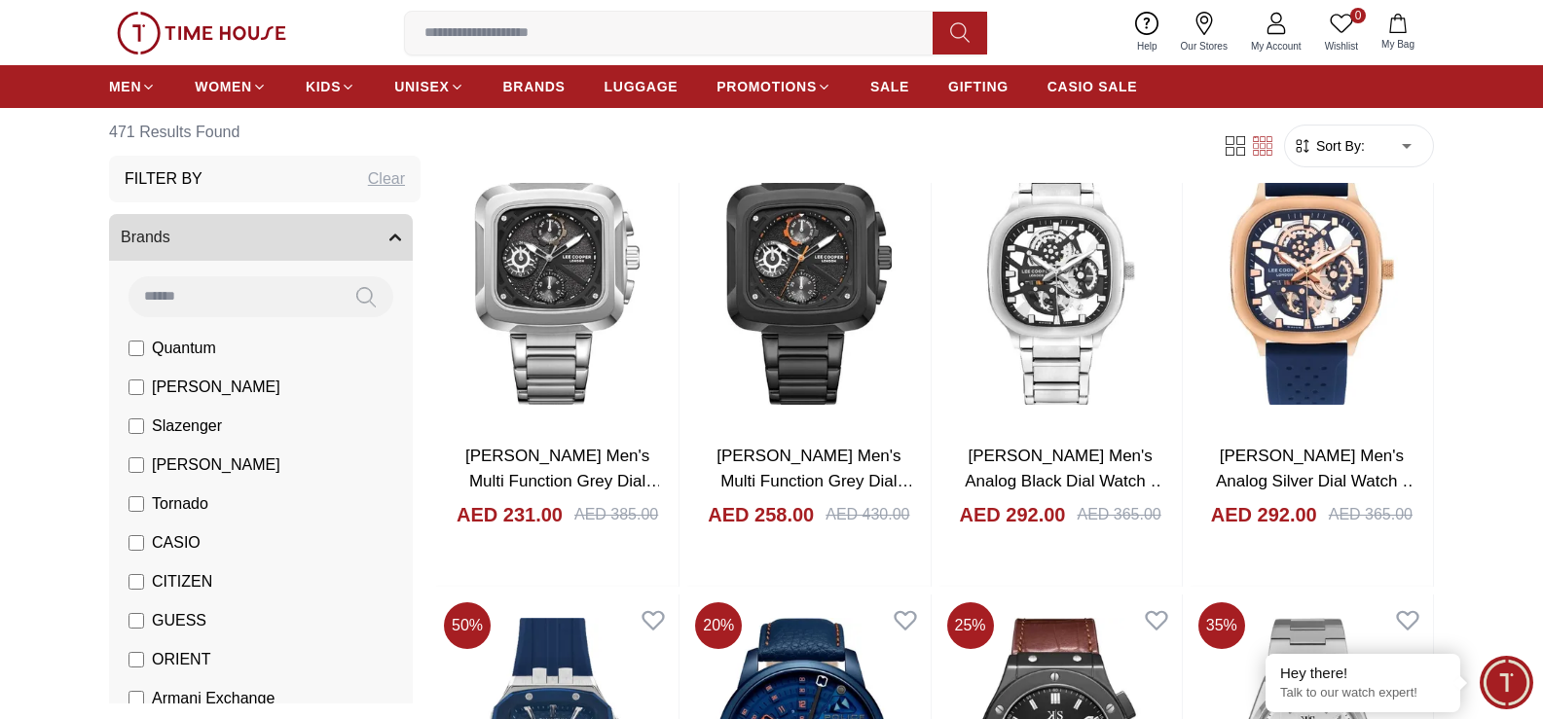
scroll to position [28753, 0]
